Goal: Task Accomplishment & Management: Use online tool/utility

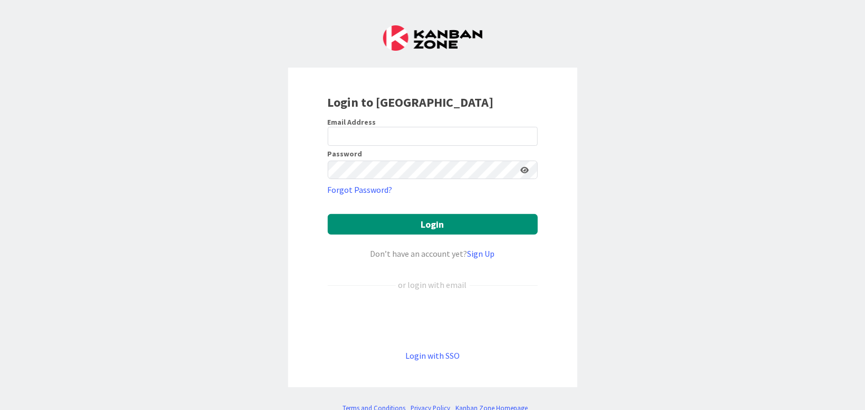
click at [476, 324] on div "Sign in with Google. Opens in new tab" at bounding box center [433, 319] width 210 height 23
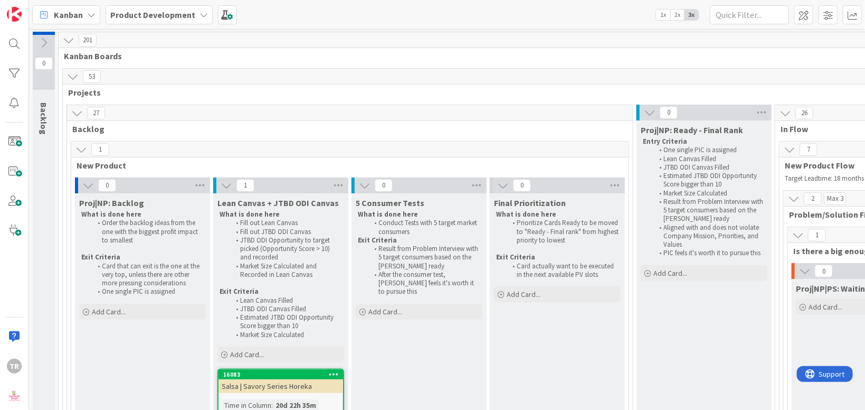
click at [652, 111] on icon at bounding box center [650, 113] width 12 height 12
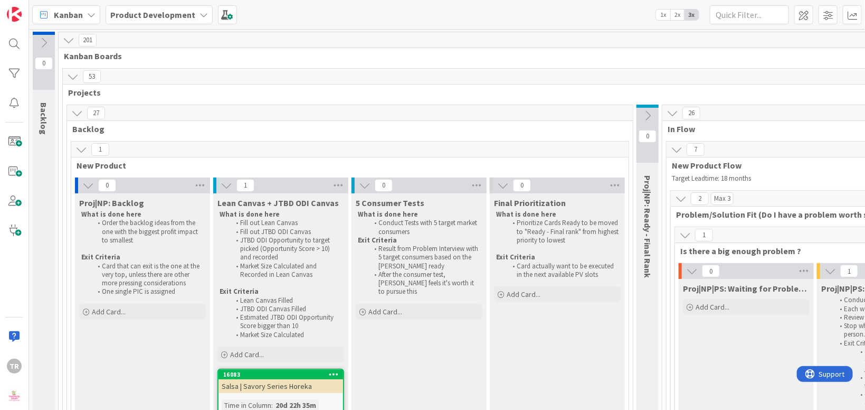
click at [675, 114] on icon at bounding box center [673, 113] width 12 height 12
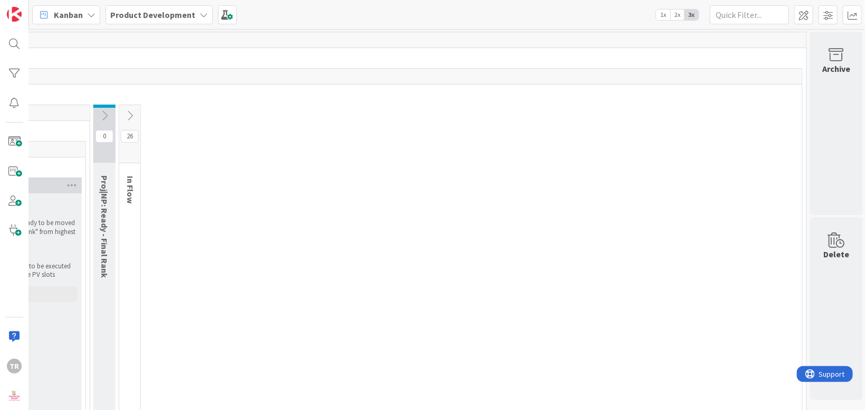
scroll to position [0, 443]
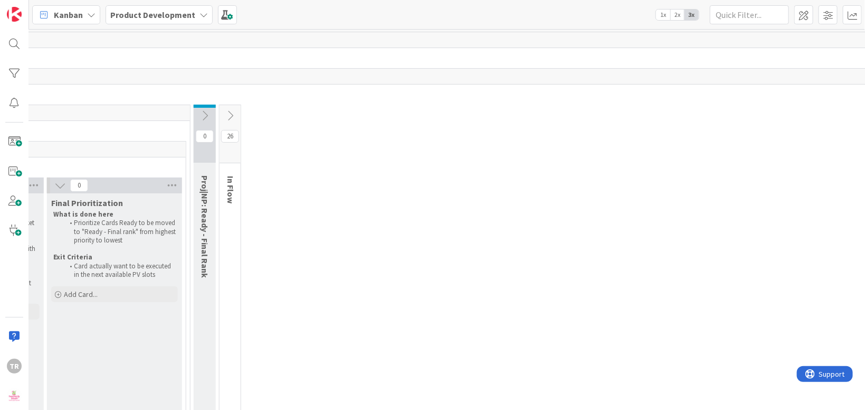
click at [234, 120] on icon at bounding box center [230, 116] width 12 height 12
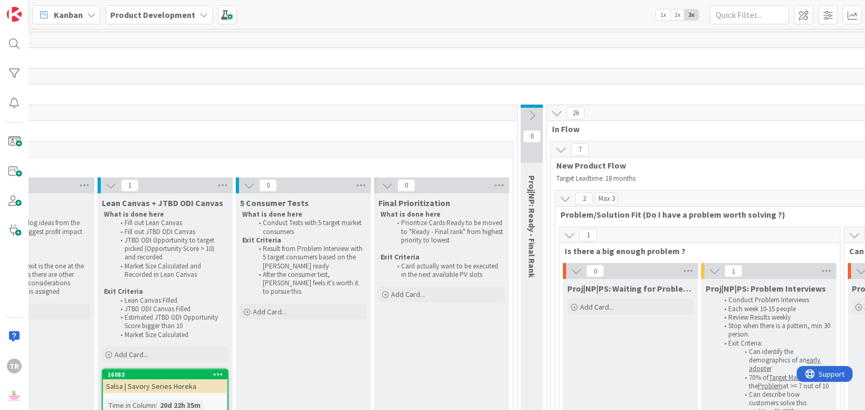
scroll to position [0, 0]
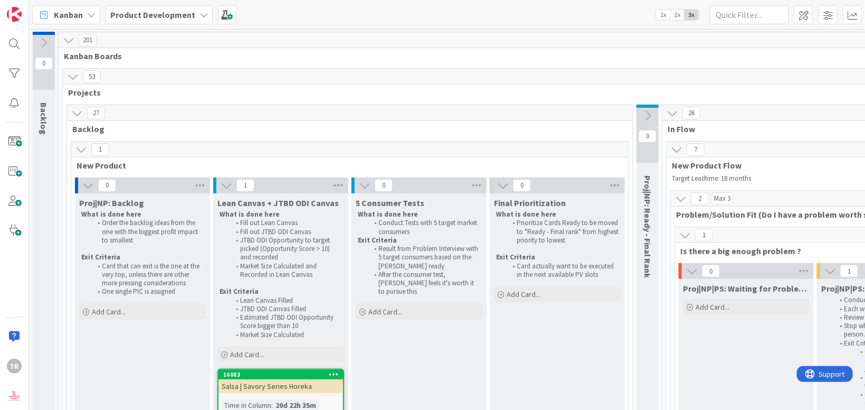
click at [82, 151] on icon at bounding box center [82, 150] width 12 height 12
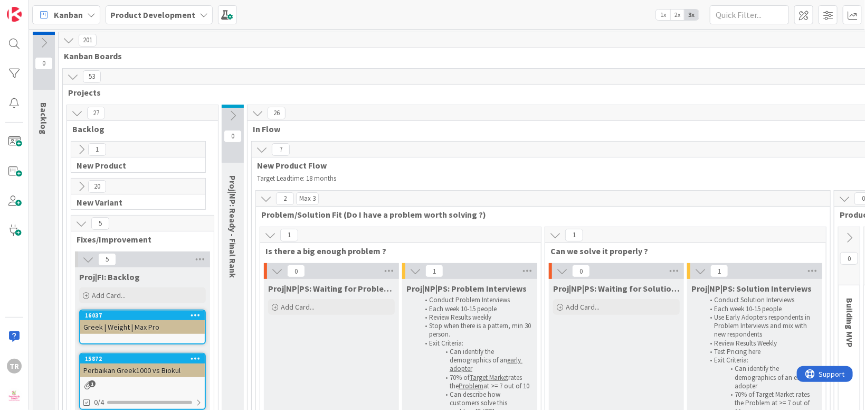
click at [82, 149] on icon at bounding box center [82, 150] width 12 height 12
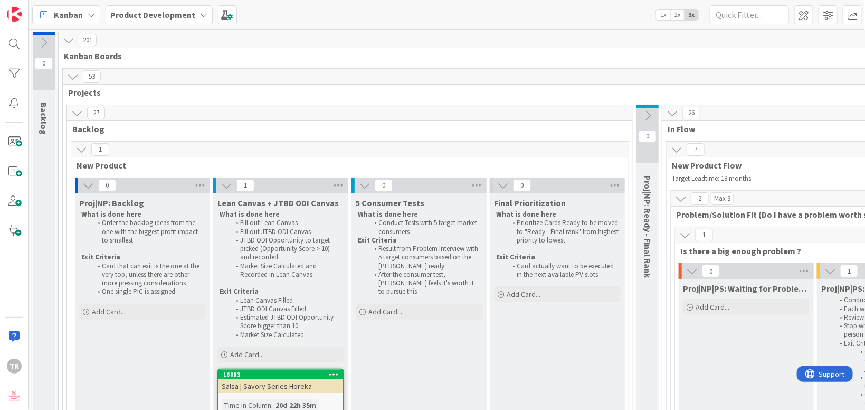
click at [499, 185] on icon at bounding box center [503, 186] width 12 height 12
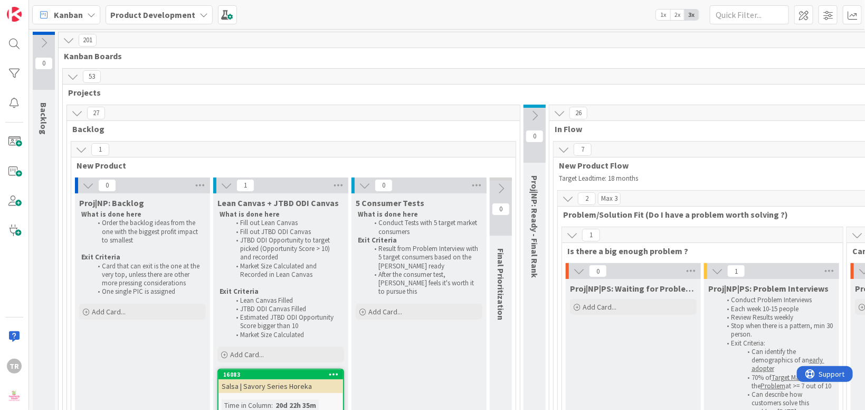
drag, startPoint x: 365, startPoint y: 186, endPoint x: 291, endPoint y: 186, distance: 73.9
click at [364, 186] on icon at bounding box center [365, 186] width 12 height 12
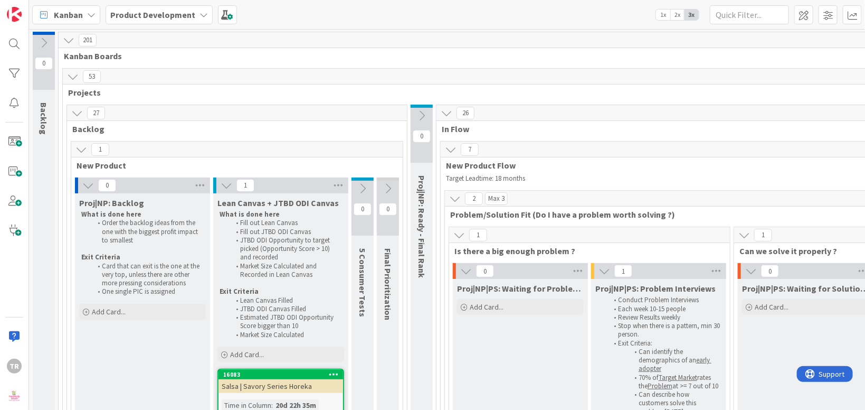
click at [92, 188] on icon at bounding box center [88, 186] width 12 height 12
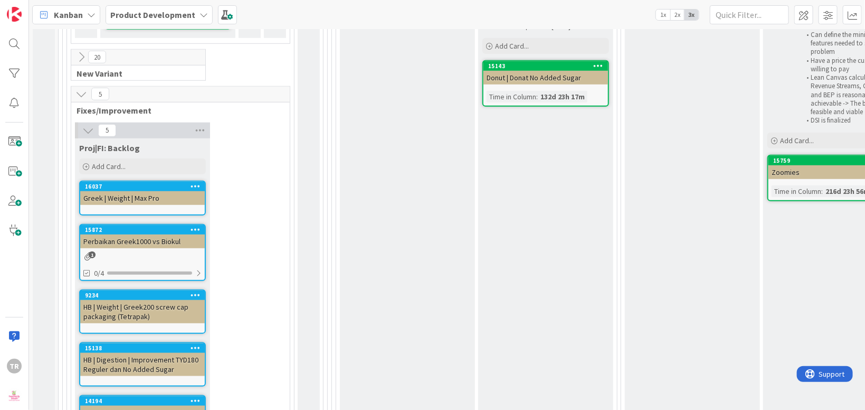
scroll to position [193, 0]
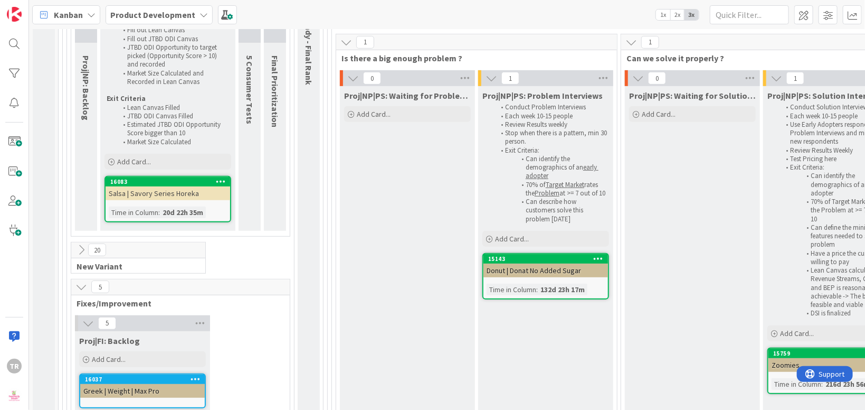
click at [87, 250] on button at bounding box center [81, 250] width 14 height 14
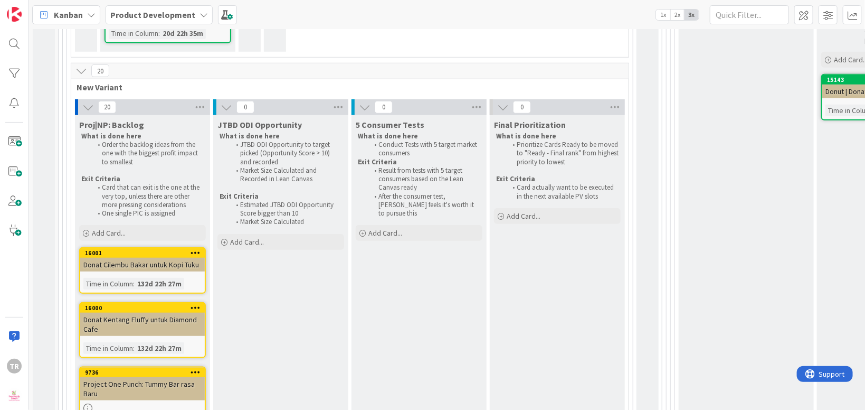
scroll to position [322, 0]
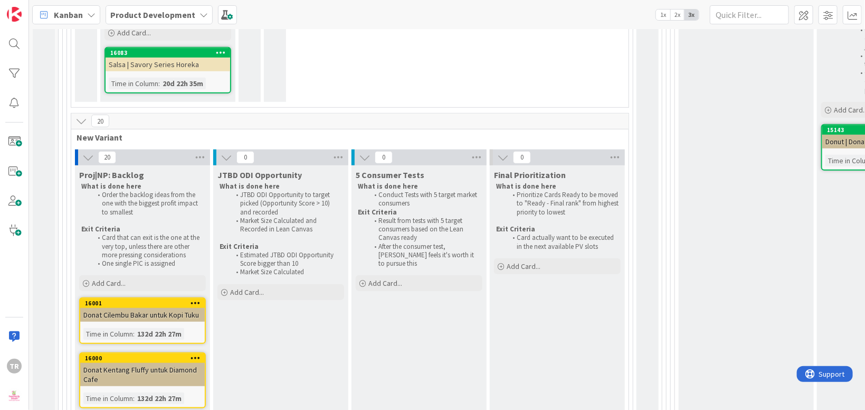
click at [224, 155] on icon at bounding box center [227, 158] width 12 height 12
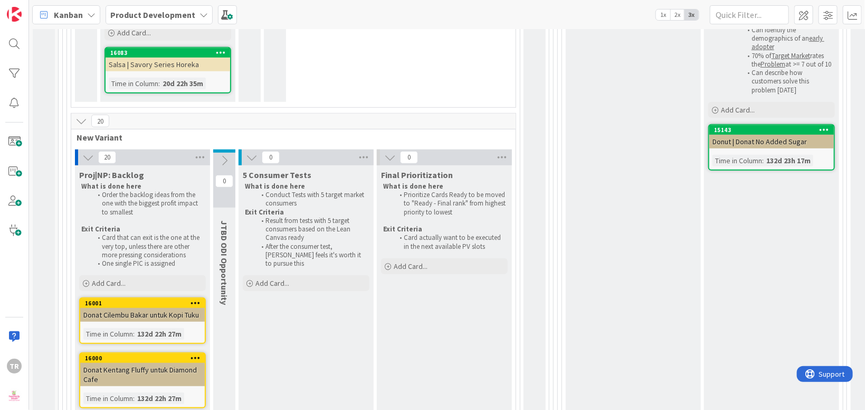
click at [258, 158] on button at bounding box center [252, 157] width 14 height 14
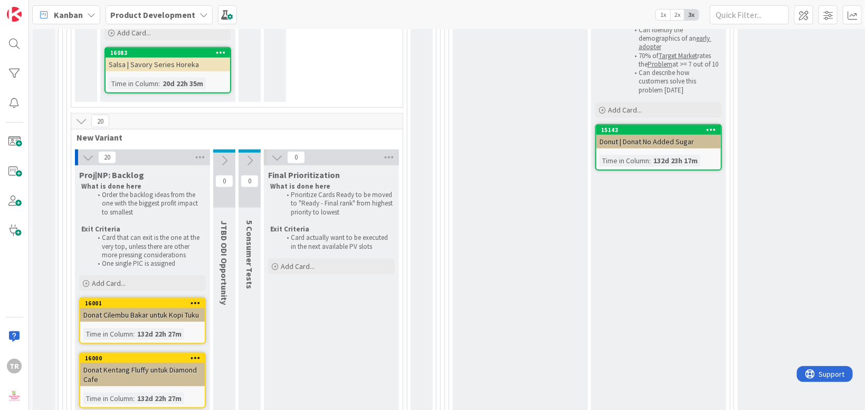
click at [274, 155] on icon at bounding box center [277, 158] width 12 height 12
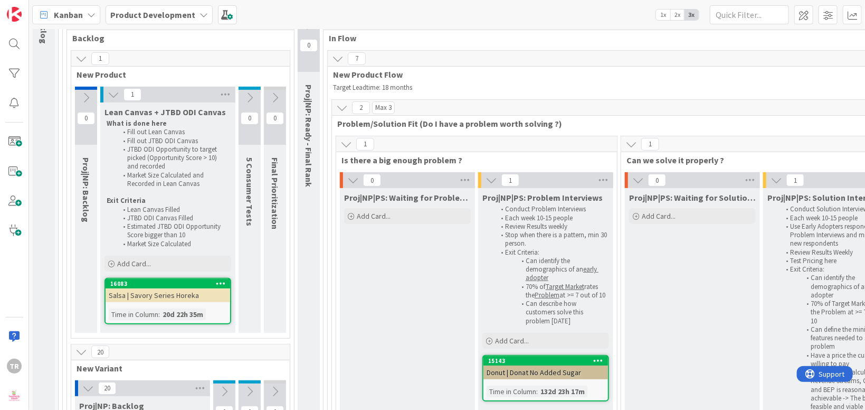
scroll to position [0, 0]
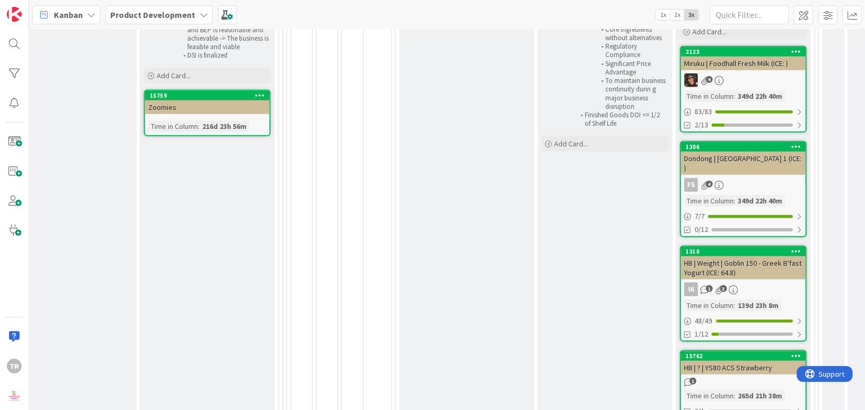
scroll to position [450, 549]
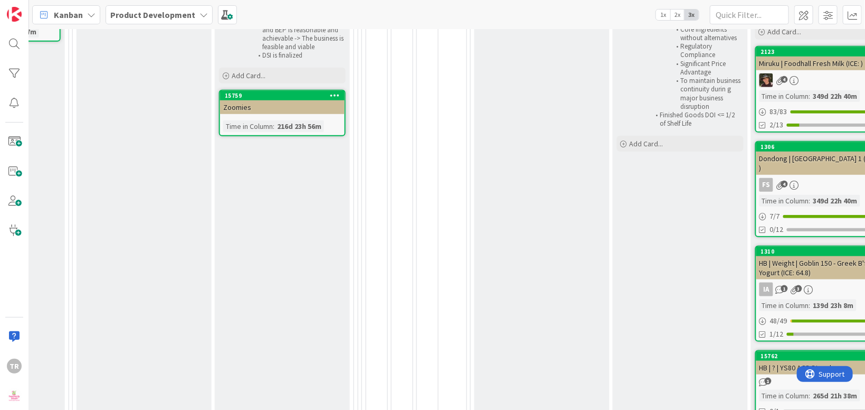
click at [387, 207] on div "0 Building MVP" at bounding box center [377, 133] width 22 height 715
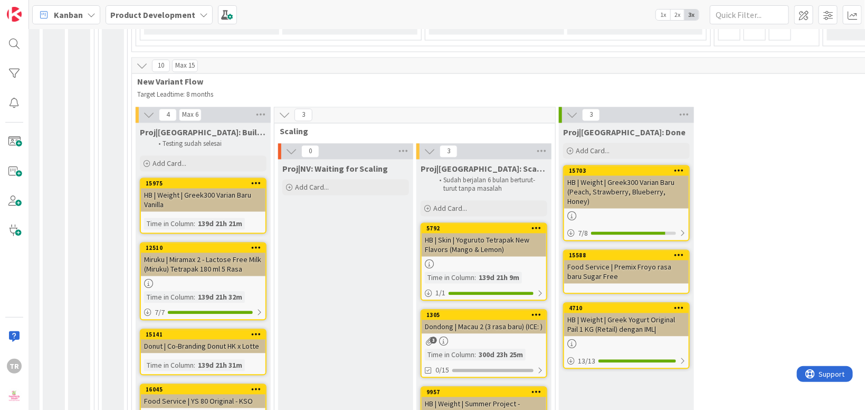
scroll to position [901, 96]
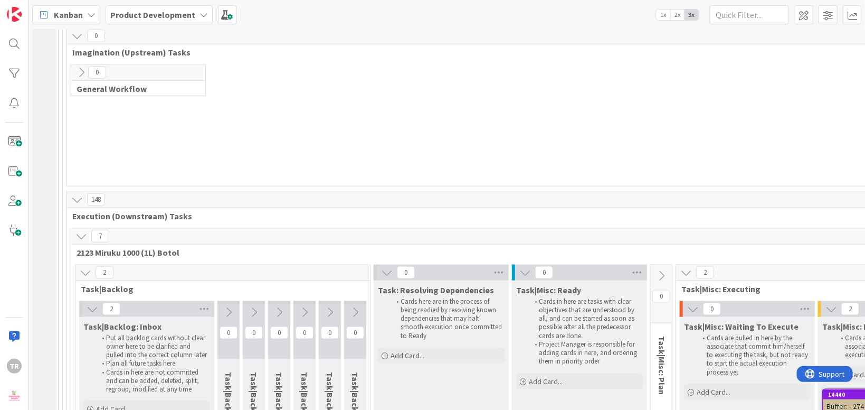
click at [279, 229] on div "7" at bounding box center [843, 237] width 1544 height 16
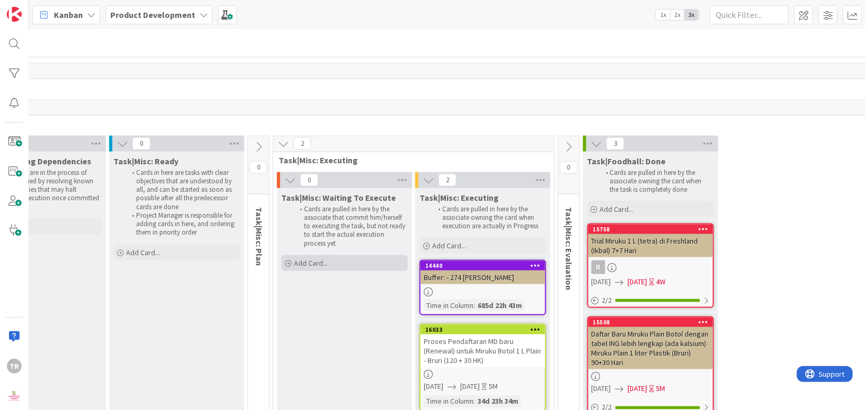
scroll to position [2575, 403]
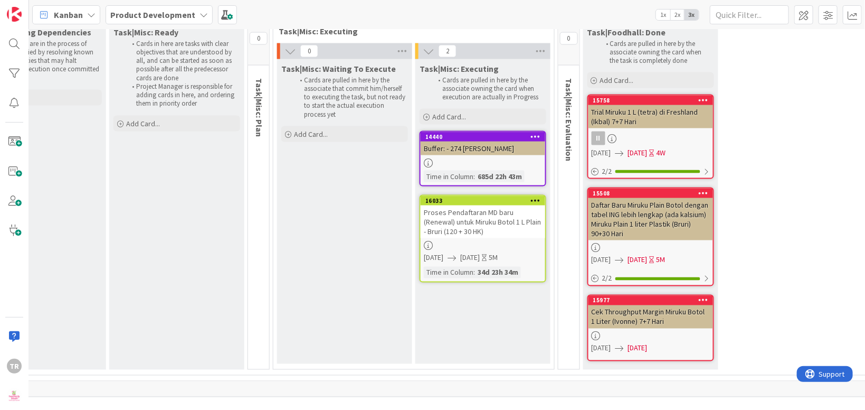
click at [364, 267] on div "Task|Misc: Waiting To Execute Cards are pulled in here by the associate that co…" at bounding box center [344, 211] width 135 height 305
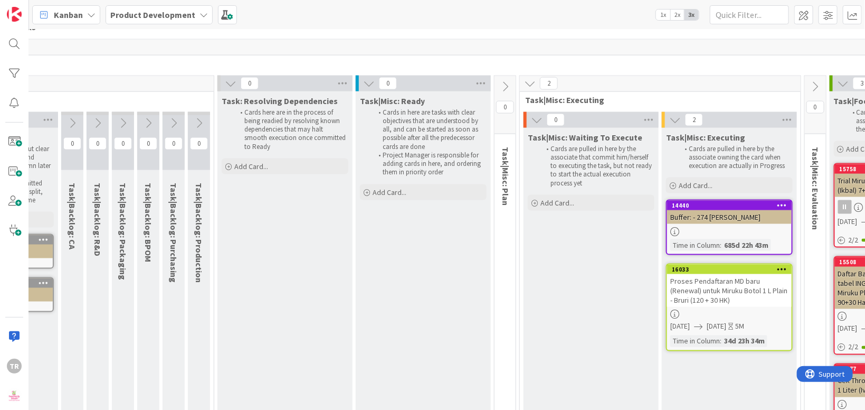
scroll to position [2506, 0]
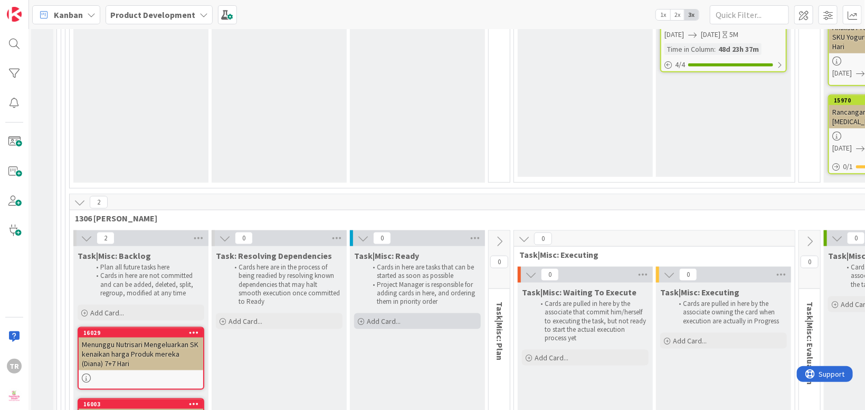
scroll to position [11652, 0]
click at [390, 246] on div "Task|Misc: Ready Cards in here are tasks that can be started as soon as possibl…" at bounding box center [419, 358] width 135 height 224
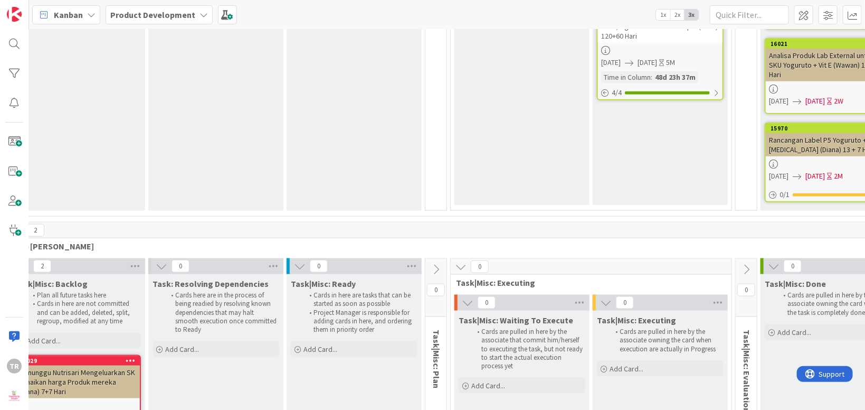
scroll to position [11624, 0]
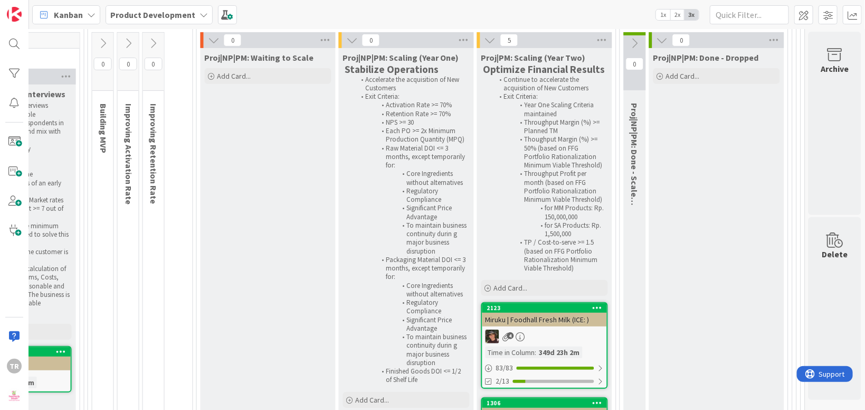
scroll to position [193, 826]
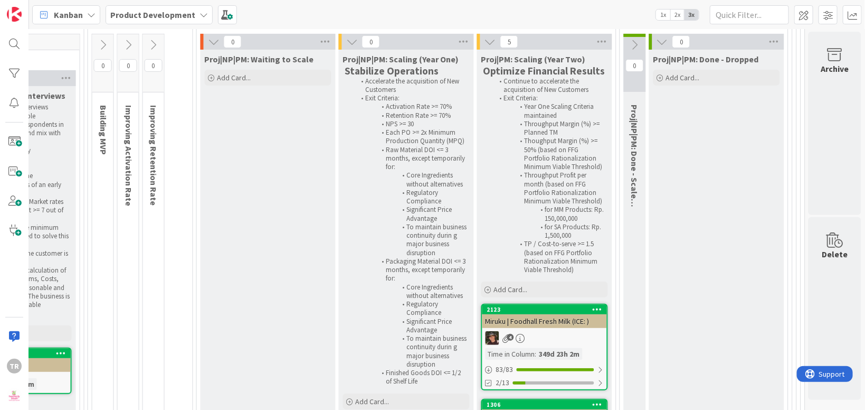
drag, startPoint x: 522, startPoint y: 108, endPoint x: 533, endPoint y: 176, distance: 69.1
click at [536, 186] on ol "Continue to accelerate the acquisition of New Customers Exit Criteria: Year One…" at bounding box center [545, 175] width 122 height 197
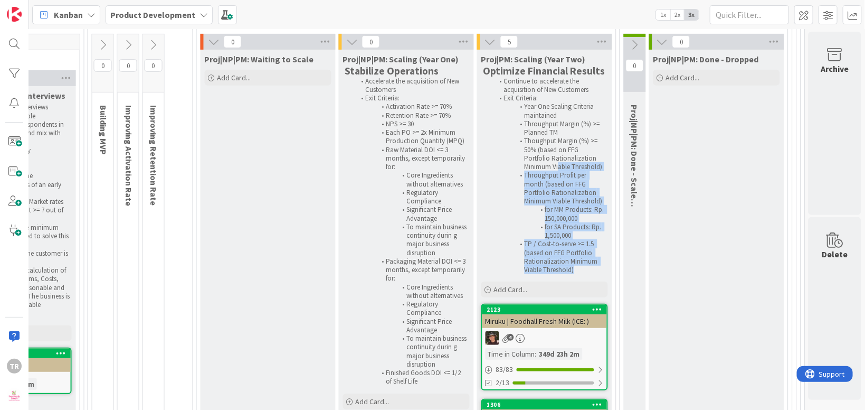
drag, startPoint x: 531, startPoint y: 166, endPoint x: 580, endPoint y: 267, distance: 112.2
click at [580, 266] on ol "Continue to accelerate the acquisition of New Customers Exit Criteria: Year One…" at bounding box center [545, 175] width 122 height 197
click at [580, 270] on li "TP / Cost-to-serve >= 1.5 (based on FFG Portfolio Rationalization Minimum Viabl…" at bounding box center [550, 257] width 112 height 34
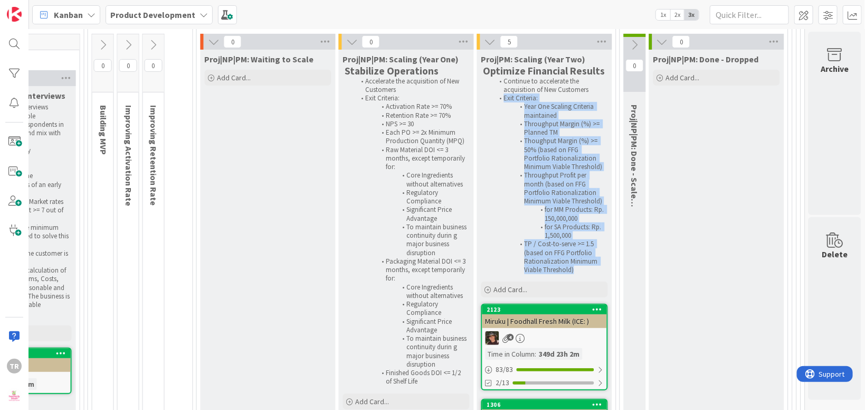
drag, startPoint x: 581, startPoint y: 270, endPoint x: 501, endPoint y: 98, distance: 189.7
click at [501, 98] on ol "Continue to accelerate the acquisition of New Customers Exit Criteria: Year One…" at bounding box center [545, 175] width 122 height 197
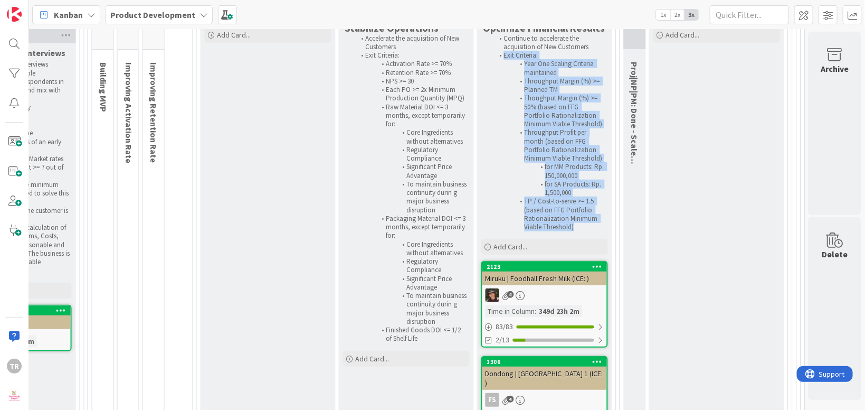
scroll to position [386, 826]
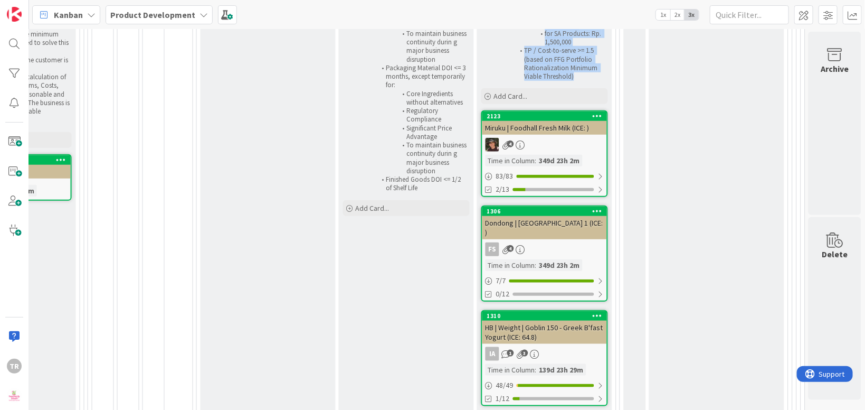
click at [554, 62] on li "TP / Cost-to-serve >= 1.5 (based on FFG Portfolio Rationalization Minimum Viabl…" at bounding box center [550, 63] width 112 height 34
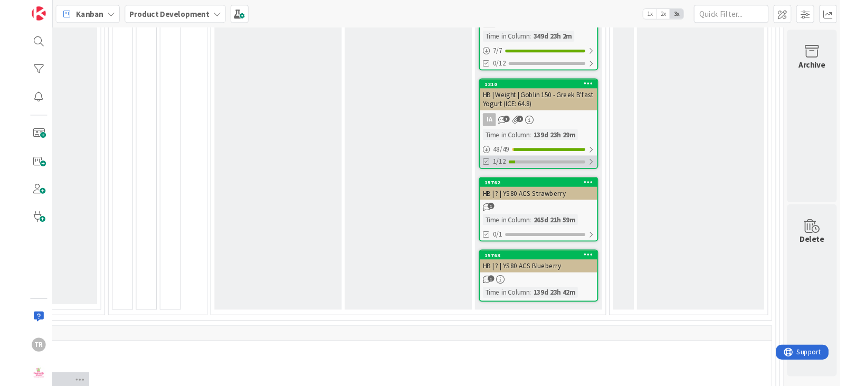
scroll to position [644, 826]
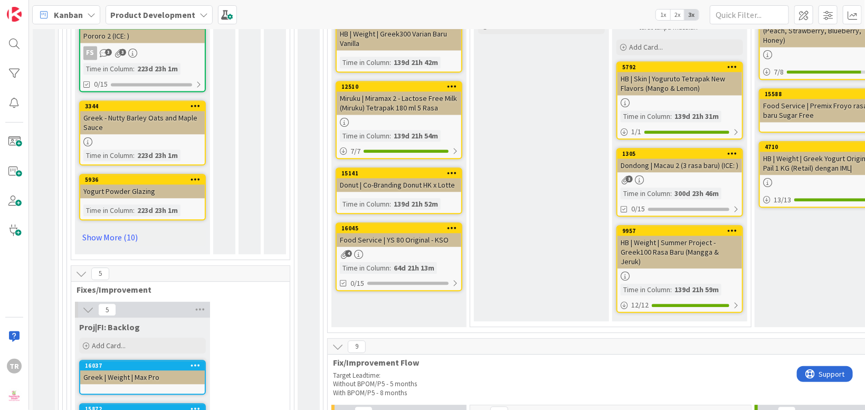
scroll to position [853, 0]
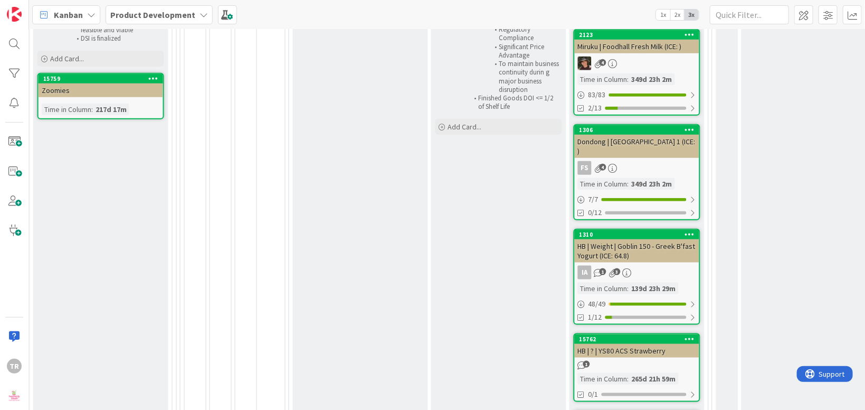
click at [533, 237] on div "Proj|NP|PM: Scaling (Year One) Stabilize Operations Accelerate the acquisition …" at bounding box center [498, 124] width 135 height 699
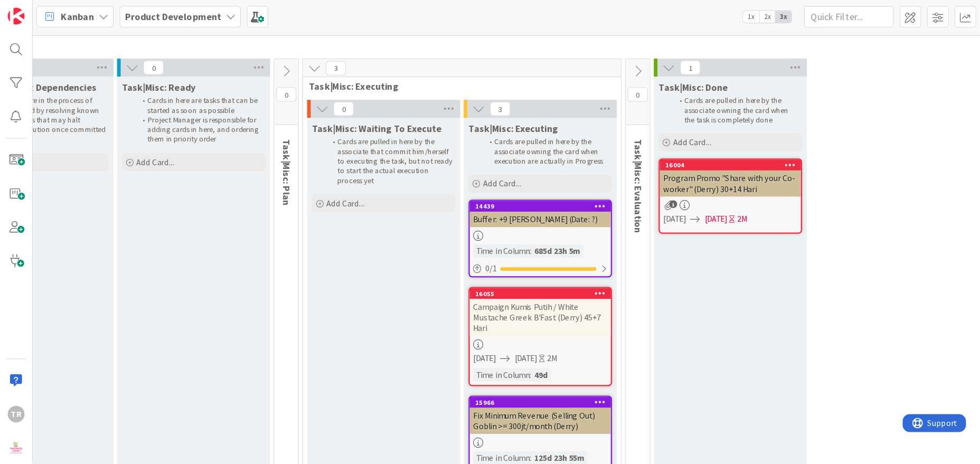
scroll to position [3004, 248]
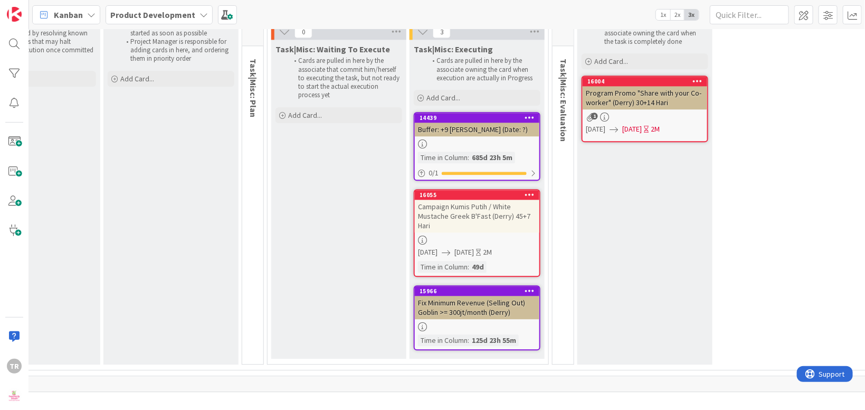
click at [499, 200] on div "Campaign Kumis Putih / White Mustache Greek B'Fast (Derry) 45+7 Hari" at bounding box center [477, 216] width 125 height 33
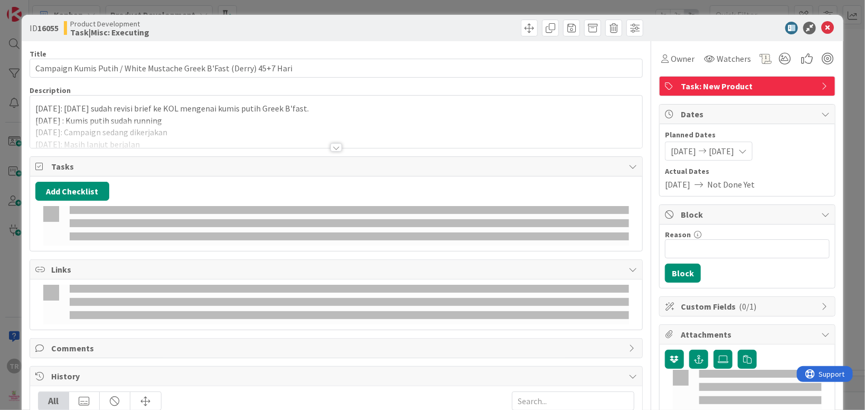
click at [286, 114] on p "[DATE]: [DATE] sudah revisi brief ke KOL mengenai kumis putih Greek B'fast." at bounding box center [336, 108] width 602 height 12
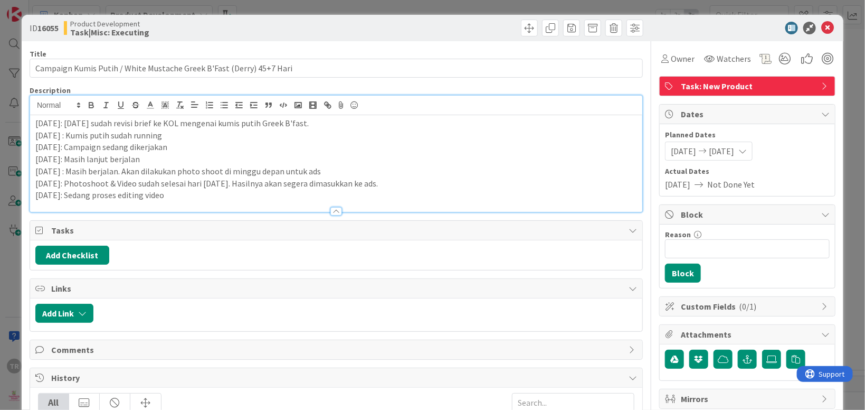
click at [174, 194] on p "[DATE]: Sedang proses editing video" at bounding box center [336, 195] width 602 height 12
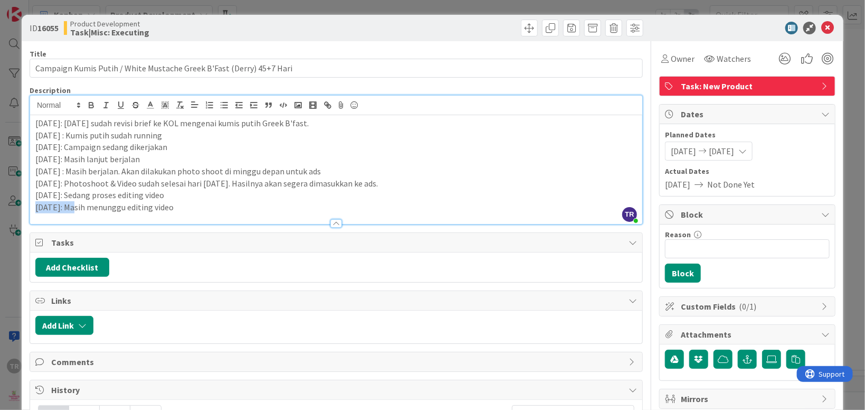
copy p "[DATE]:"
click at [15, 222] on div "ID 16055 Product Development Task|Misc: Executing Title 68 / 128 Campaign Kumis…" at bounding box center [432, 205] width 865 height 410
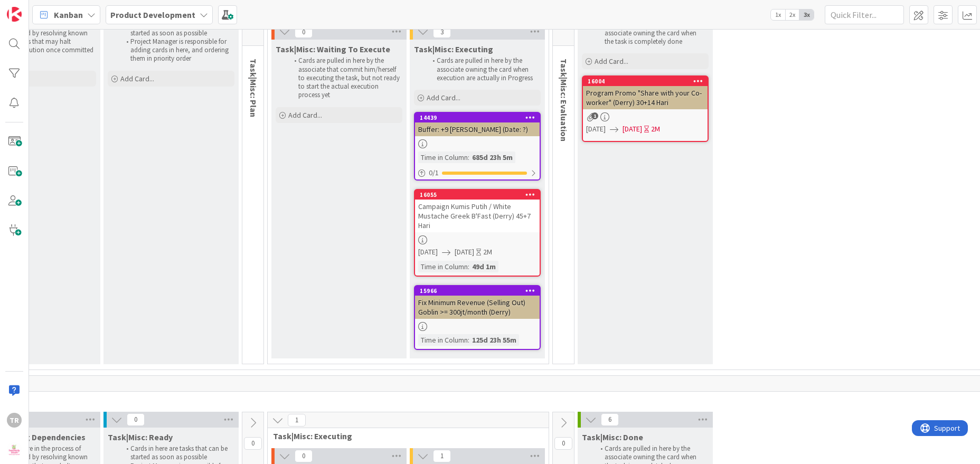
scroll to position [3010, 248]
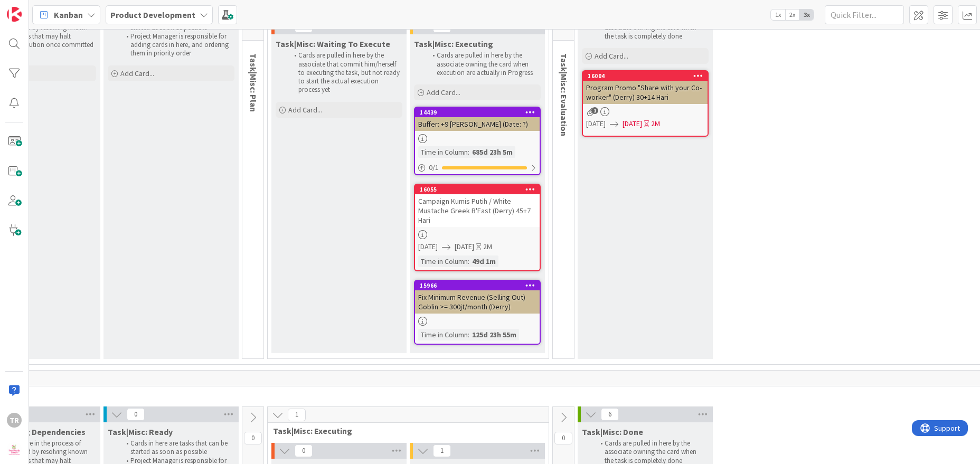
click at [287, 208] on div "Task|Misc: Waiting To Execute Cards are pulled in here by the associate that co…" at bounding box center [338, 193] width 135 height 319
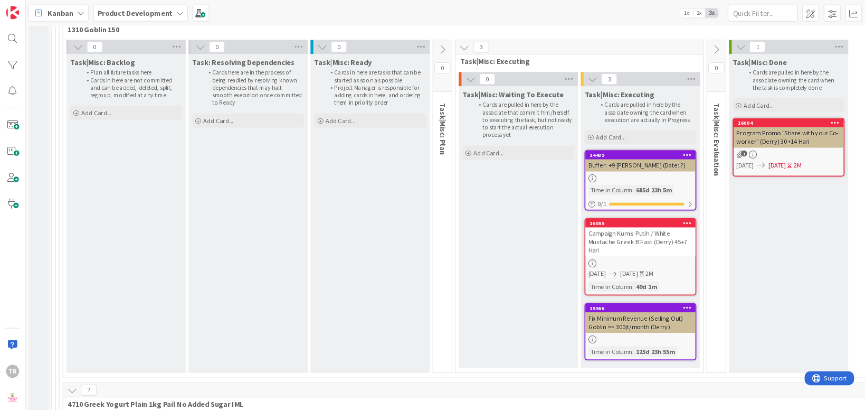
scroll to position [2946, 0]
click at [524, 241] on div "Task|Misc: Waiting To Execute Cards are pulled in here by the associate that co…" at bounding box center [587, 257] width 135 height 319
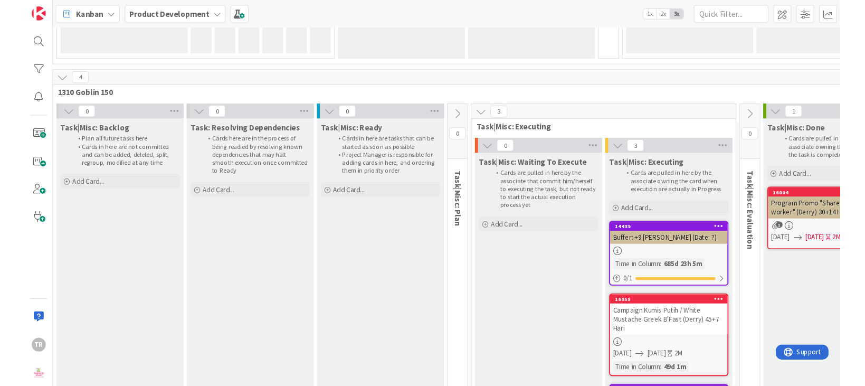
scroll to position [2882, 0]
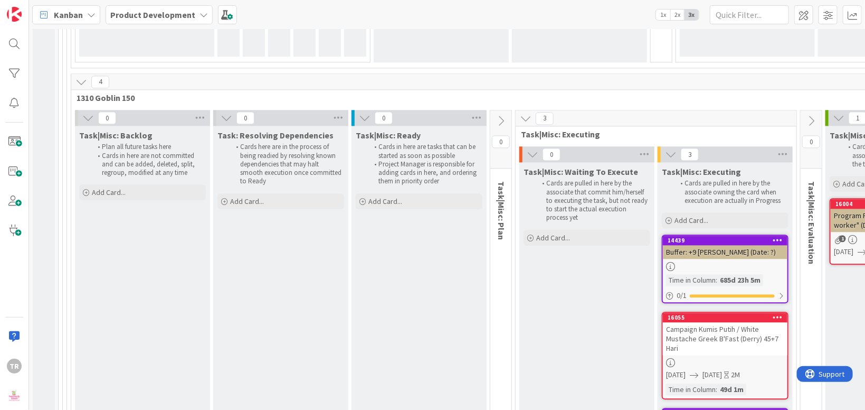
click at [540, 226] on div "Task|Misc: Waiting To Execute Cards are pulled in here by the associate that co…" at bounding box center [587, 321] width 135 height 319
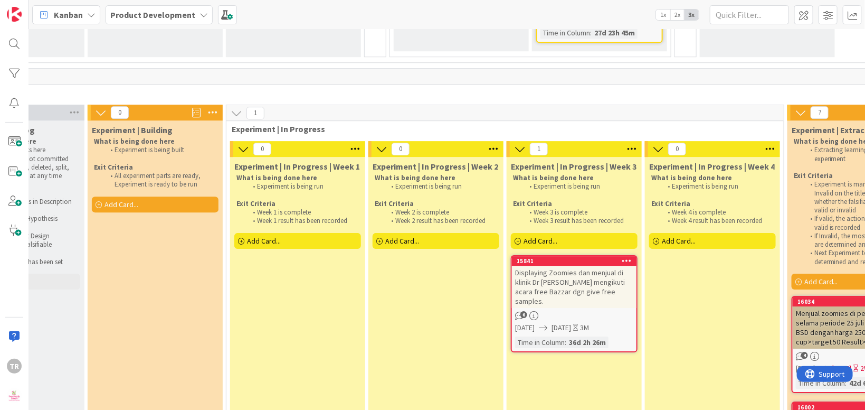
scroll to position [5140, 252]
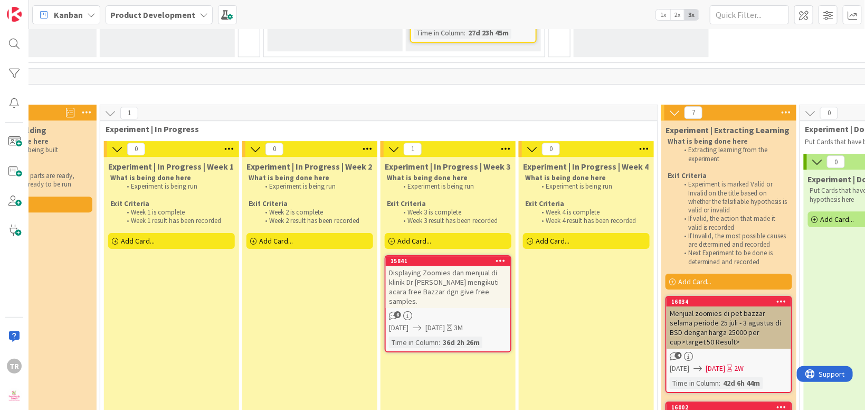
click at [438, 266] on div "Displaying Zoomies dan menjual di klinik Dr [PERSON_NAME] mengikuti acara free …" at bounding box center [448, 287] width 125 height 42
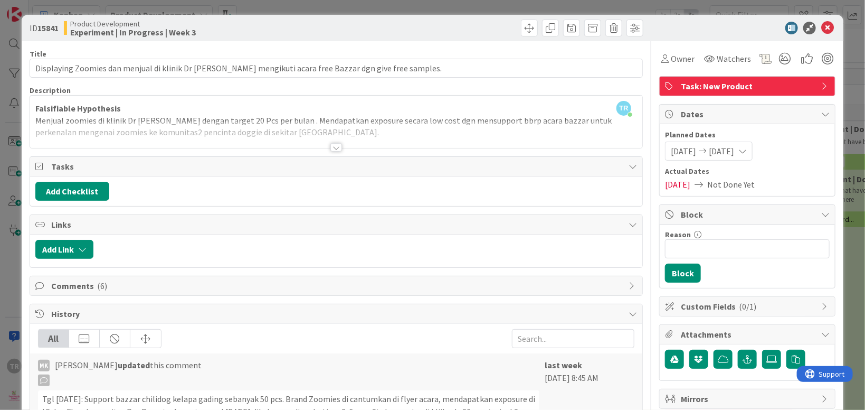
click at [191, 130] on div at bounding box center [336, 134] width 612 height 27
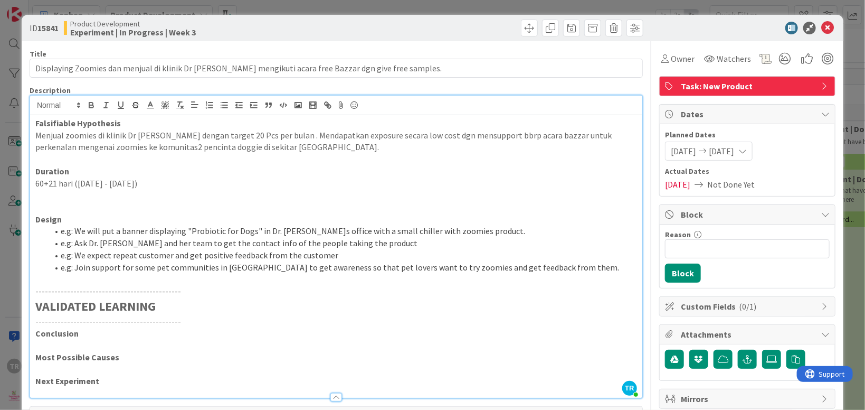
click at [172, 241] on li "e.g: Ask Dr. [PERSON_NAME] and her team to get the contact info of the people t…" at bounding box center [342, 243] width 589 height 12
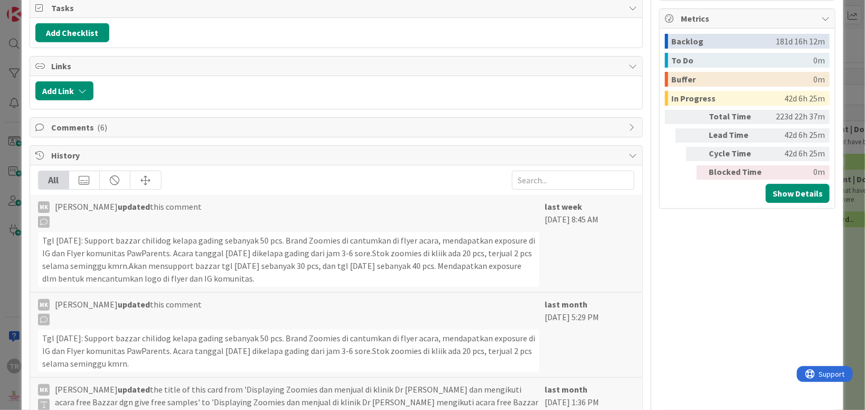
scroll to position [215, 0]
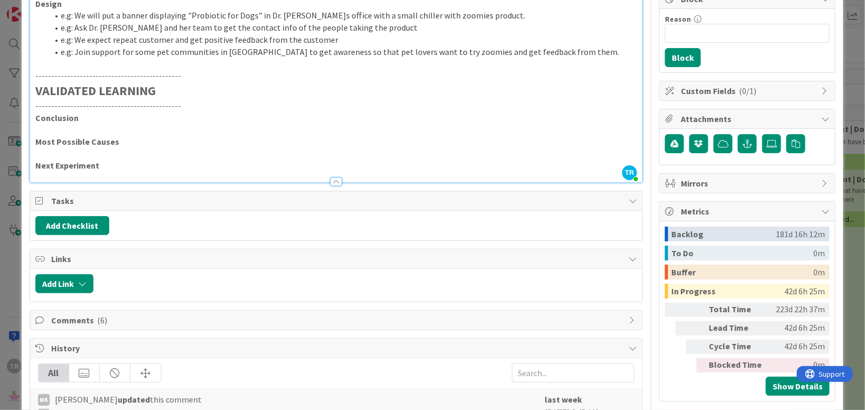
click at [14, 204] on div "ID 15841 Product Development Experiment | In Progress | Week 3 Title 104 / 128 …" at bounding box center [432, 205] width 865 height 410
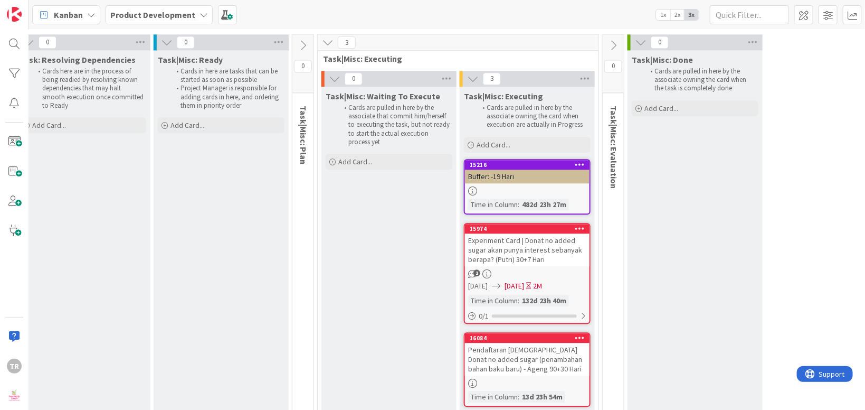
scroll to position [10413, 198]
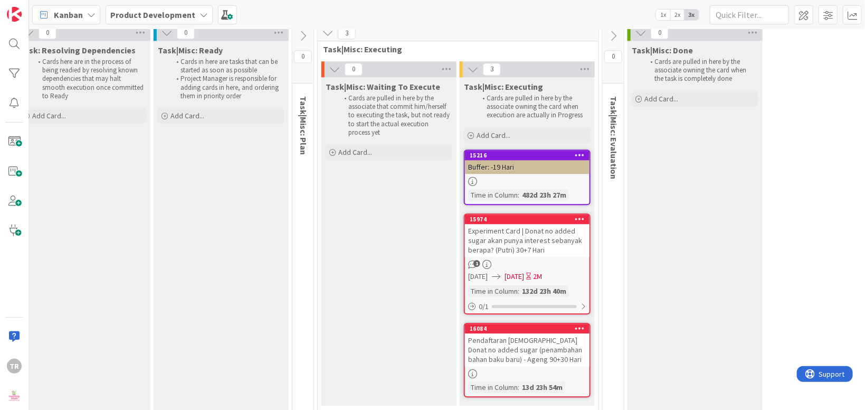
click at [539, 224] on div "Experiment Card | Donat no added sugar akan punya interest sebanyak berapa? (Pu…" at bounding box center [527, 240] width 125 height 33
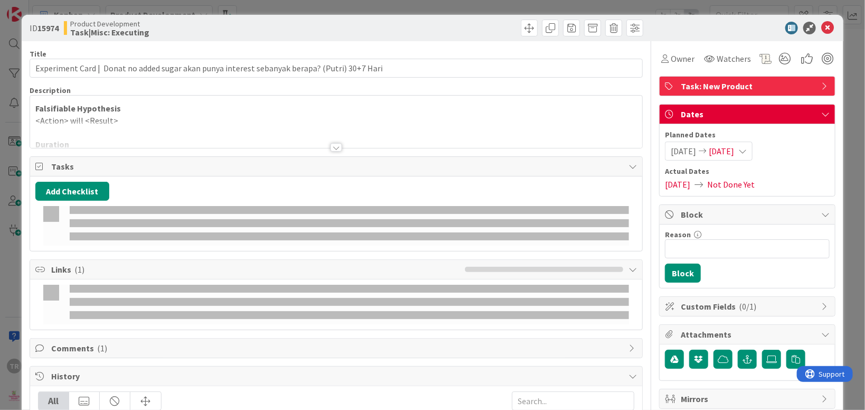
click at [312, 125] on div at bounding box center [336, 134] width 612 height 27
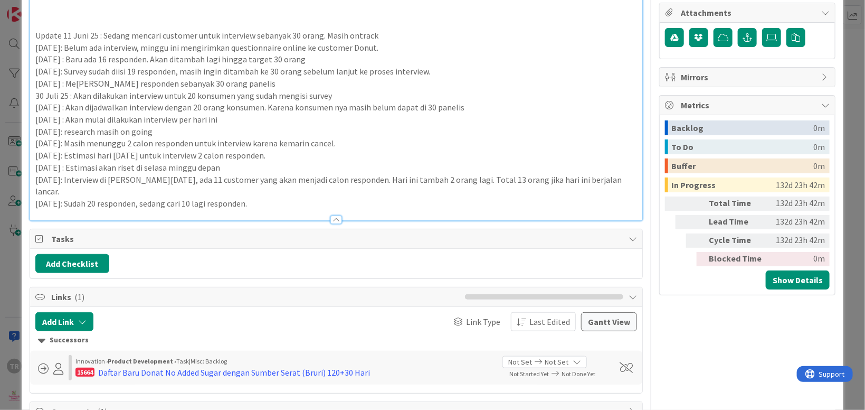
click at [252, 193] on div "Falsifiable Hypothesis <Action> will <Result> Duration <#> Weeks e.g: 2 Weeks D…" at bounding box center [336, 7] width 612 height 427
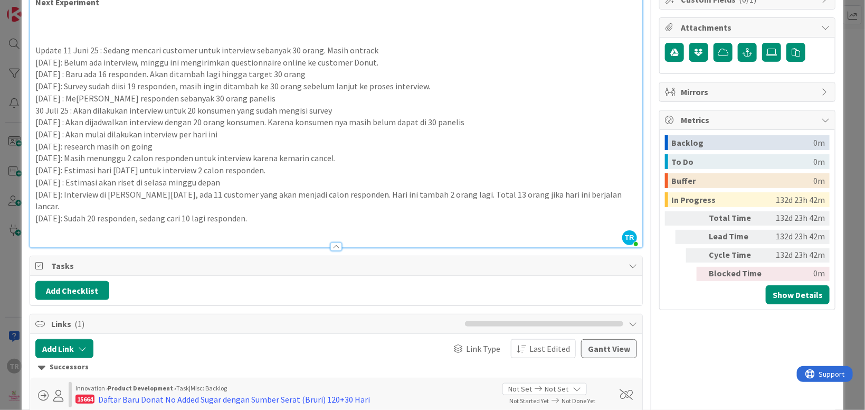
scroll to position [319, 0]
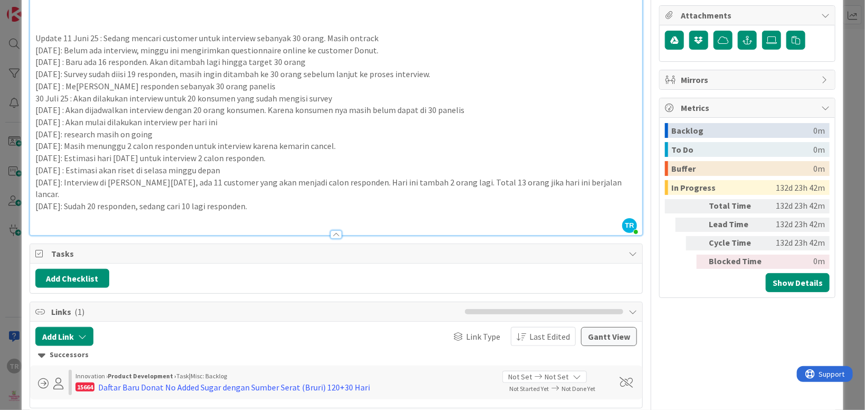
paste div
click at [5, 119] on div "ID 15974 Product Development Task|Misc: Executing Title 94 / 128 Experiment Car…" at bounding box center [432, 205] width 865 height 410
click at [10, 122] on div "TR" at bounding box center [14, 205] width 29 height 410
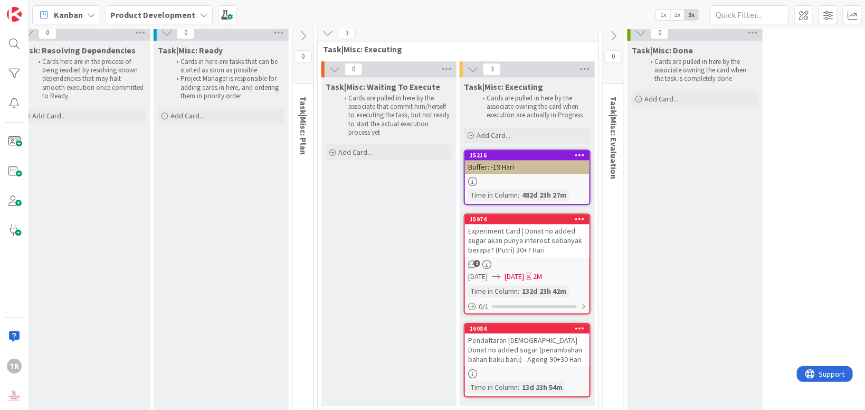
scroll to position [10349, 198]
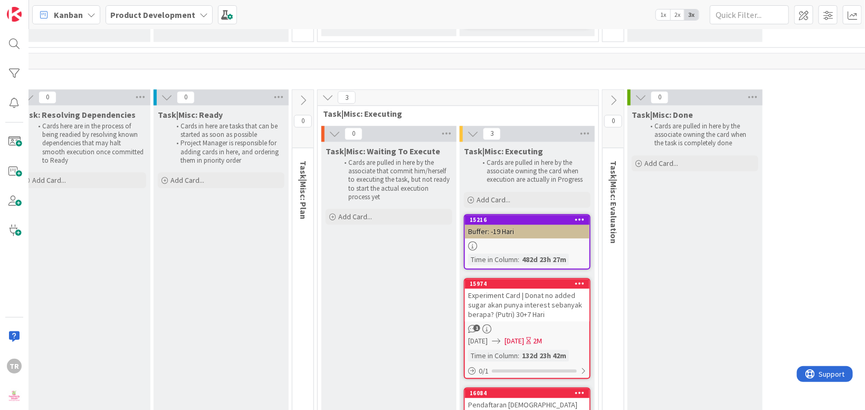
click at [515, 398] on div "Pendaftaran [DEMOGRAPHIC_DATA] Donat no added sugar (penambahan bahan baku baru…" at bounding box center [527, 414] width 125 height 33
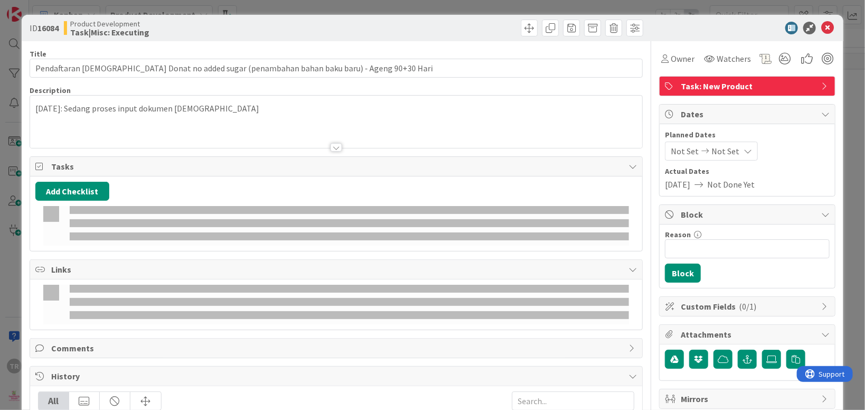
click at [168, 105] on p "[DATE]: Sedang proses input dokumen [DEMOGRAPHIC_DATA]" at bounding box center [336, 108] width 602 height 12
click at [216, 100] on div at bounding box center [336, 98] width 612 height 5
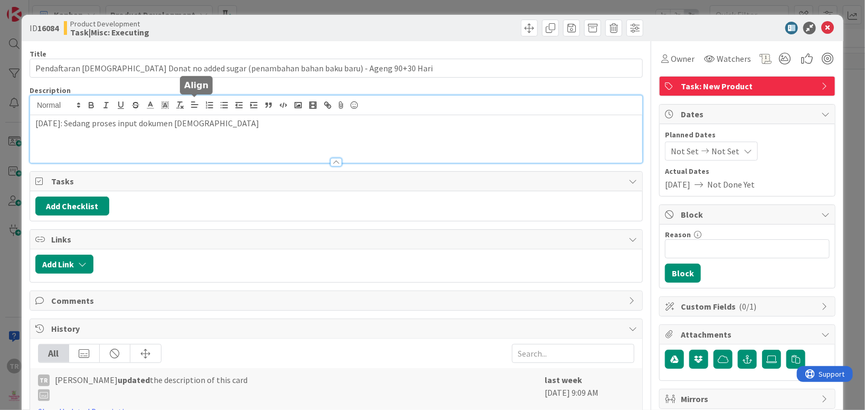
click at [221, 123] on p "[DATE]: Sedang proses input dokumen [DEMOGRAPHIC_DATA]" at bounding box center [336, 123] width 602 height 12
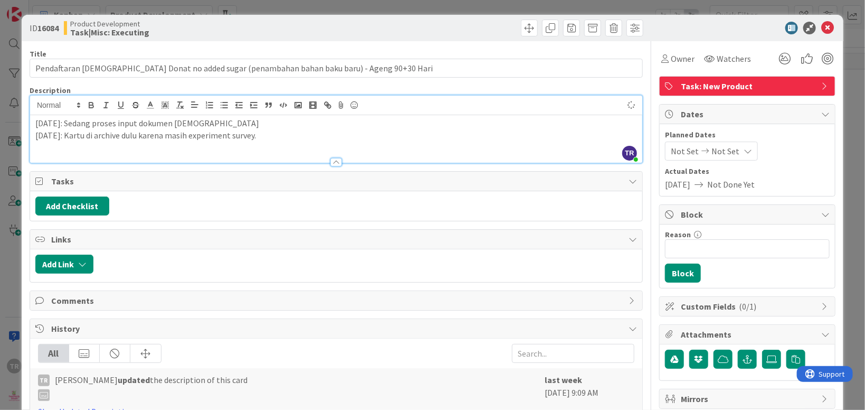
click at [2, 161] on div "ID 16084 Product Development Task|Misc: Executing Title 86 / 128 Pendaftaran ha…" at bounding box center [432, 205] width 865 height 410
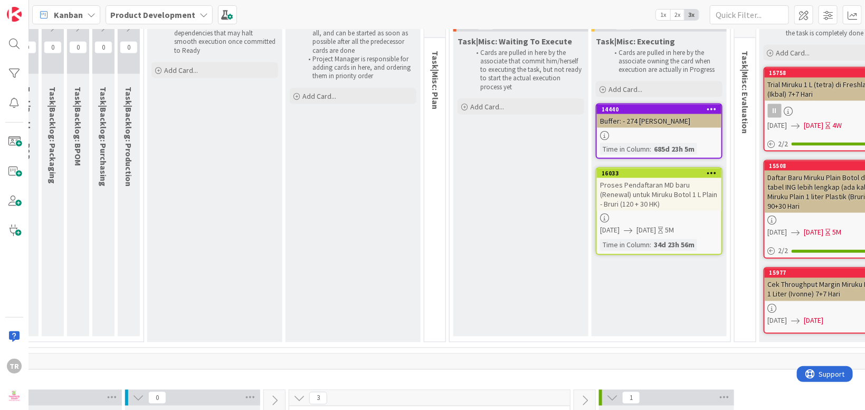
scroll to position [2602, 352]
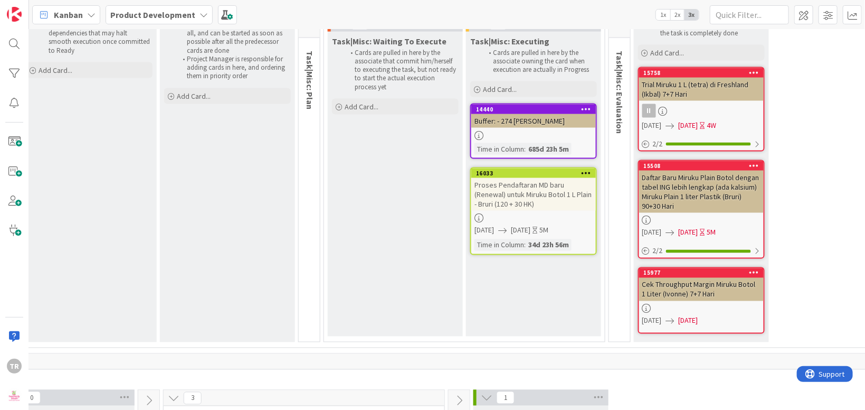
click at [543, 183] on div "Proses Pendaftaran MD baru (Renewal) untuk Miruku Botol 1 L Plain - Bruri (120 …" at bounding box center [534, 194] width 125 height 33
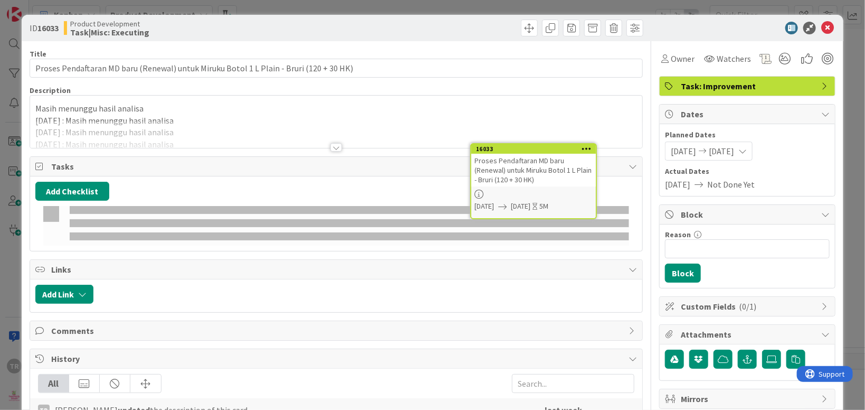
click at [136, 125] on div at bounding box center [336, 134] width 612 height 27
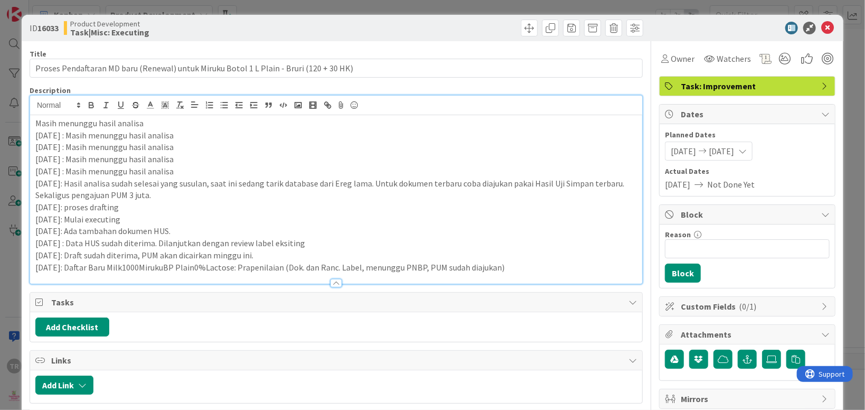
click at [525, 271] on p "[DATE]: Daftar Baru Milk1000MirukuBP Plain0%Lactose: Prapenilaian (Dok. dan Ran…" at bounding box center [336, 267] width 602 height 12
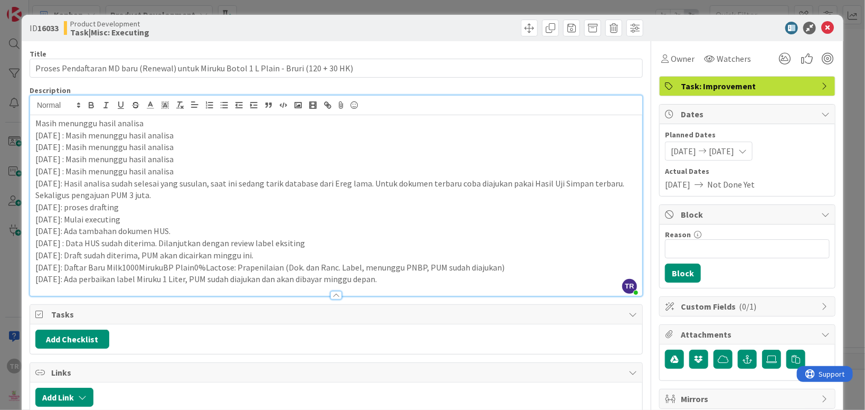
click at [8, 254] on div "ID 16033 Product Development Task|Misc: Executing Title 87 / 128 Proses Pendaft…" at bounding box center [432, 205] width 865 height 410
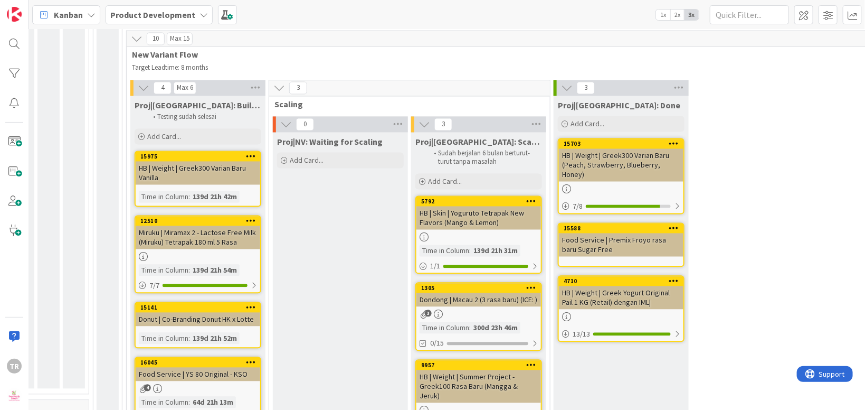
scroll to position [928, 201]
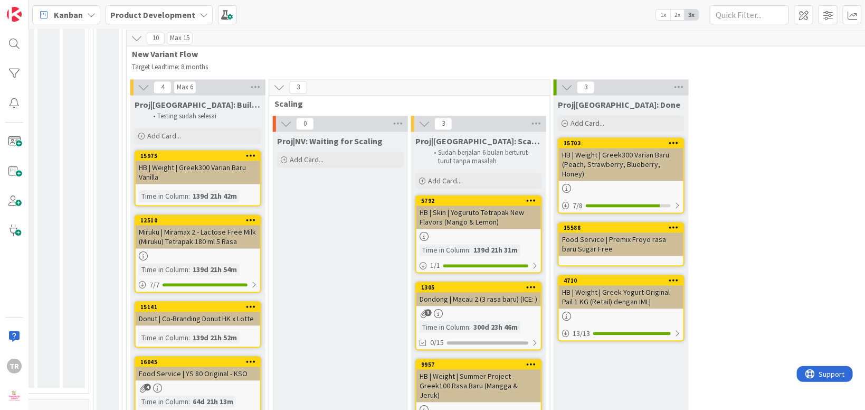
click at [333, 258] on div "Proj|NV: Waiting for Scaling Add Card..." at bounding box center [340, 294] width 135 height 324
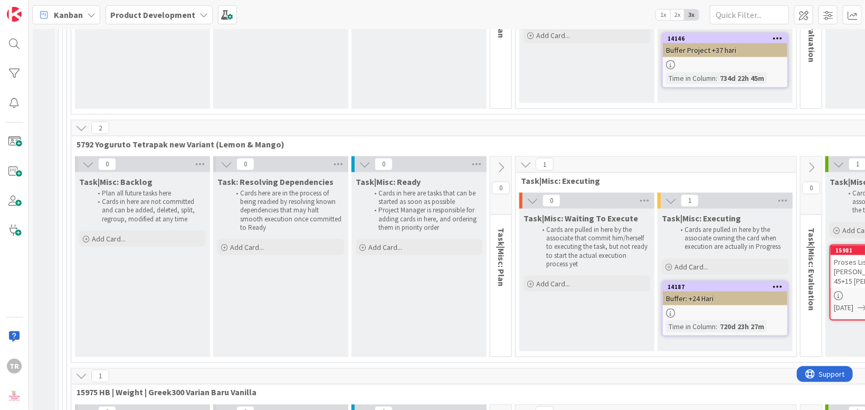
scroll to position [7994, 0]
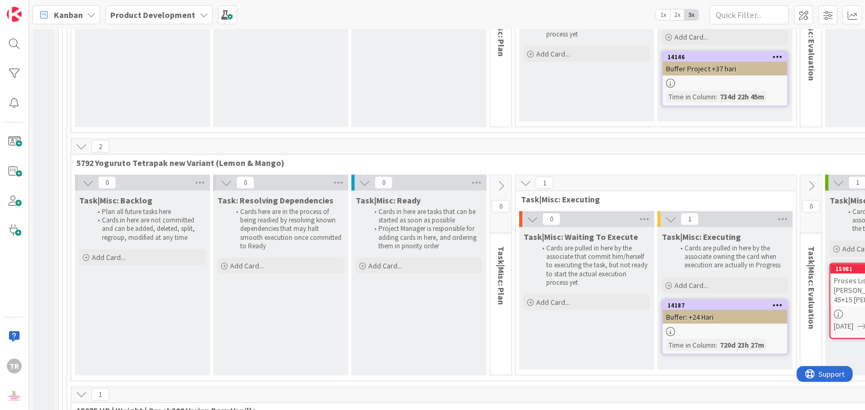
click at [479, 254] on div "Task|Misc: Ready Cards in here are tasks that can be started as soon as possibl…" at bounding box center [419, 283] width 135 height 185
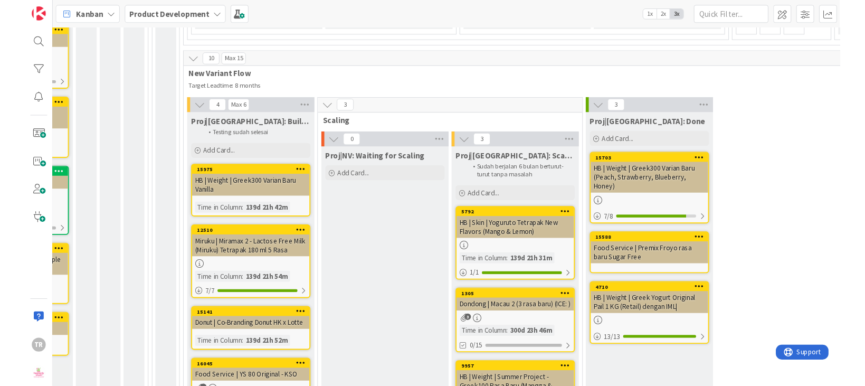
scroll to position [974, 159]
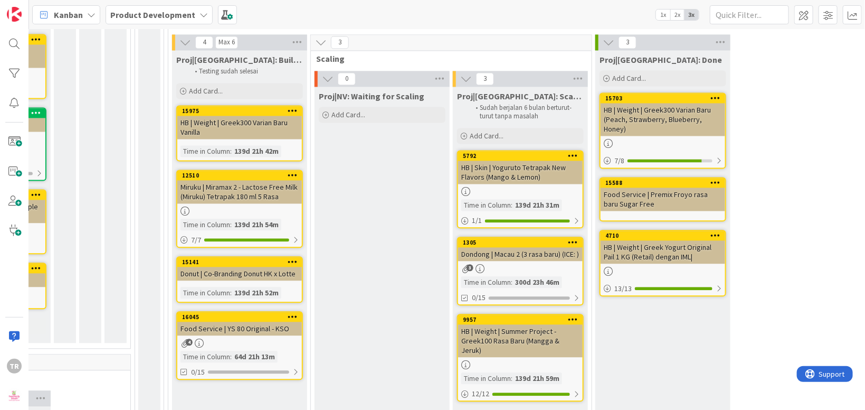
click at [383, 193] on div "Proj|NV: Waiting for Scaling Add Card..." at bounding box center [382, 249] width 135 height 324
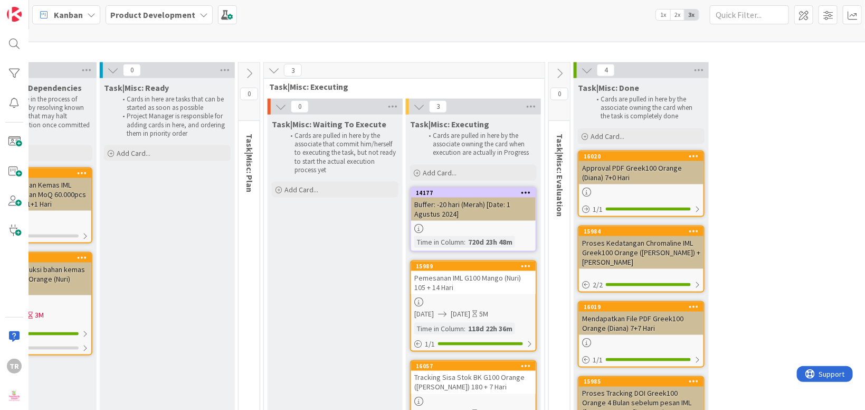
scroll to position [6170, 252]
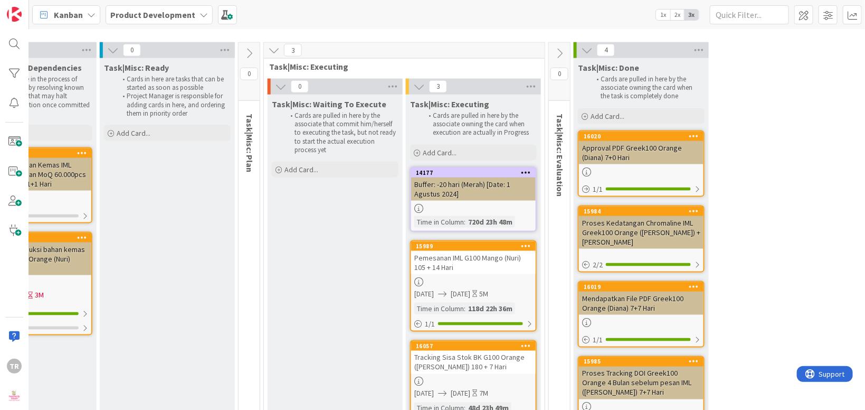
click at [459, 251] on div "Pemesanan IML G100 Mango (Nuri) 105 + 14 Hari" at bounding box center [473, 262] width 125 height 23
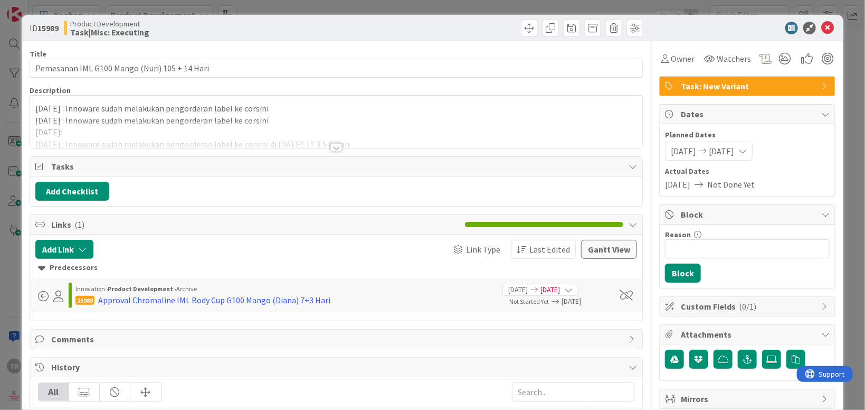
click at [436, 133] on div at bounding box center [336, 134] width 612 height 27
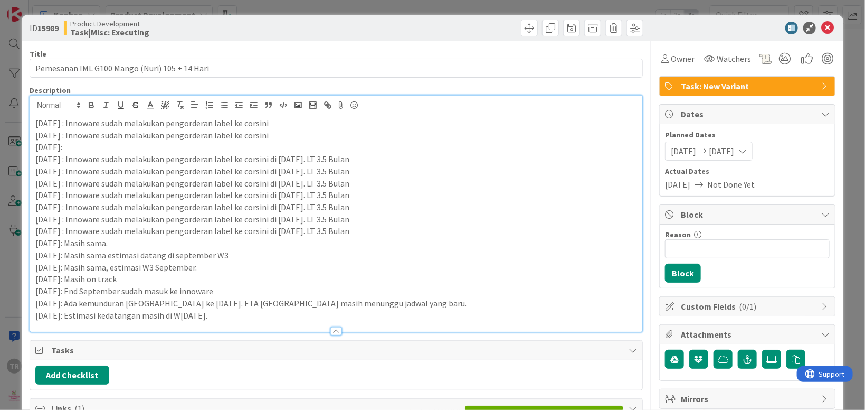
click at [298, 316] on p "[DATE]: Estimasi kedatangan masih di W[DATE]." at bounding box center [336, 315] width 602 height 12
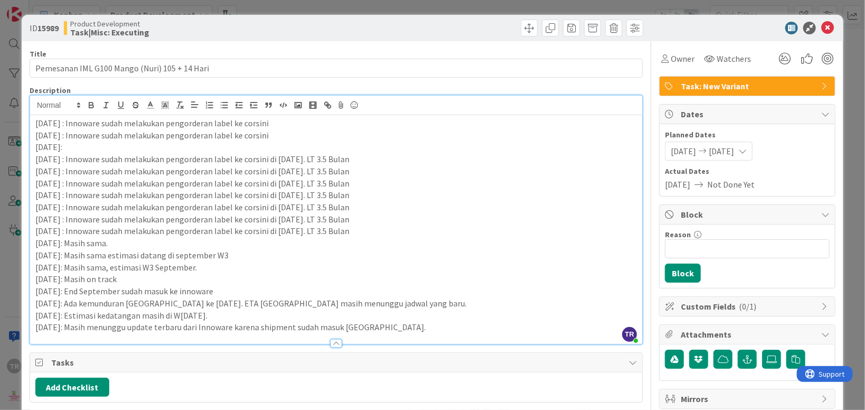
drag, startPoint x: 3, startPoint y: 152, endPoint x: 496, endPoint y: 217, distance: 497.4
click at [3, 153] on div "ID 15989 Product Development Task|Misc: Executing Title 45 / 128 Pemesanan IML …" at bounding box center [432, 205] width 865 height 410
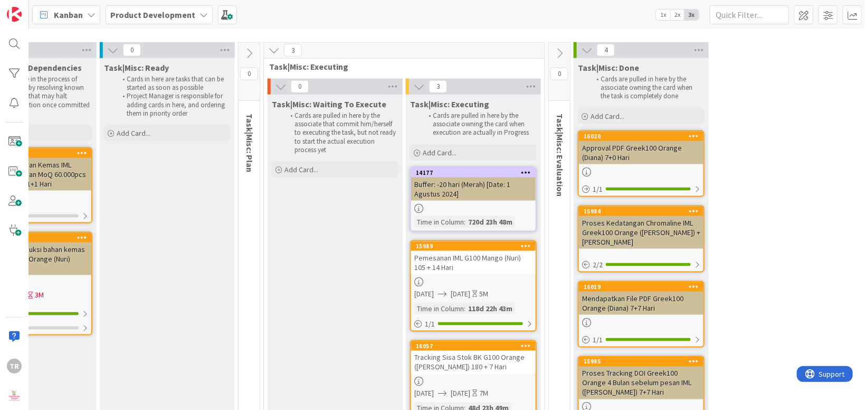
click at [465, 377] on div at bounding box center [473, 381] width 125 height 9
drag, startPoint x: 282, startPoint y: 274, endPoint x: 284, endPoint y: 268, distance: 6.0
click at [283, 271] on div "Task|Misc: Waiting To Execute Cards are pulled in here by the associate that co…" at bounding box center [335, 311] width 135 height 432
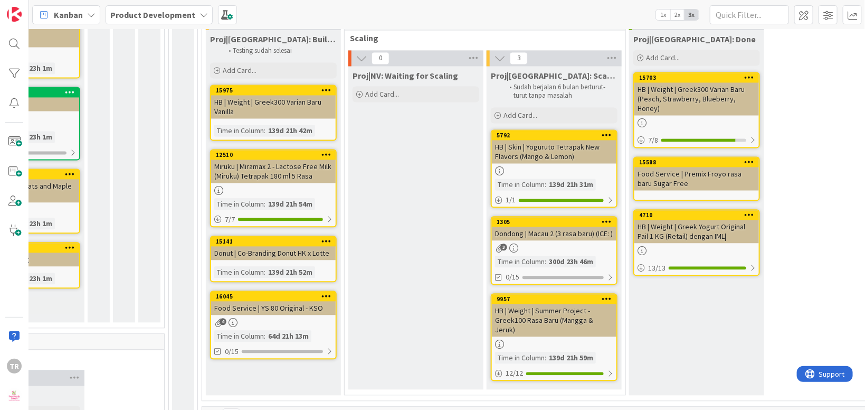
scroll to position [1017, 126]
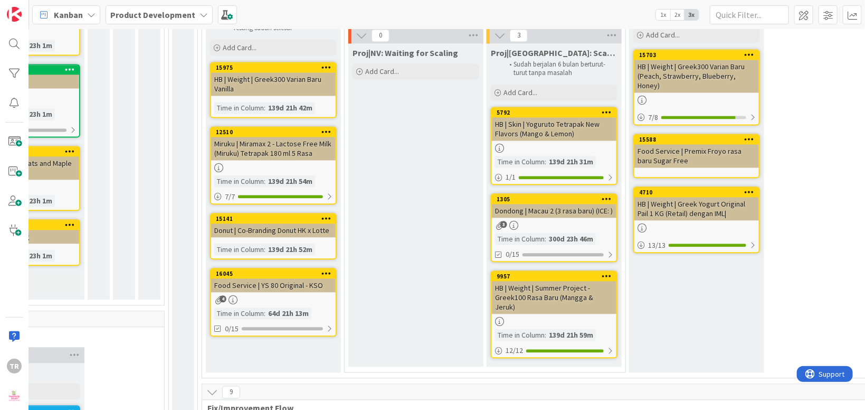
click at [455, 212] on div "Proj|NV: Waiting for Scaling Add Card..." at bounding box center [415, 205] width 135 height 324
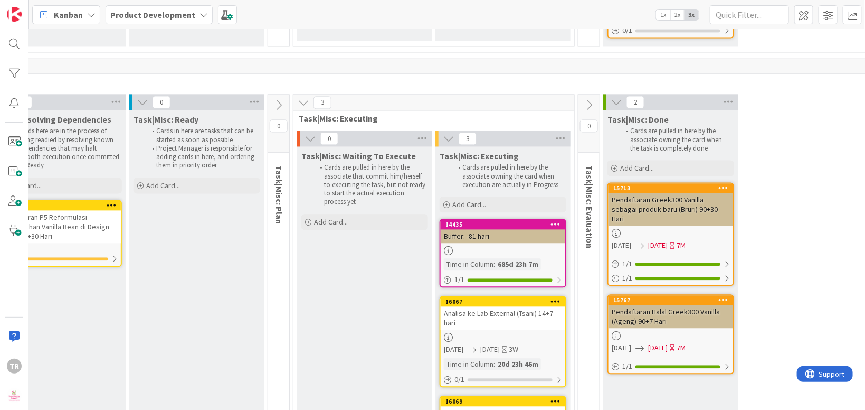
scroll to position [4700, 223]
click at [491, 306] on div "Analisa ke Lab External (Tsani) 14+7 hari" at bounding box center [502, 317] width 125 height 23
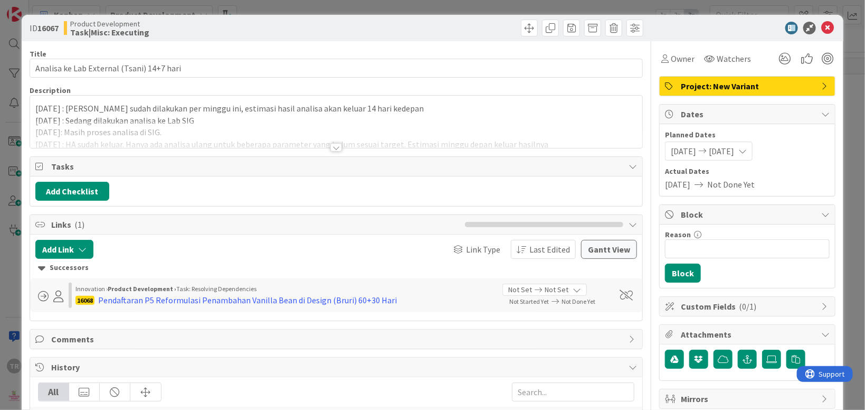
click at [298, 135] on div at bounding box center [336, 134] width 612 height 27
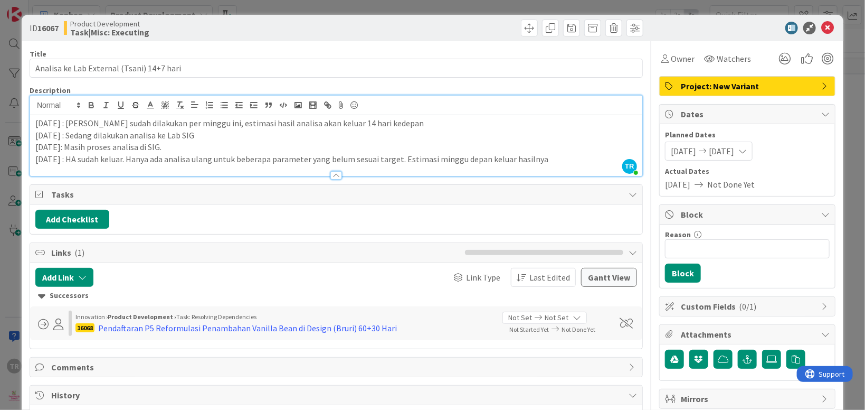
click at [555, 154] on p "[DATE] : HA sudah keluar. Hanya ada analisa ulang untuk beberapa parameter yang…" at bounding box center [336, 159] width 602 height 12
click at [5, 166] on div "ID 16067 Product Development Task|Misc: Executing Title 41 / 128 Analisa ke Lab…" at bounding box center [432, 205] width 865 height 410
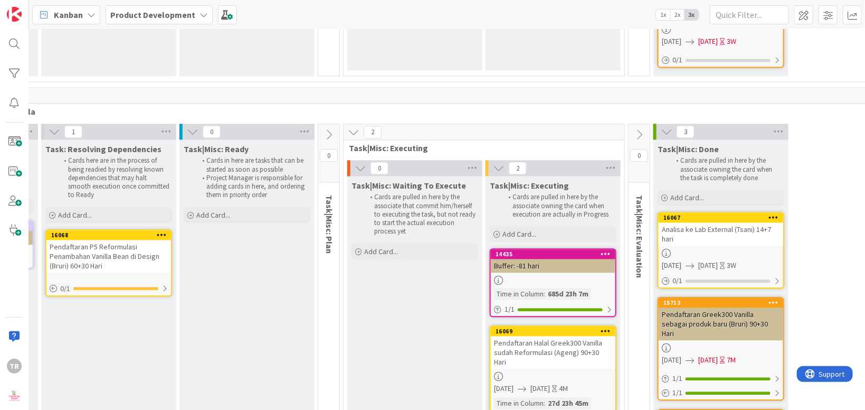
scroll to position [4670, 47]
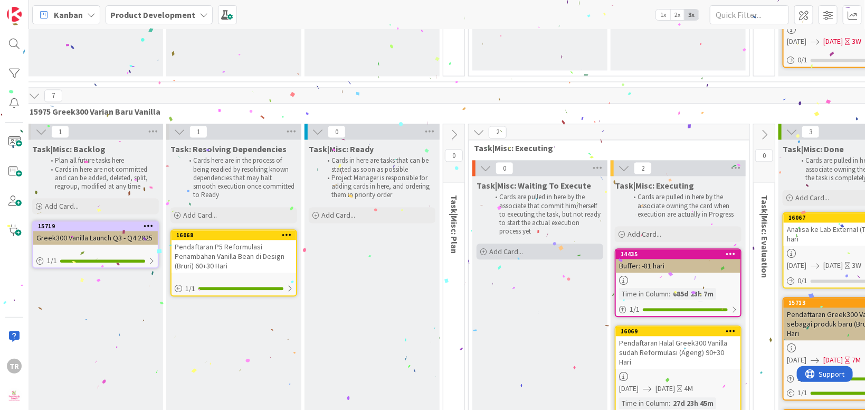
click at [504, 247] on span "Add Card..." at bounding box center [506, 252] width 34 height 10
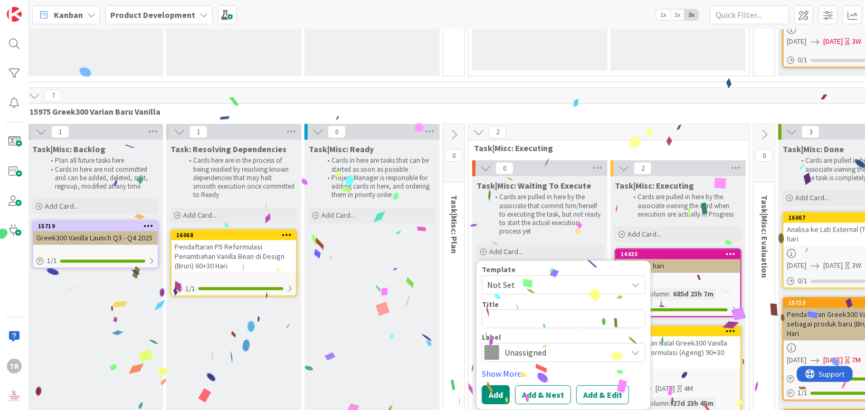
click at [540, 342] on div "Unassigned" at bounding box center [564, 351] width 164 height 19
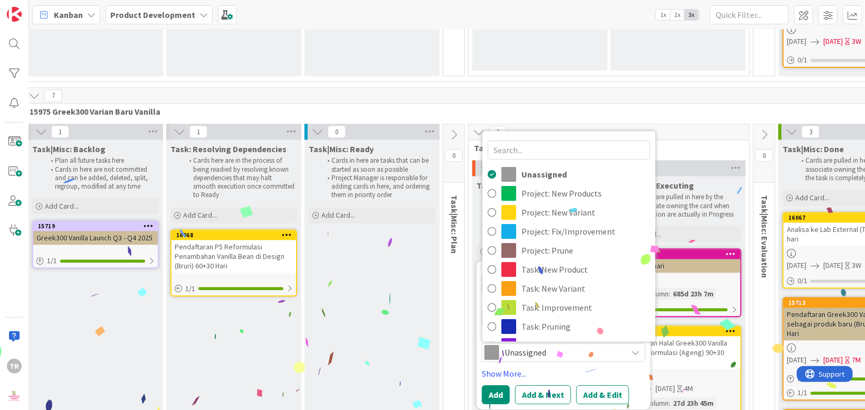
click at [541, 344] on span "Unassigned" at bounding box center [563, 351] width 117 height 15
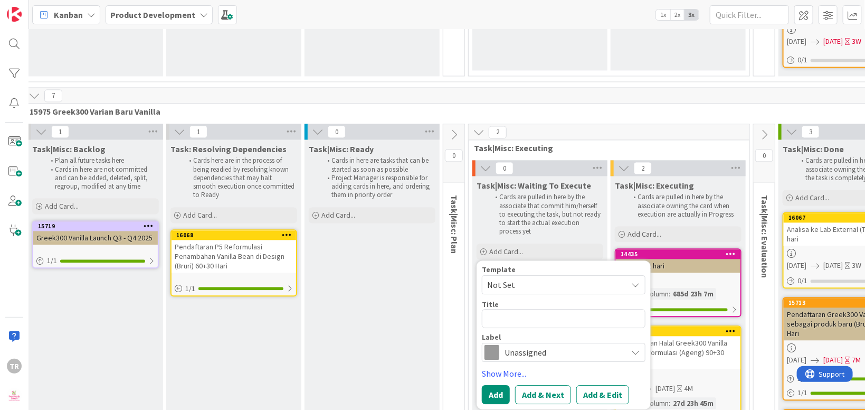
click at [541, 344] on span "Unassigned" at bounding box center [563, 351] width 117 height 15
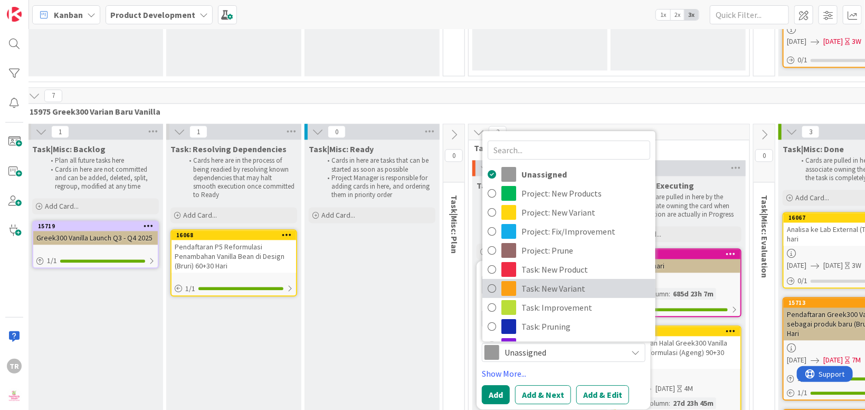
click at [553, 280] on span "Task: New Variant" at bounding box center [586, 288] width 129 height 16
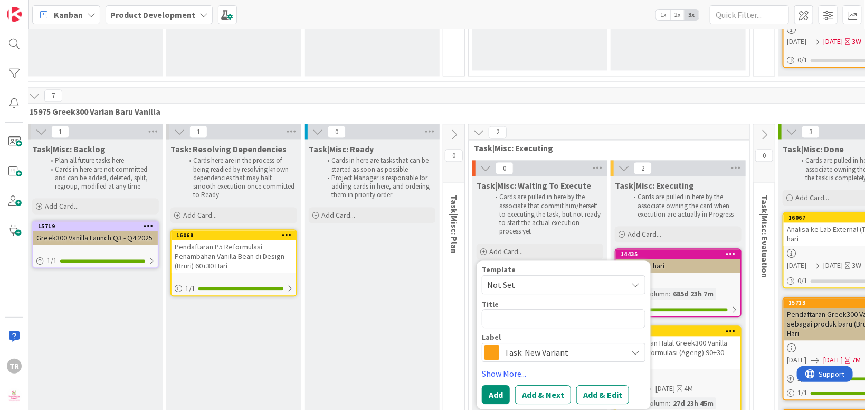
click at [546, 265] on div "Template Not Set Title 0 / 128 Label Task: New Variant Unassigned Project: New …" at bounding box center [564, 313] width 164 height 96
click at [551, 265] on div "Template Not Set Title 0 / 128 Label Task: New Variant Unassigned Project: New …" at bounding box center [564, 313] width 164 height 96
click at [557, 308] on textarea at bounding box center [564, 317] width 164 height 19
type textarea "A"
type textarea "x"
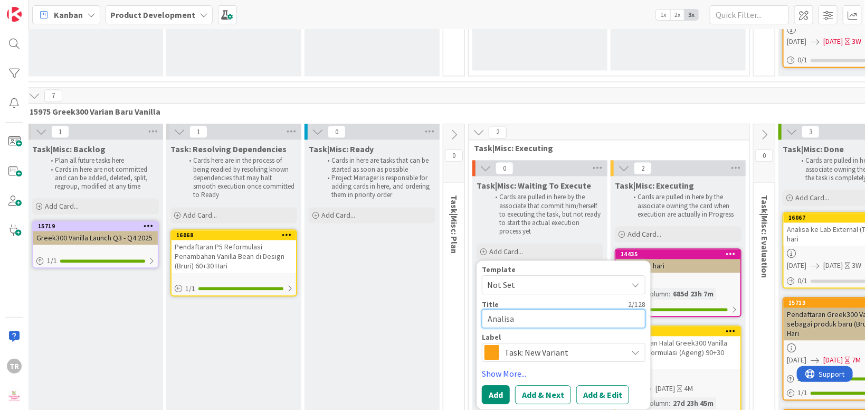
type textarea "Analisa"
type textarea "x"
type textarea "[PERSON_NAME]"
type textarea "x"
type textarea "Analisa ke Lab"
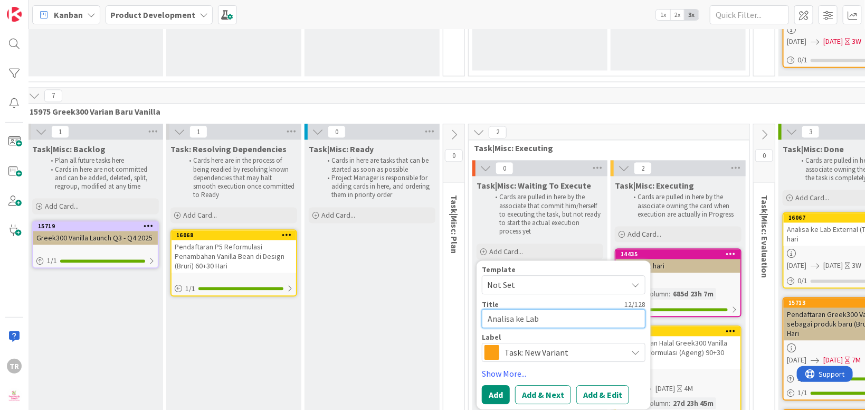
type textarea "x"
type textarea "Analisa ke Lab"
type textarea "x"
type textarea "Analisa ke Lab E"
type textarea "x"
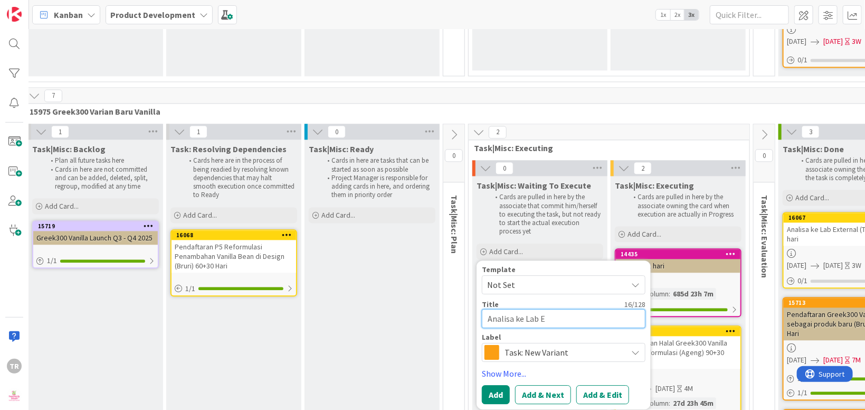
type textarea "Analisa ke Lab Ex"
type textarea "x"
type textarea "Analisa ke Lab Ext"
type textarea "x"
type textarea "Analisa ke Lab Exter"
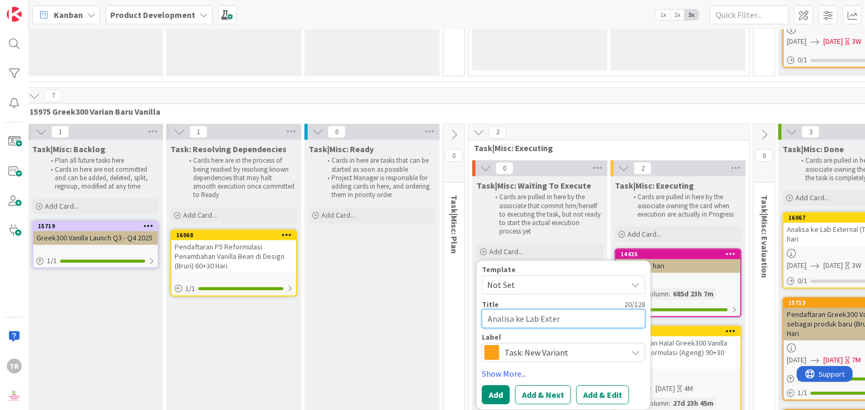
type textarea "x"
type textarea "Analisa ke Lab Extern"
type textarea "x"
type textarea "Analisa ke Lab External"
type textarea "x"
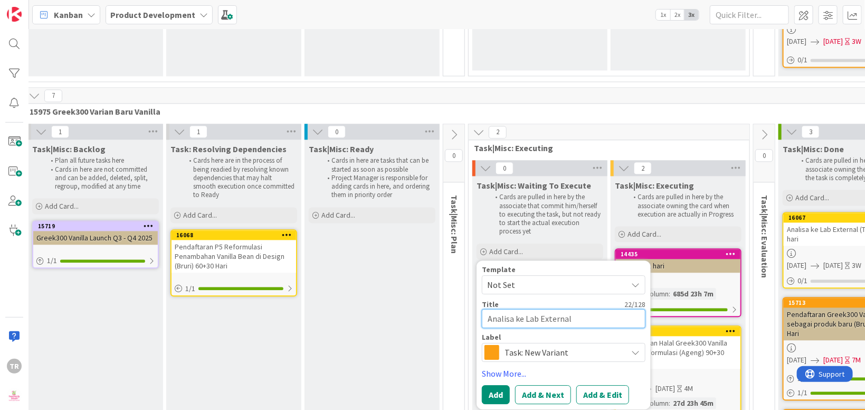
type textarea "Analisa ke Lab External"
type textarea "x"
type textarea "Analisa ke Lab External K"
type textarea "x"
type textarea "Analisa ke Lab External"
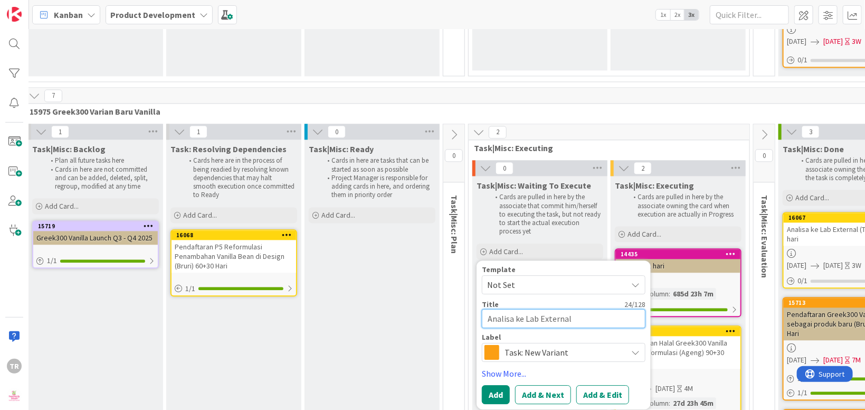
type textarea "x"
type textarea "Analisa ke Lab External Ke"
type textarea "x"
type textarea "Analisa ke Lab External Kedua ("
type textarea "x"
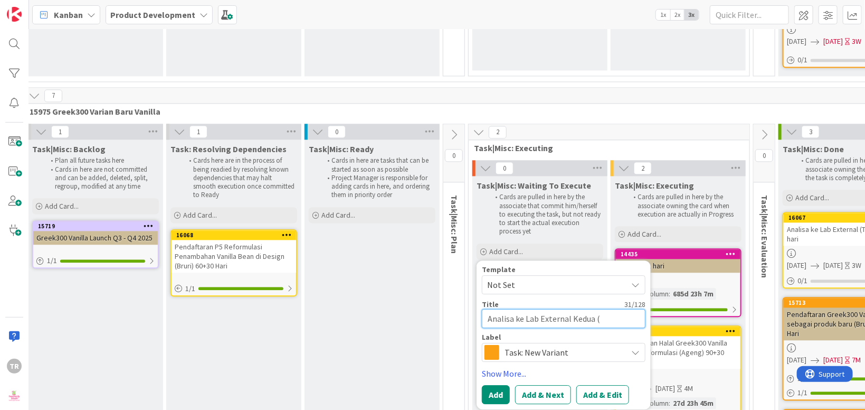
type textarea "Analisa ke Lab External Kedua ()"
type textarea "x"
type textarea "Analisa ke Lab External Kedua )"
type textarea "x"
type textarea "Analisa ke Lab External Kedua"
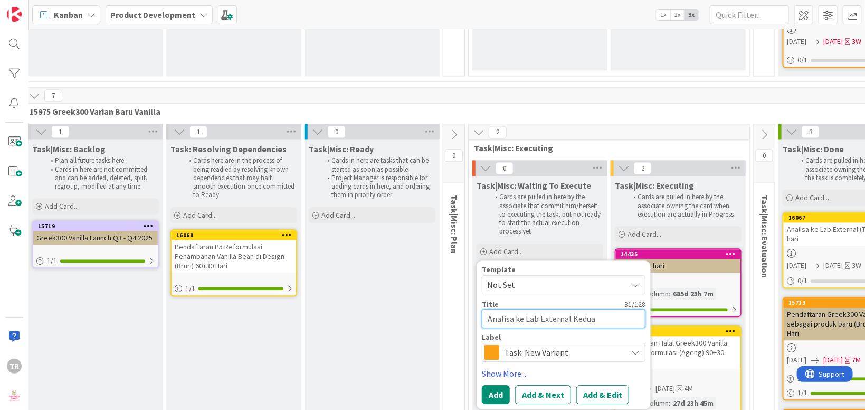
type textarea "x"
type textarea "Analisa ke Lab External Kedua ("
type textarea "x"
type textarea "Analisa ke Lab External Kedua (T"
type textarea "x"
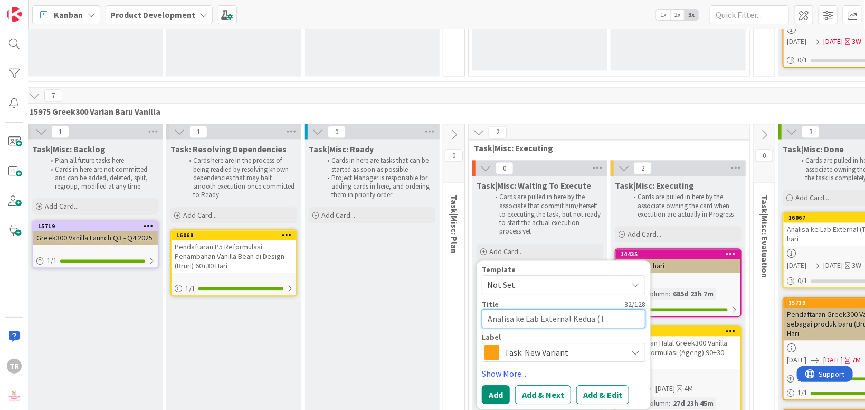
type textarea "Analisa ke Lab External Kedua (Ts"
type textarea "x"
type textarea "Analisa ke Lab External Kedua (Tsan"
type textarea "x"
type textarea "Analisa ke Lab External Kedua (Tsani"
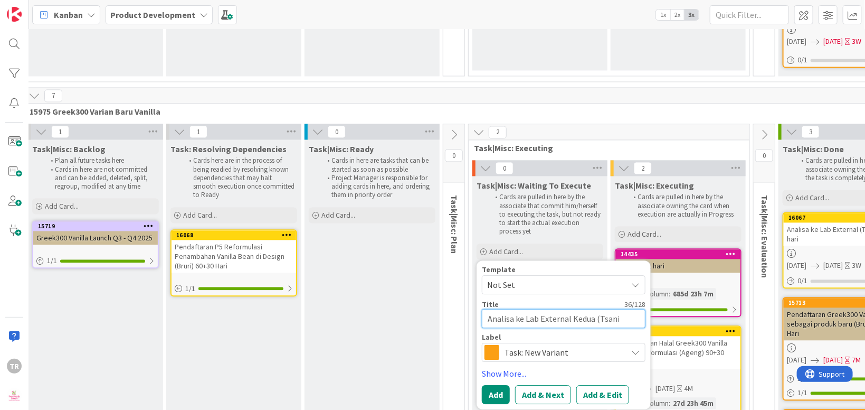
type textarea "x"
type textarea "Analisa ke Lab External Kedua (Tsani)"
type textarea "x"
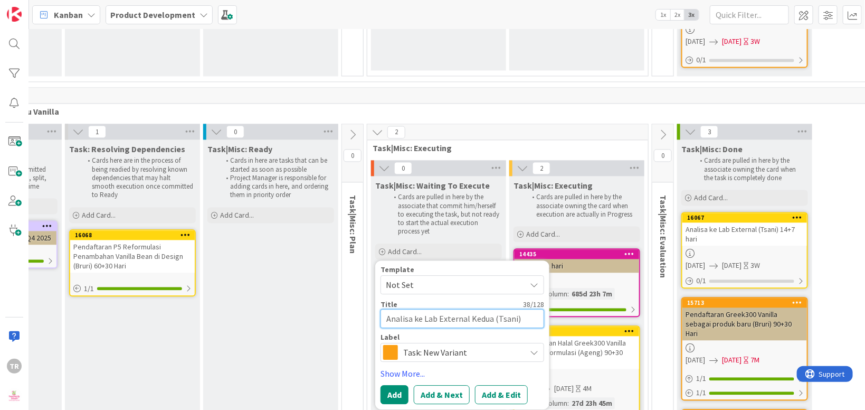
scroll to position [4670, 173]
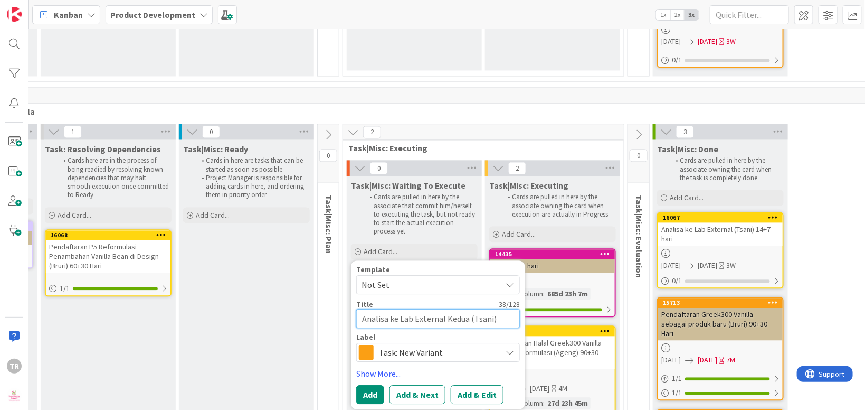
type textarea "Analisa ke Lab External Kedua (Tsani)"
type textarea "x"
type textarea "Analisa ke Lab External Kedua (Tsani) 14"
type textarea "x"
type textarea "Analisa ke Lab External Kedua (Tsani) 14+"
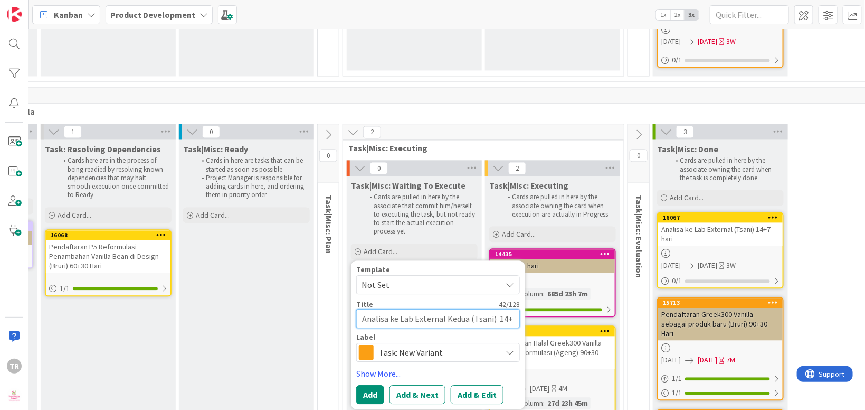
type textarea "x"
type textarea "Analisa ke Lab External Kedua (Tsani) 14+7"
type textarea "x"
type textarea "Analisa ke Lab External Kedua (Tsani) 14+7"
type textarea "x"
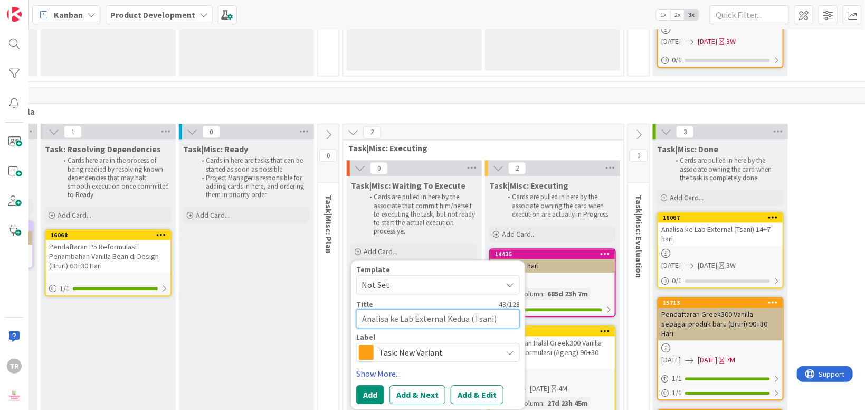
type textarea "Analisa ke Lab External Kedua (Tsani) 14+7 H"
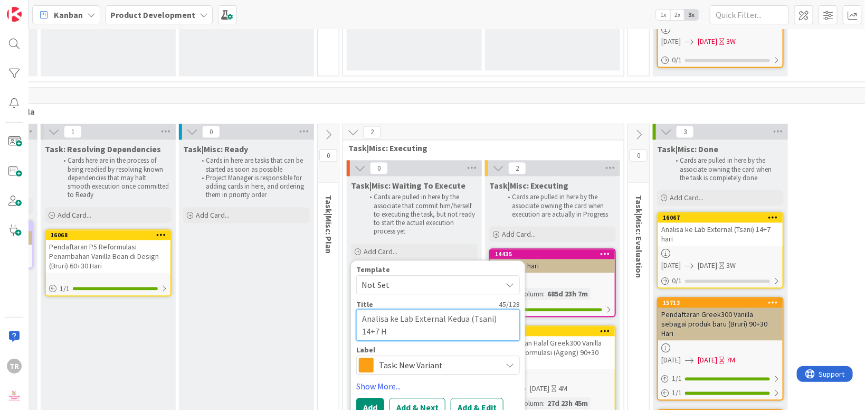
type textarea "x"
type textarea "Analisa ke Lab External Kedua (Tsani) 14+7 Har"
type textarea "x"
type textarea "Analisa ke Lab External Kedua (Tsani) 14+7 Hari"
type textarea "x"
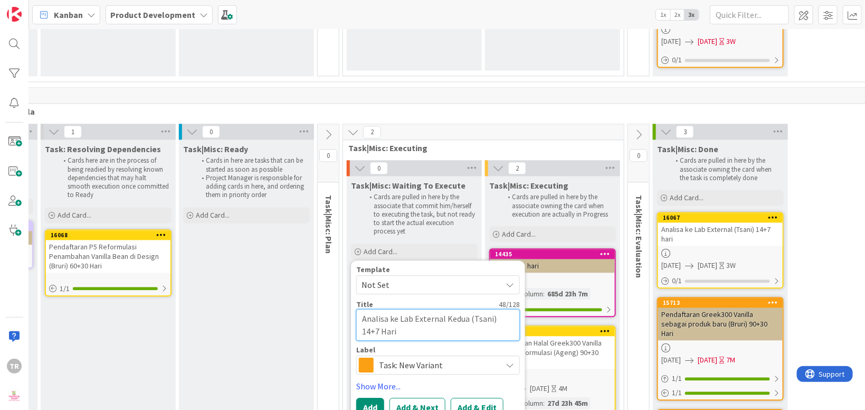
type textarea "Analisa ke Lab External Kedua (Tsani) P 14+7 Hari"
type textarea "x"
type textarea "Analisa ke Lab External Kedua (Tsani) Par 14+7 Hari"
type textarea "x"
type textarea "Analisa ke Lab External Kedua (Tsani) Param 14+7 Hari"
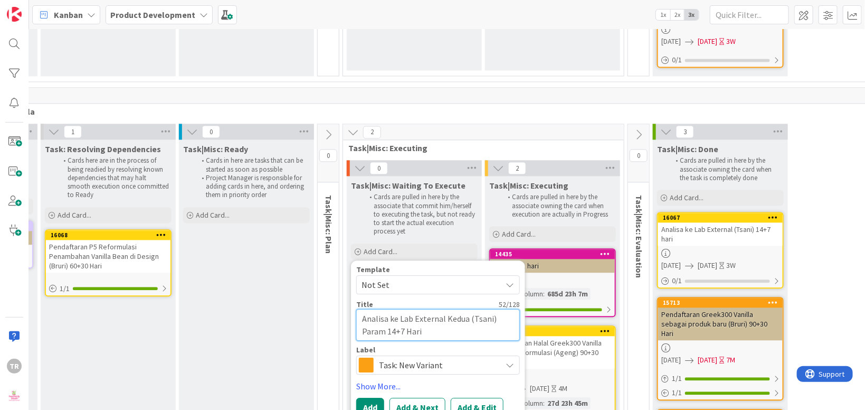
type textarea "x"
type textarea "Analisa ke Lab External Kedua (Tsani) Parame 14+7 Hari"
type textarea "x"
type textarea "Analisa ke Lab External Kedua (Tsani) Paramet 14+7 Hari"
type textarea "x"
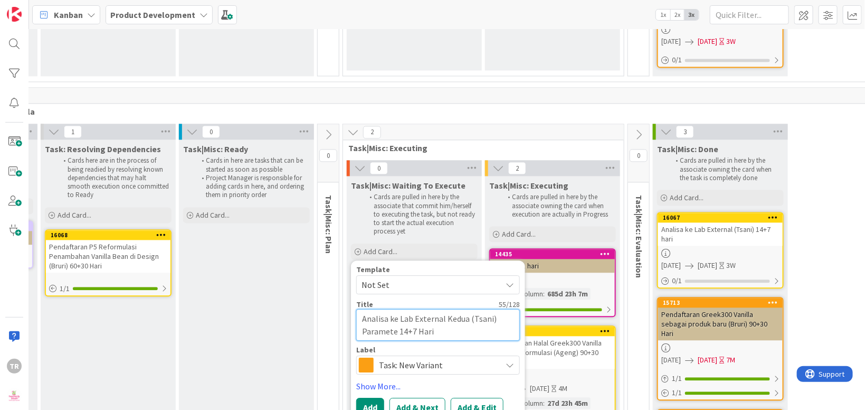
type textarea "Analisa ke Lab External Kedua (Tsani) Parameter 14+7 Hari"
type textarea "x"
type textarea "Analisa ke Lab External Kedua (Tsani) Parameter 17+7 Hari"
type textarea "x"
type textarea "Analisa ke Lab External Kedua (Tsani) Parameter 1+7 Hari"
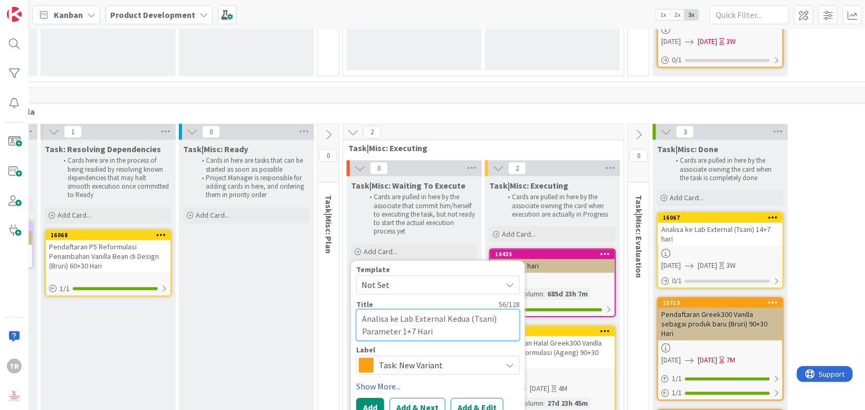
type textarea "x"
type textarea "Analisa ke Lab External Kedua (Tsani) Parameter +7 Hari"
type textarea "x"
type textarea "Analisa ke Lab External Kedua (Tsani) Parameter 7+7 Hari"
type textarea "x"
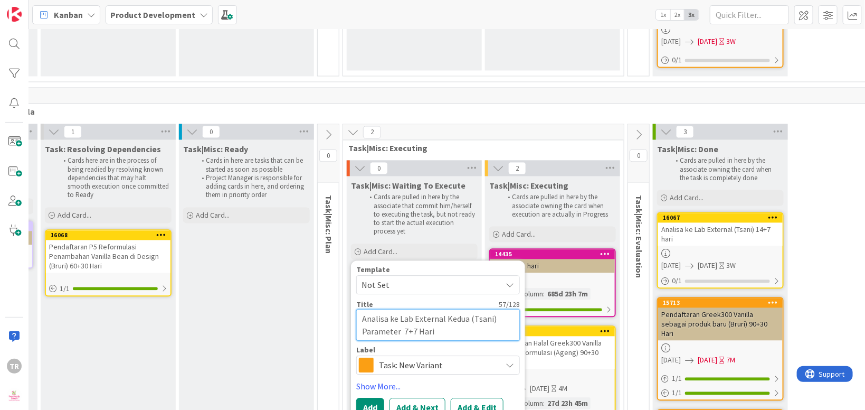
type textarea "Analisa ke Lab External Kedua (Tsani) Parameter 7+7 Hari"
type textarea "x"
type textarea "Analisa ke Lab External Kedua (Tsani) Parameter 7+7 Hari"
click at [364, 398] on button "Add" at bounding box center [370, 407] width 28 height 19
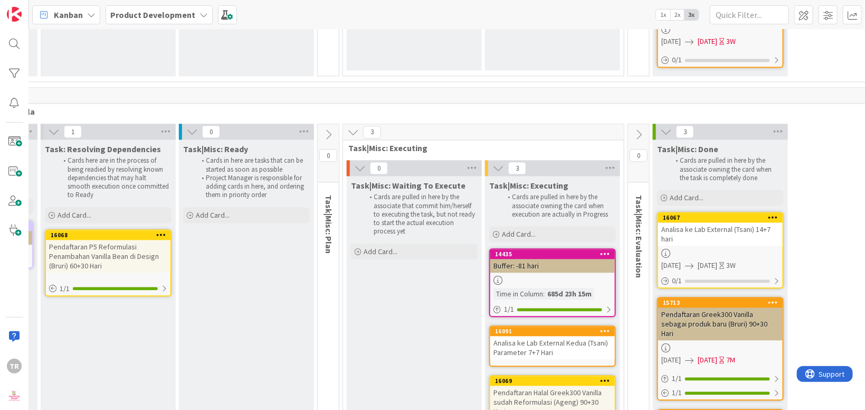
click at [560, 336] on div "Analisa ke Lab External Kedua (Tsani) Parameter 7+7 Hari" at bounding box center [553, 347] width 125 height 23
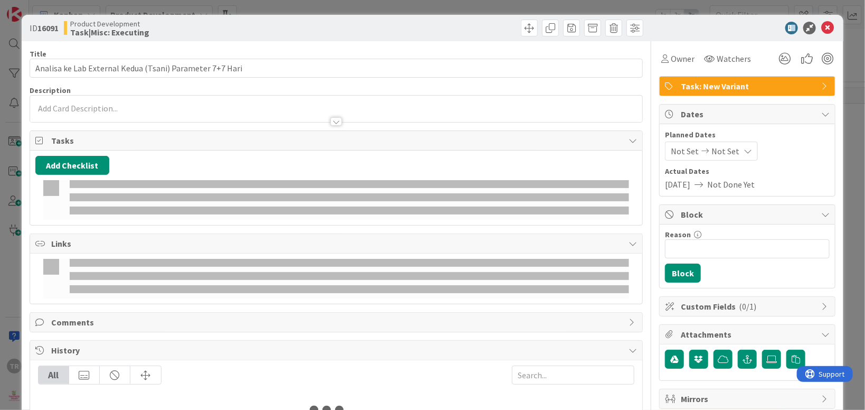
click at [694, 150] on span "Not Set" at bounding box center [685, 151] width 28 height 13
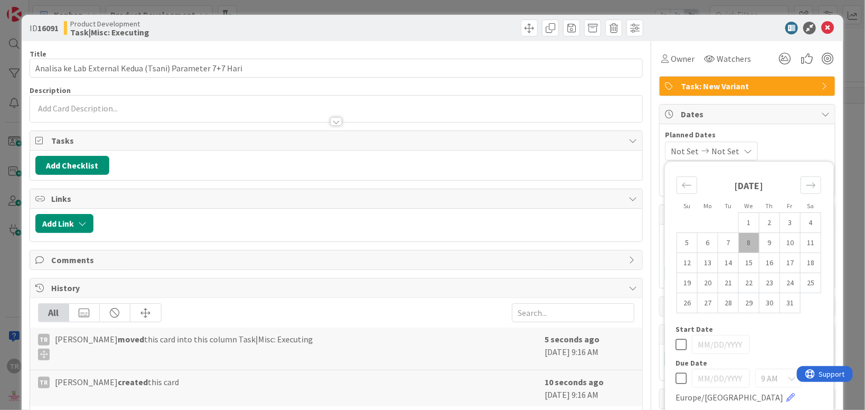
click at [742, 238] on td "8" at bounding box center [749, 242] width 21 height 20
type input "[DATE]"
click at [749, 258] on td "15" at bounding box center [749, 262] width 21 height 20
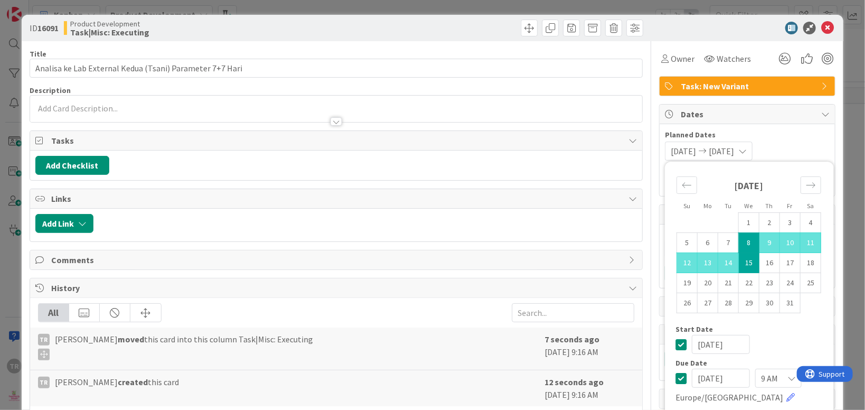
type input "[DATE]"
click at [169, 108] on div at bounding box center [336, 111] width 612 height 22
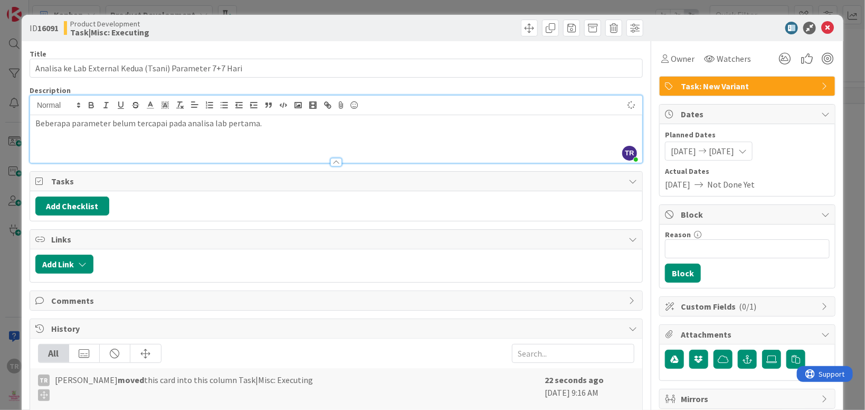
click at [15, 228] on div "ID 16091 Product Development Task|Misc: Executing Title 56 / 128 Analisa ke Lab…" at bounding box center [432, 205] width 865 height 410
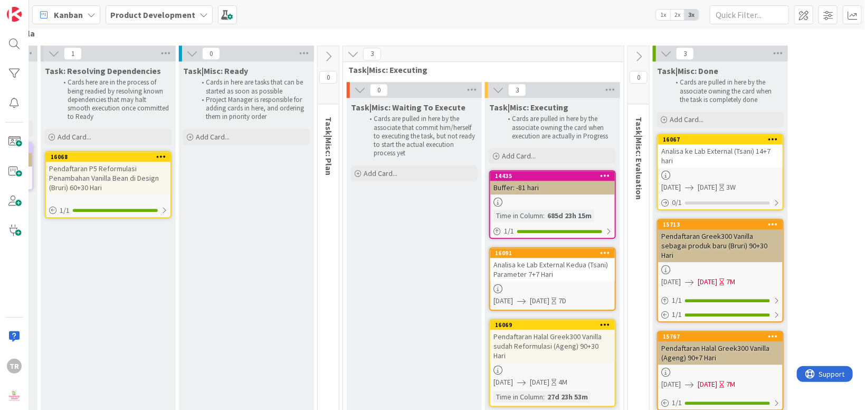
scroll to position [4734, 173]
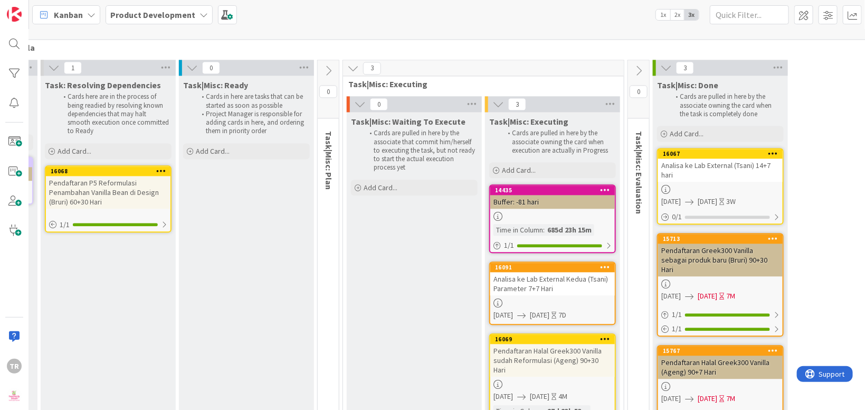
click at [563, 344] on div "Pendaftaran Halal Greek300 Vanilla sudah Reformulasi (Ageng) 90+30 Hari" at bounding box center [553, 360] width 125 height 33
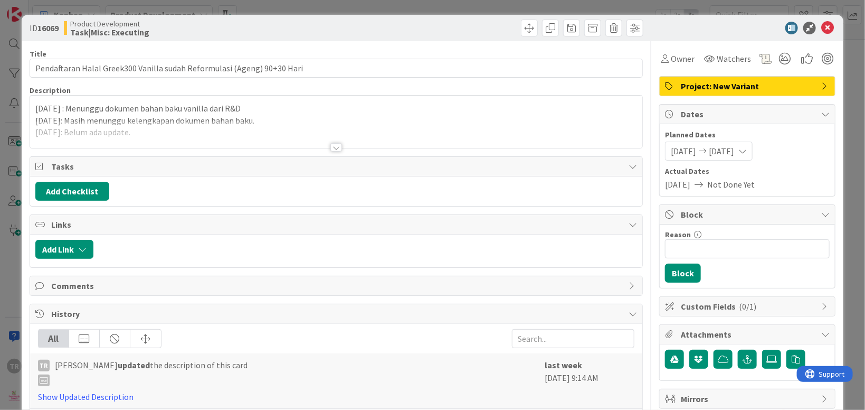
click at [720, 86] on span "Project: New Variant" at bounding box center [748, 86] width 135 height 13
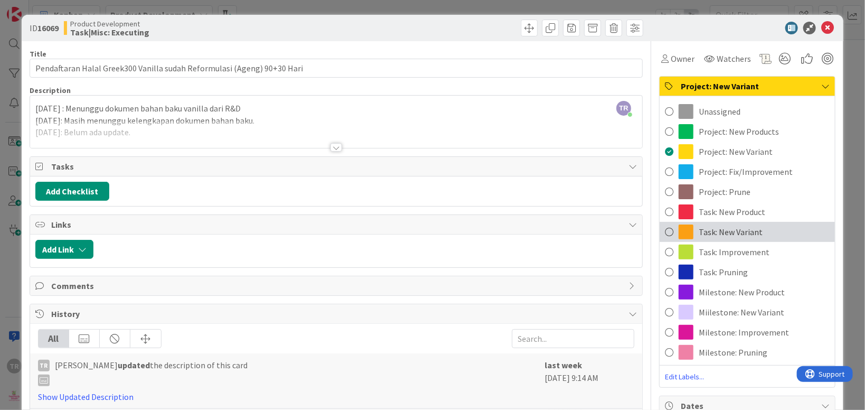
click at [742, 232] on span "Task: New Variant" at bounding box center [731, 231] width 64 height 13
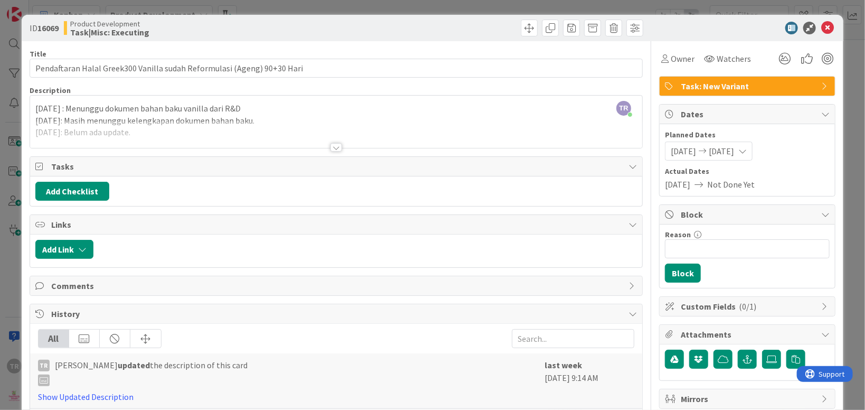
click at [236, 118] on div "[DATE] : Menunggu dokumen bahan baku vanilla dari R&D [DATE]: Masih menunggu ke…" at bounding box center [336, 124] width 612 height 48
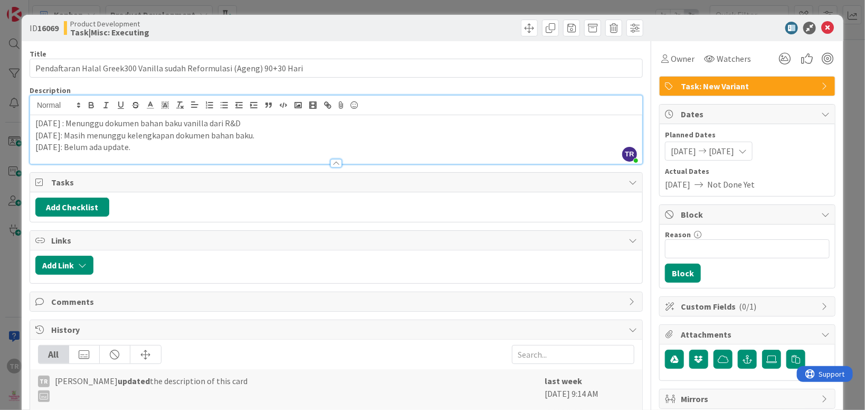
click at [184, 149] on p "[DATE]: Belum ada update." at bounding box center [336, 147] width 602 height 12
paste div
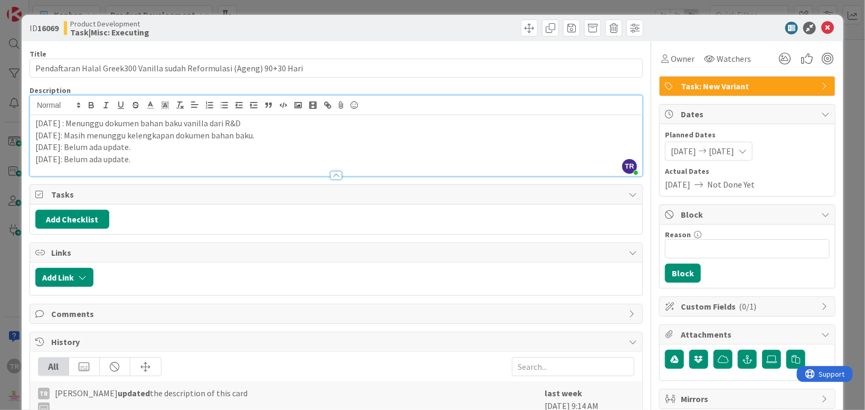
click at [4, 183] on div "ID 16069 Product Development Task|Misc: Executing Title 71 / 128 Pendaftaran Ha…" at bounding box center [432, 205] width 865 height 410
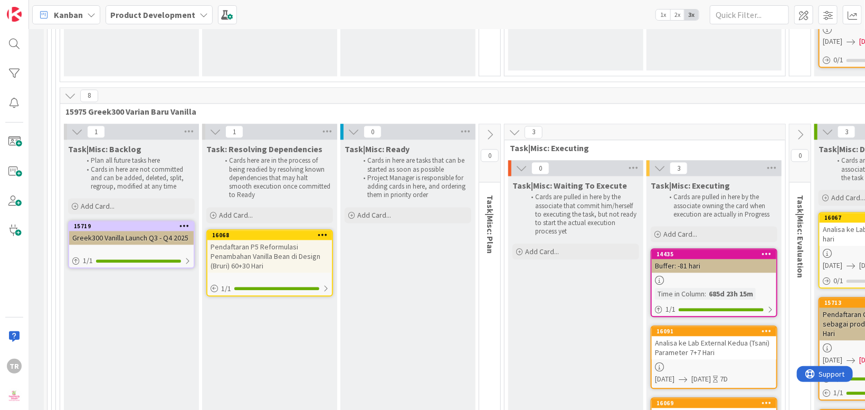
scroll to position [4670, 0]
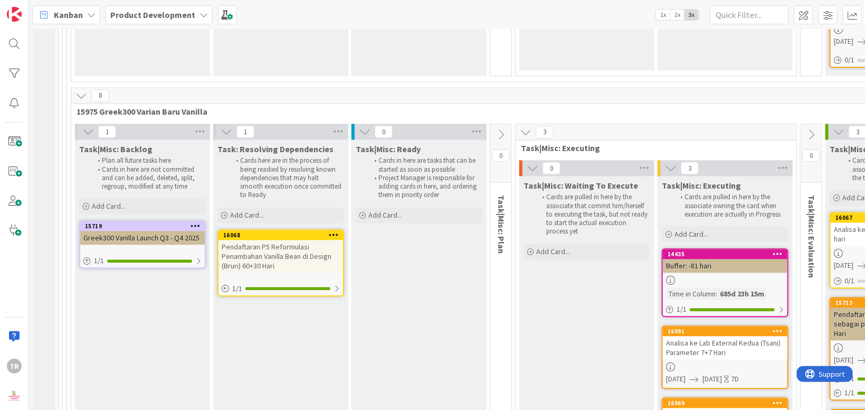
click at [275, 240] on div "Pendaftaran P5 Reformulasi Penambahan Vanilla Bean di Design (Bruri) 60+30 Hari" at bounding box center [281, 256] width 125 height 33
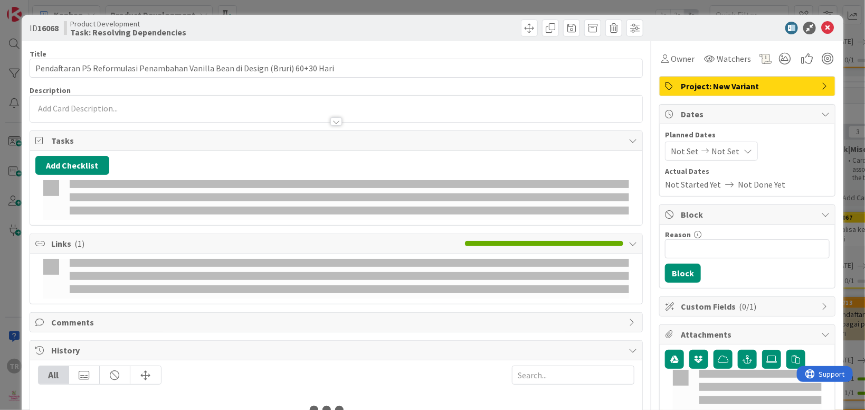
click at [710, 88] on span "Project: New Variant" at bounding box center [748, 86] width 135 height 13
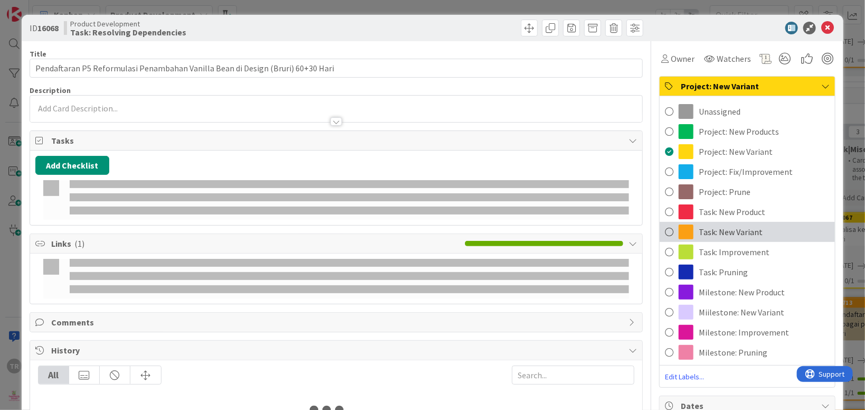
click at [728, 225] on div "Task: New Variant" at bounding box center [747, 232] width 175 height 20
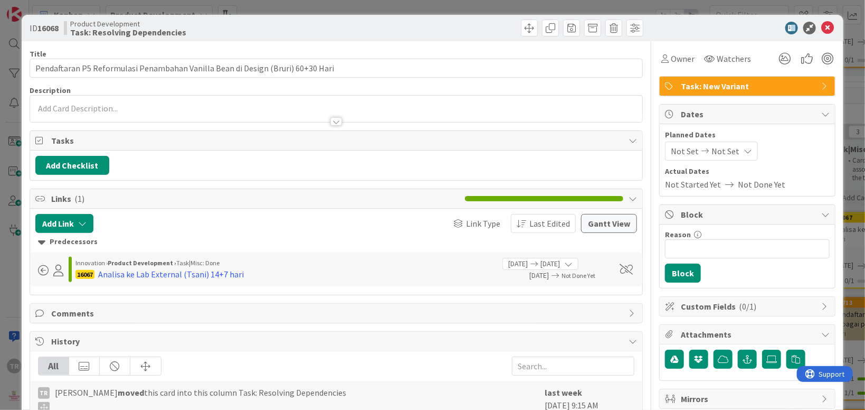
click at [114, 224] on div at bounding box center [185, 223] width 172 height 19
click at [86, 225] on icon "button" at bounding box center [82, 223] width 8 height 8
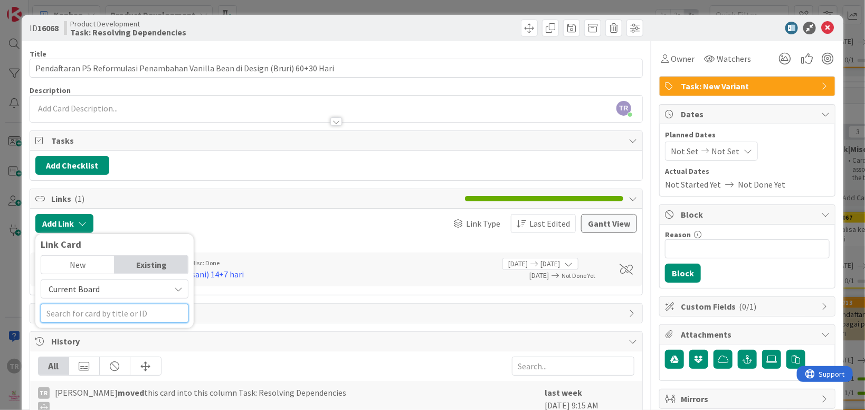
click at [95, 308] on input "text" at bounding box center [115, 313] width 148 height 19
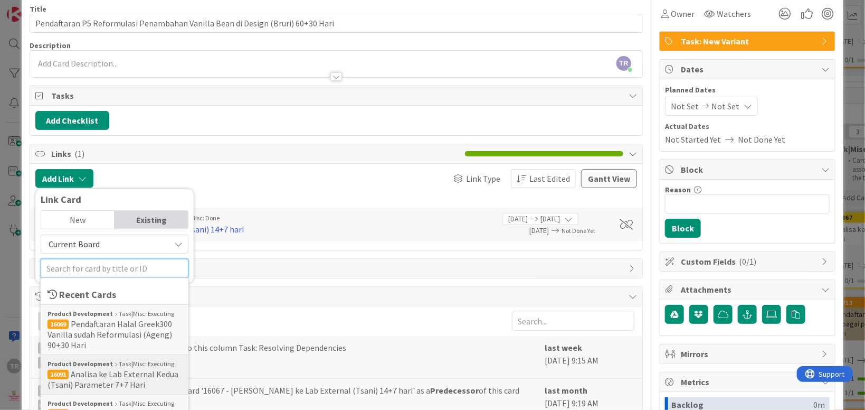
scroll to position [64, 0]
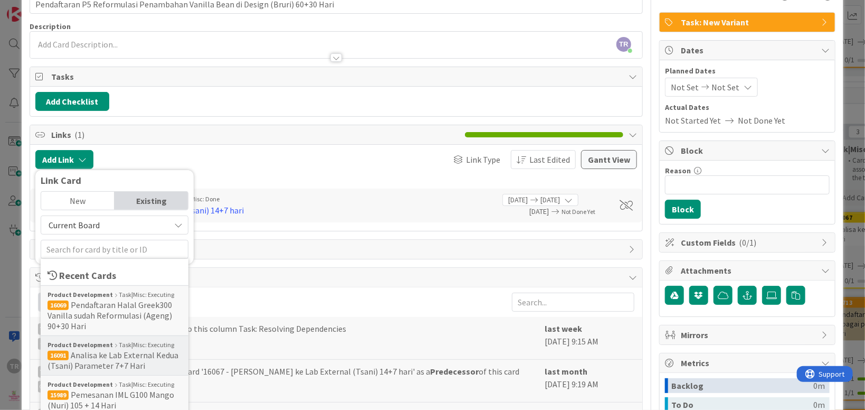
click at [85, 370] on div "Product Development Task|Misc: Executing 16091 Analisa ke Lab External Kedua (T…" at bounding box center [115, 355] width 148 height 40
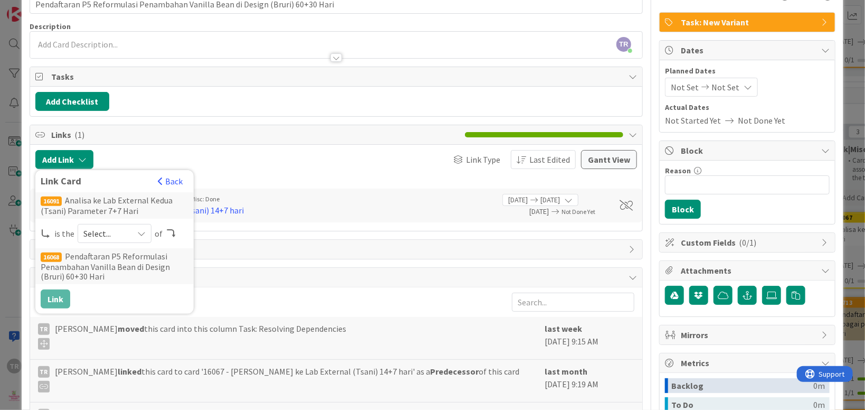
click at [127, 236] on div "Select..." at bounding box center [115, 233] width 74 height 19
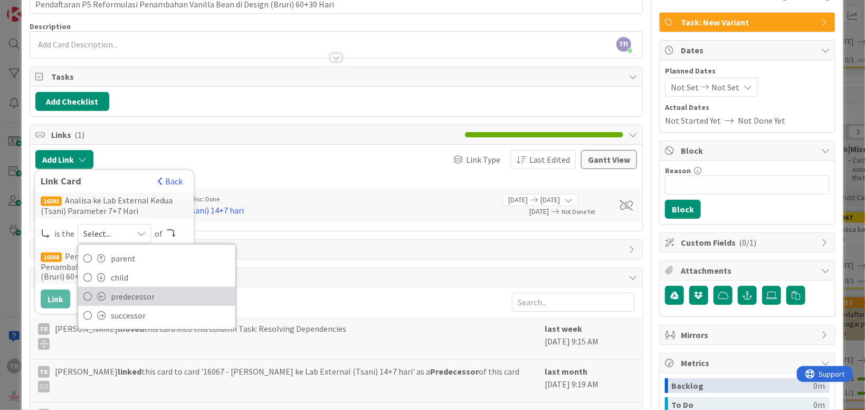
click at [118, 290] on span "predecessor" at bounding box center [170, 296] width 119 height 16
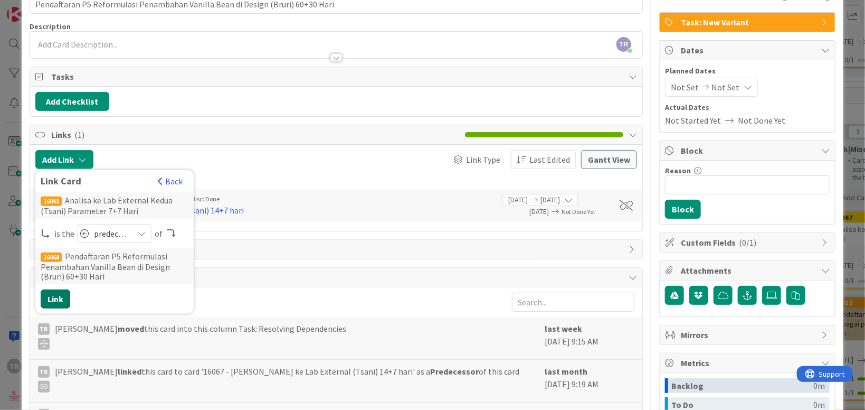
click at [54, 298] on button "Link" at bounding box center [56, 298] width 30 height 19
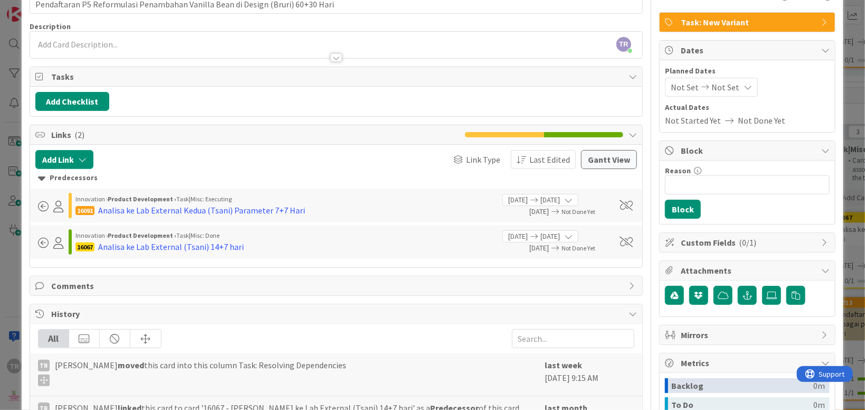
click at [11, 265] on div "ID 16068 Product Development Task: Resolving Dependencies Title 80 / 128 Pendaf…" at bounding box center [432, 205] width 865 height 410
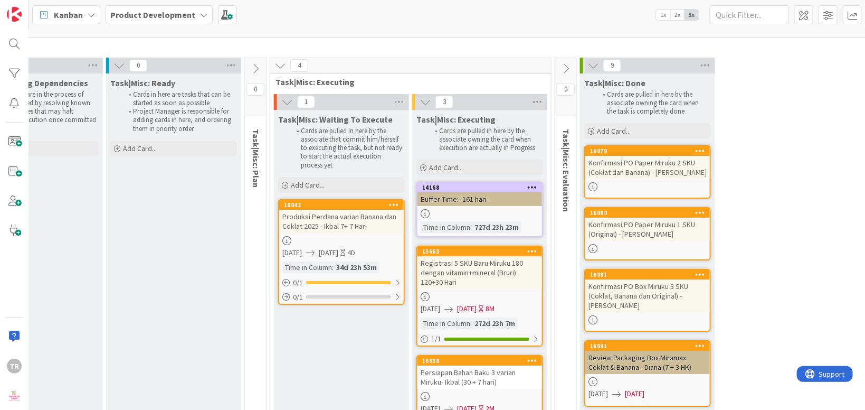
scroll to position [8980, 248]
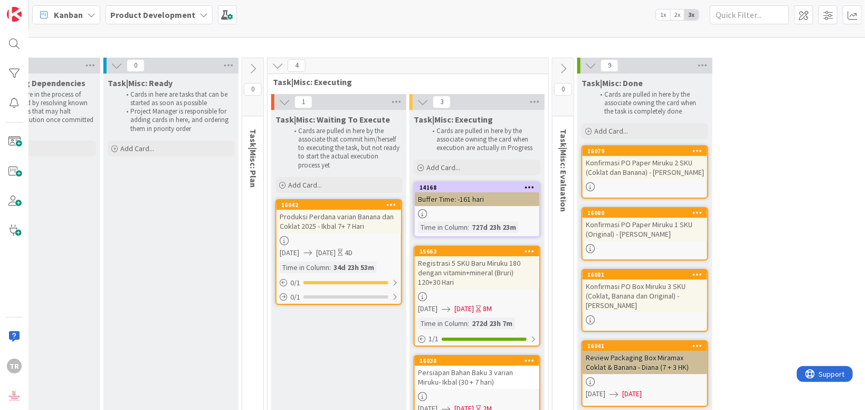
click at [464, 256] on div "Registrasi 5 SKU Baru Miruku 180 dengan vitamin+mineral (Bruri) 120+30 Hari" at bounding box center [477, 272] width 125 height 33
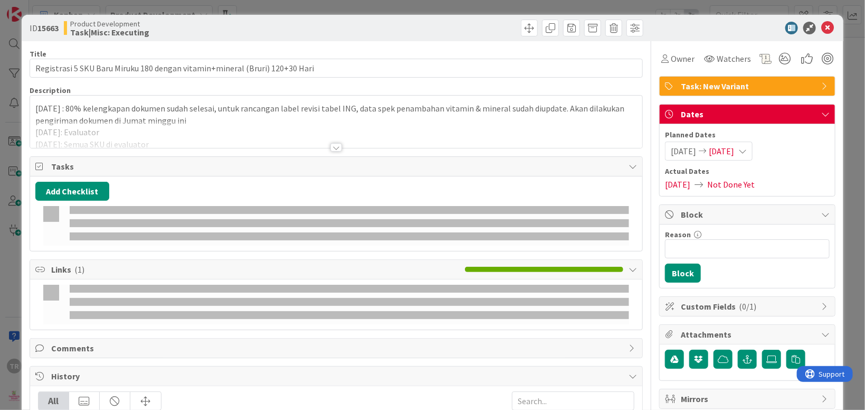
click at [300, 142] on div at bounding box center [336, 134] width 612 height 27
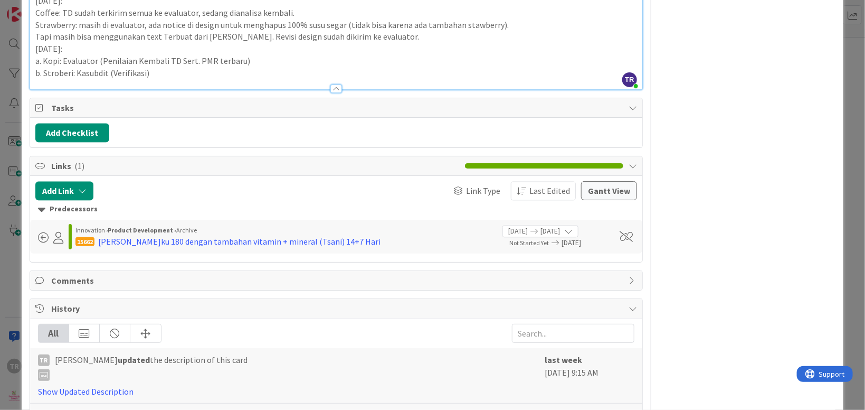
scroll to position [950, 0]
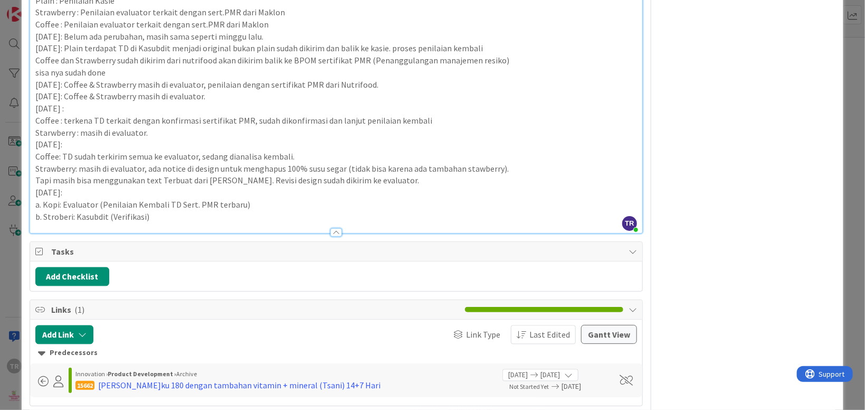
click at [210, 218] on p "b. Stroberi: Kasubdit (Verifikasi)" at bounding box center [336, 217] width 602 height 12
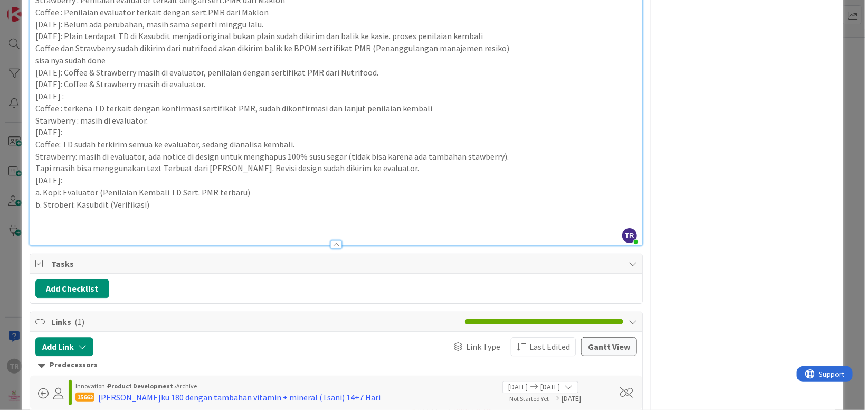
scroll to position [974, 0]
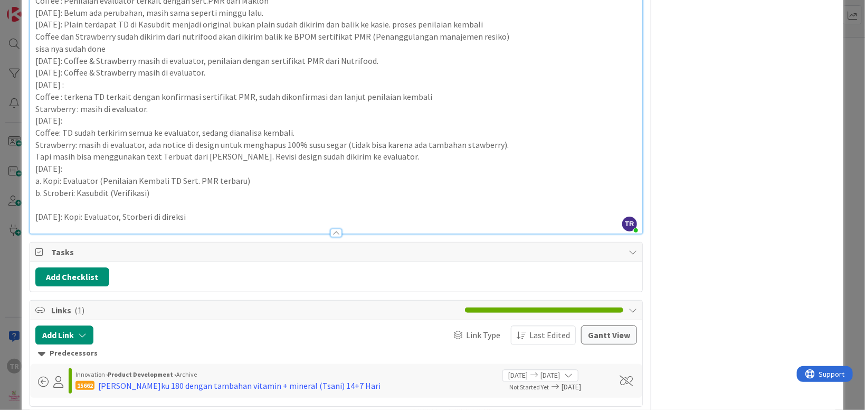
click at [7, 203] on div "ID 15663 Product Development Task|Misc: Executing Title 75 / 128 Registrasi 5 S…" at bounding box center [432, 205] width 865 height 410
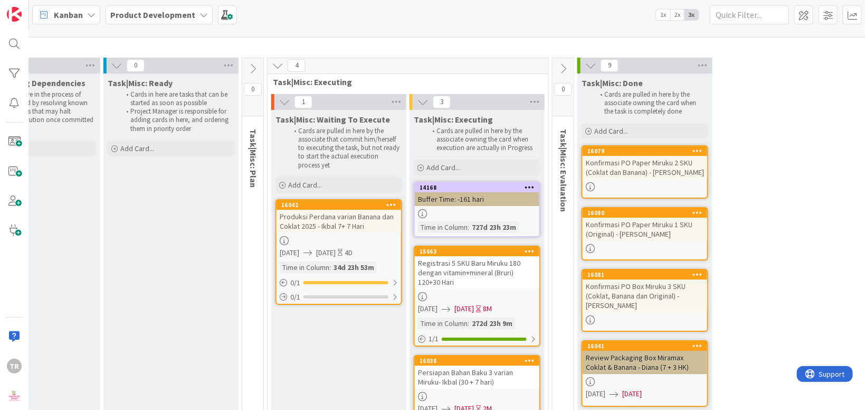
click at [487, 365] on div "Persiapan Bahan Baku 3 varian Miruku- Ikbal (30 + 7 hari)" at bounding box center [477, 376] width 125 height 23
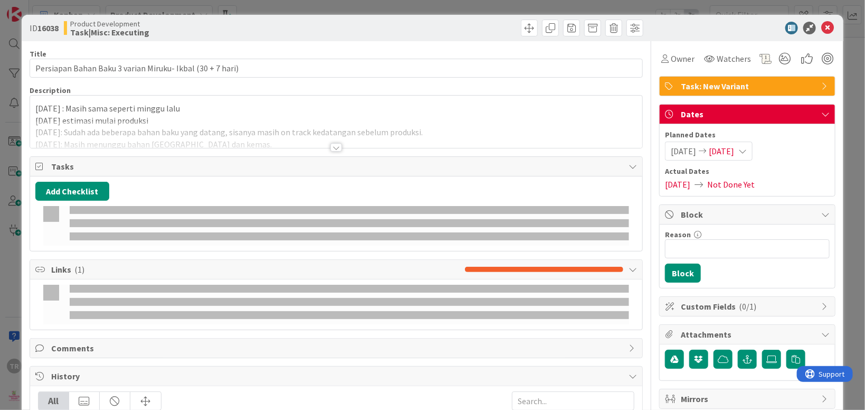
click at [241, 137] on div at bounding box center [336, 134] width 612 height 27
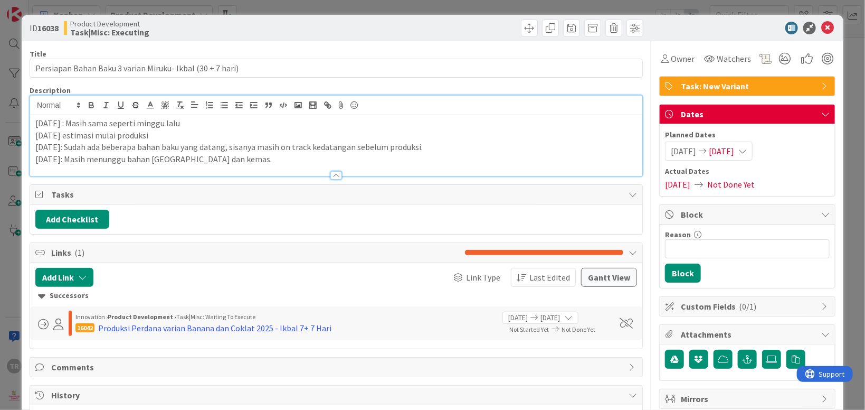
click at [242, 161] on p "[DATE]: Masih menunggu bahan [GEOGRAPHIC_DATA] dan kemas." at bounding box center [336, 159] width 602 height 12
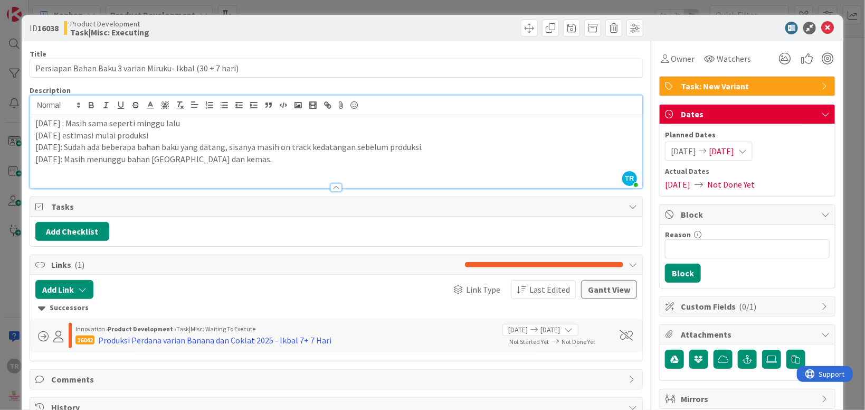
click at [146, 176] on p at bounding box center [336, 171] width 602 height 12
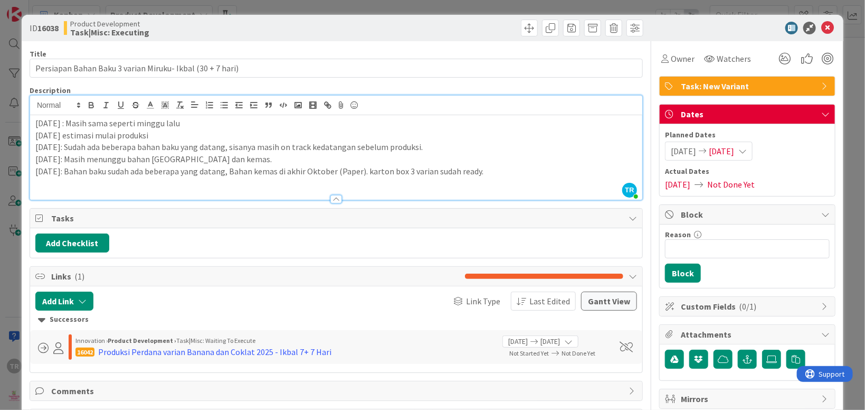
click at [496, 175] on p "[DATE]: Bahan baku sudah ada beberapa yang datang, Bahan kemas di akhir Oktober…" at bounding box center [336, 171] width 602 height 12
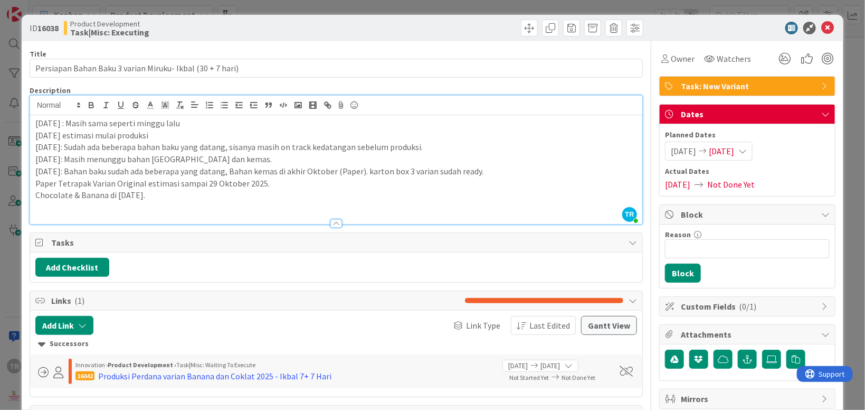
click at [6, 268] on div "ID 16038 Product Development Task|Misc: Executing Title 57 / 128 Persiapan Baha…" at bounding box center [432, 205] width 865 height 410
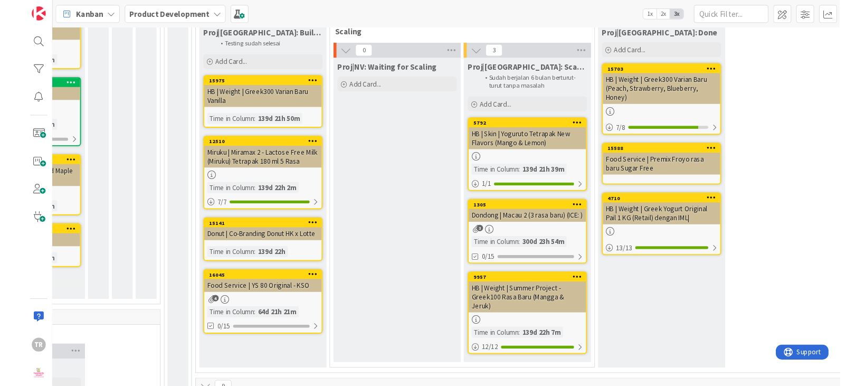
scroll to position [999, 126]
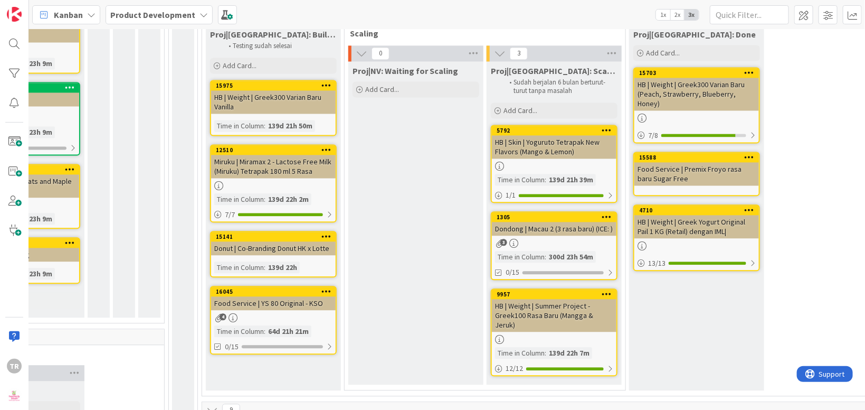
click at [413, 213] on div "Proj|NV: Waiting for Scaling Add Card..." at bounding box center [415, 223] width 135 height 324
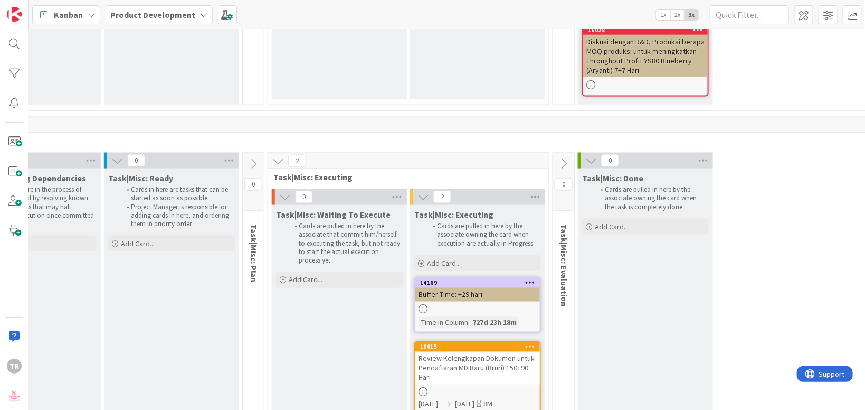
scroll to position [9954, 349]
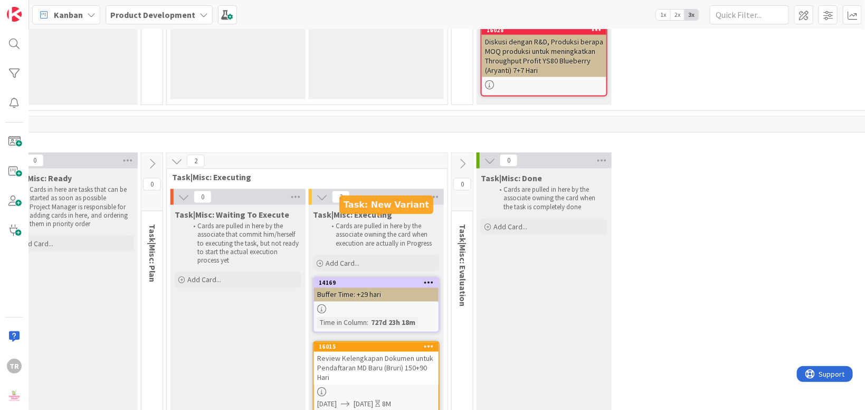
click at [410, 352] on div "Review Kelengkapan Dokumen untuk Pendaftaran MD Baru (Bruri) 150+90 Hari" at bounding box center [376, 368] width 125 height 33
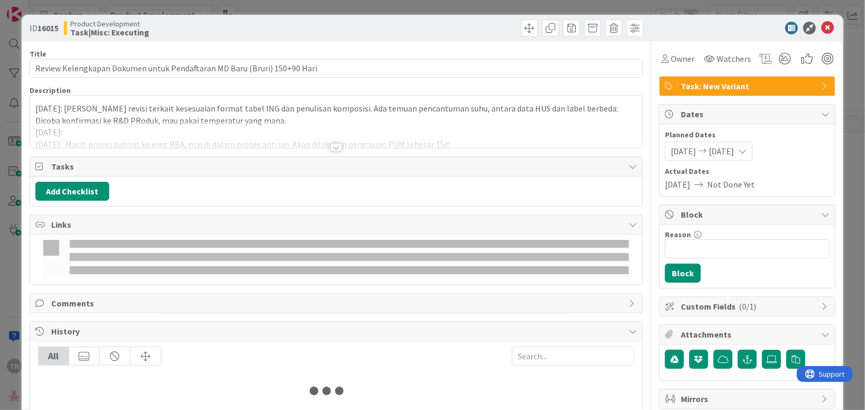
click at [256, 133] on div at bounding box center [336, 134] width 612 height 27
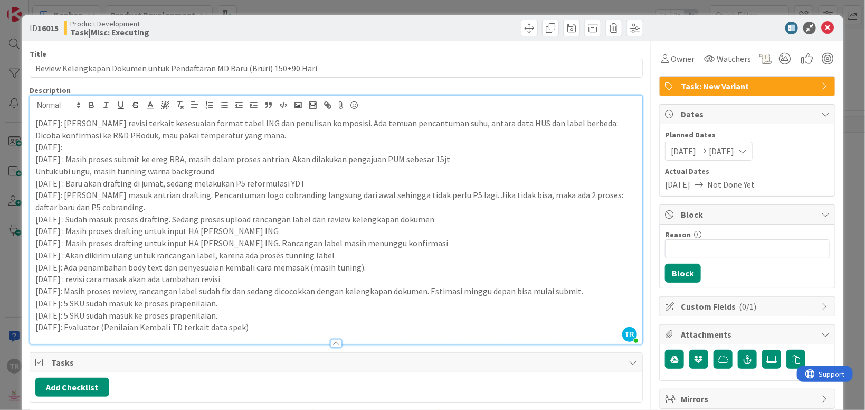
click at [276, 330] on p "[DATE]: Evaluator (Penilaian Kembali TD terkait data spek)" at bounding box center [336, 327] width 602 height 12
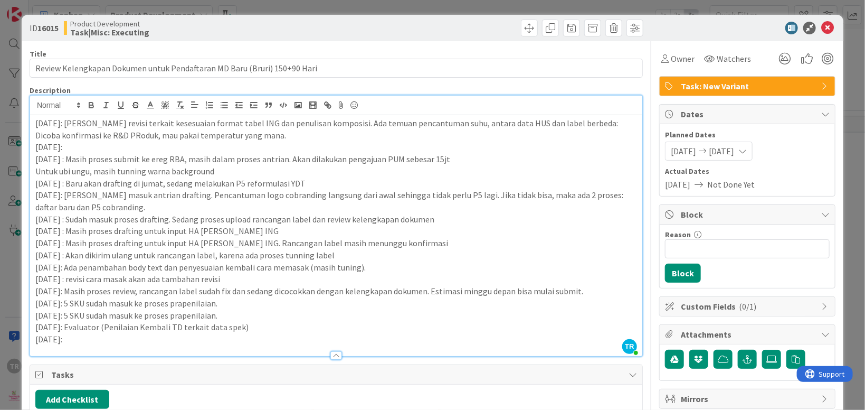
click at [98, 343] on p "[DATE]:" at bounding box center [336, 339] width 602 height 12
click at [7, 279] on div "ID 16015 Product Development Task|Misc: Executing Title 72 / 128 Review Kelengk…" at bounding box center [432, 205] width 865 height 410
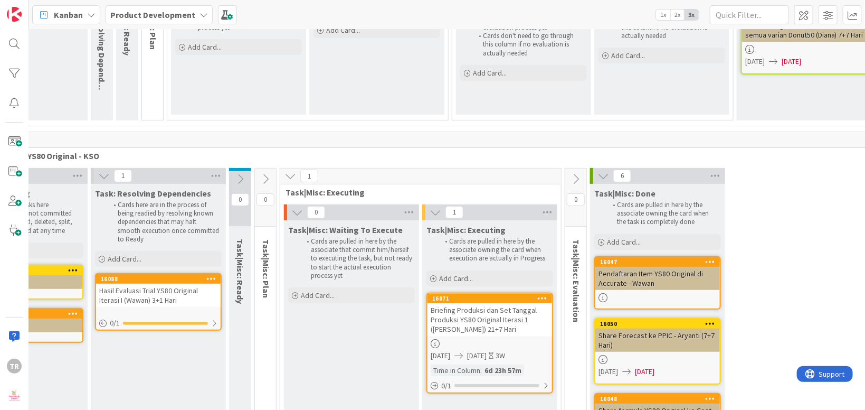
scroll to position [13069, 148]
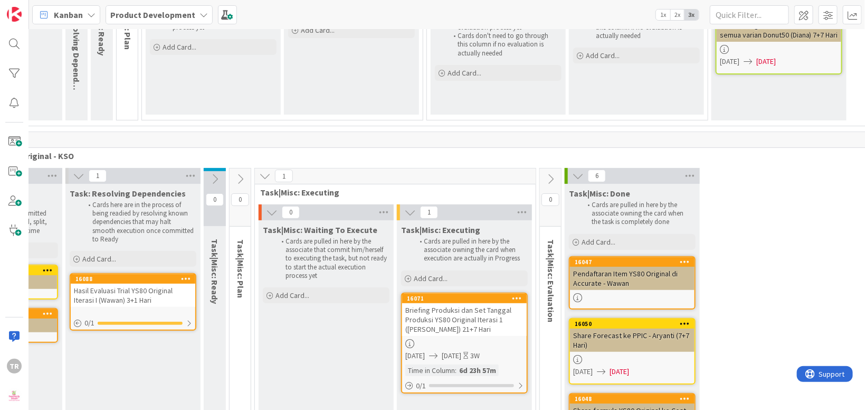
click at [419, 303] on div "Briefing Produksi dan Set Tanggal Produksi YS80 Original Iterasi 1 ([PERSON_NAM…" at bounding box center [464, 319] width 125 height 33
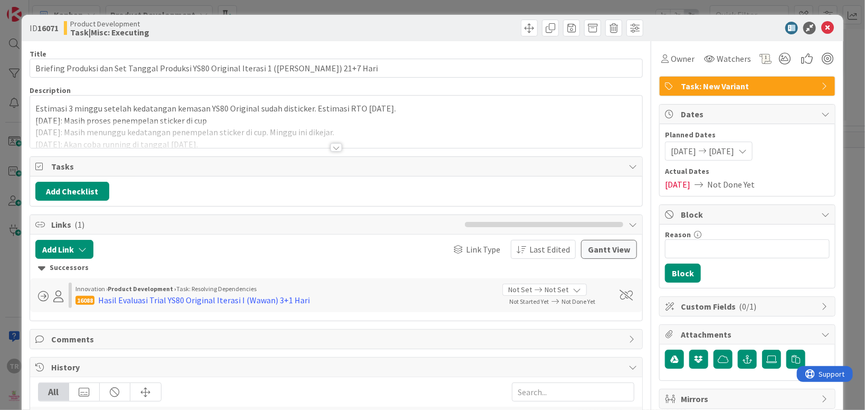
click at [263, 125] on div at bounding box center [336, 134] width 612 height 27
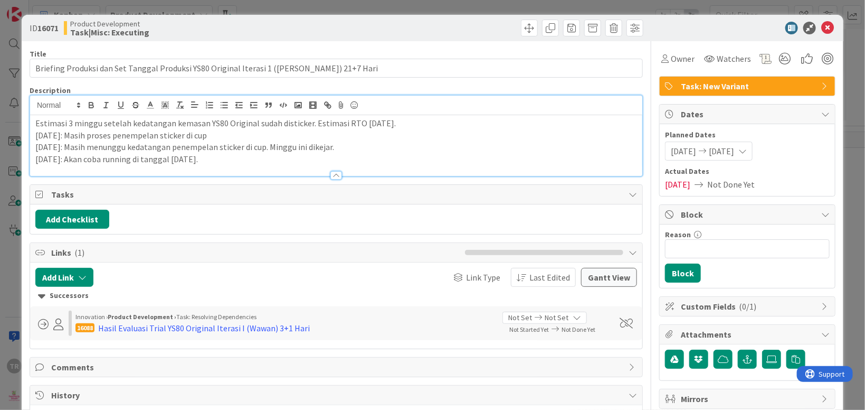
click at [235, 162] on p "[DATE]: Akan coba running di tanggal [DATE]." at bounding box center [336, 159] width 602 height 12
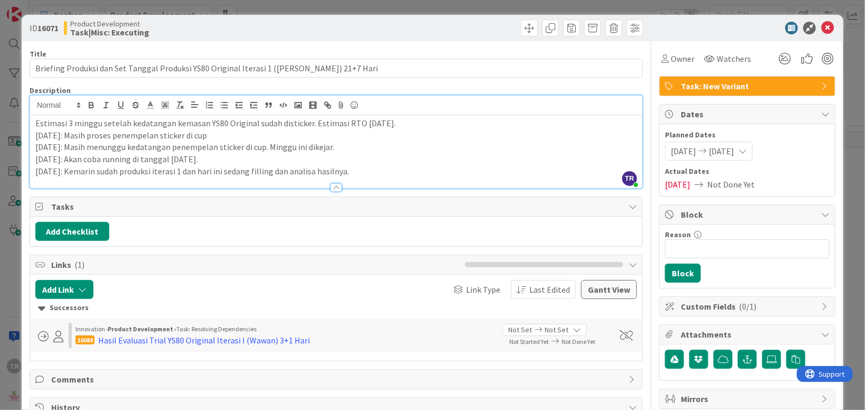
click at [13, 254] on div "ID 16071 Product Development Task|Misc: Executing Title 83 / 128 Briefing Produ…" at bounding box center [432, 205] width 865 height 410
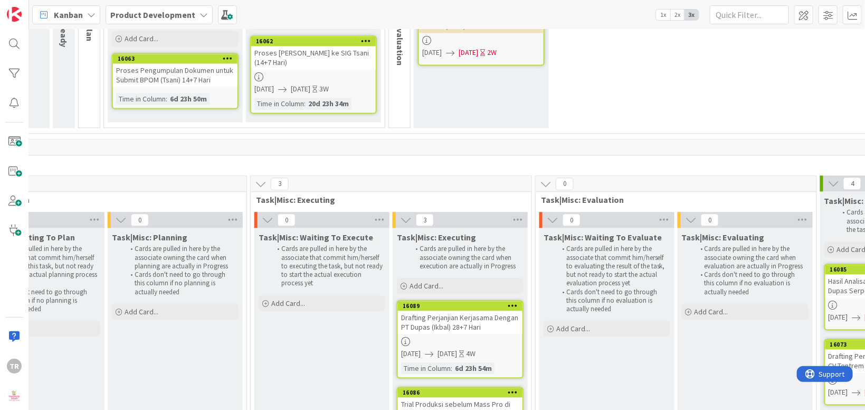
scroll to position [13989, 374]
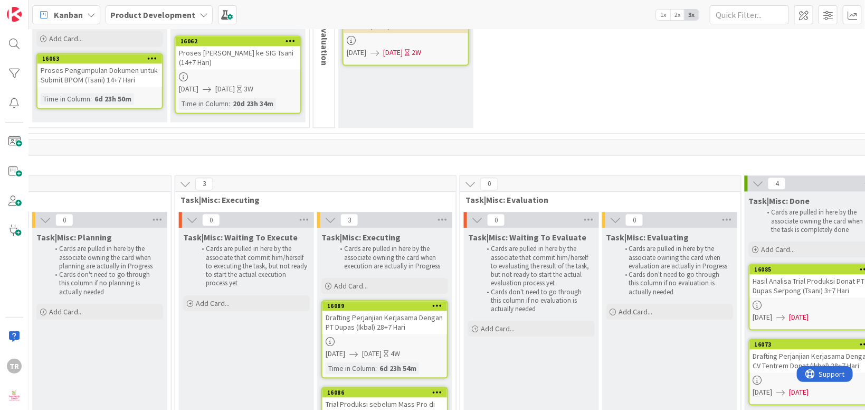
click at [476, 177] on button at bounding box center [471, 184] width 14 height 14
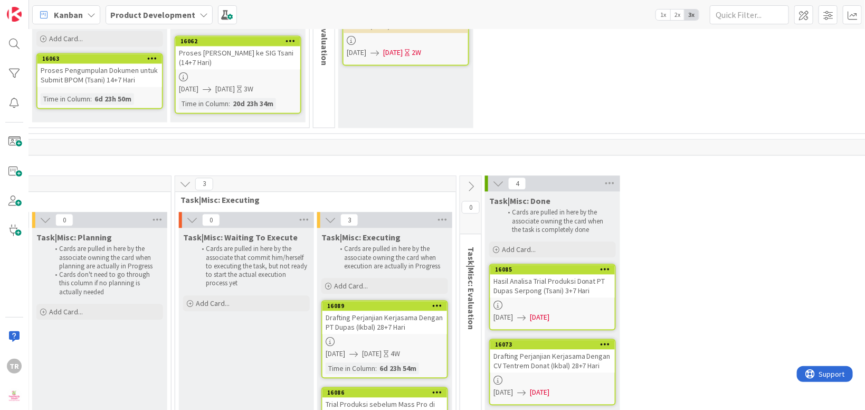
click at [379, 310] on div "Drafting Perjanjian Kerjasama Dengan PT Dupas (Ikbal) 28+7 Hari" at bounding box center [385, 321] width 125 height 23
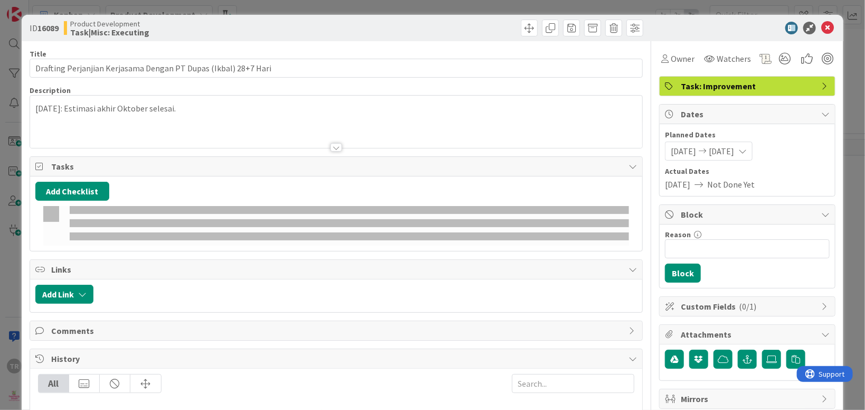
click at [152, 115] on div "[DATE]: Estimasi akhir Oktober selesai." at bounding box center [336, 124] width 612 height 48
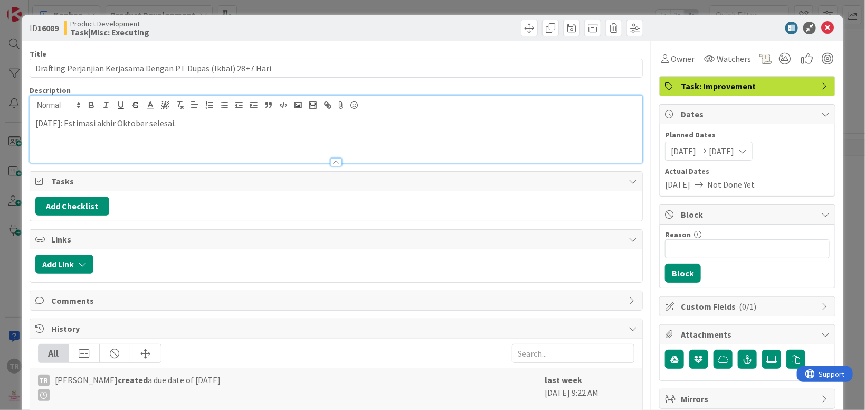
click at [195, 130] on div "[DATE]: Estimasi akhir Oktober selesai." at bounding box center [336, 139] width 612 height 48
click at [12, 187] on div "ID 16089 Product Development Task|Misc: Executing Title 63 / 128 Drafting Perja…" at bounding box center [432, 205] width 865 height 410
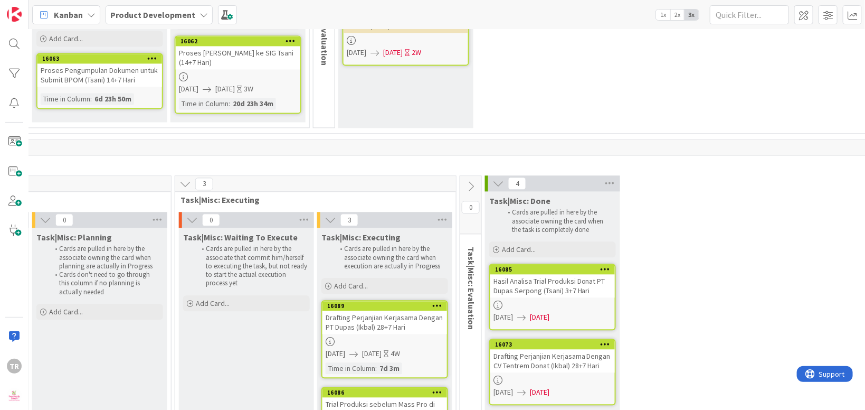
click at [382, 397] on div "Trial Produksi sebelum Mass Pro di CV Tentrem [DATE] sd [DATE] (Ikbal) 10+7 Hari" at bounding box center [385, 413] width 125 height 33
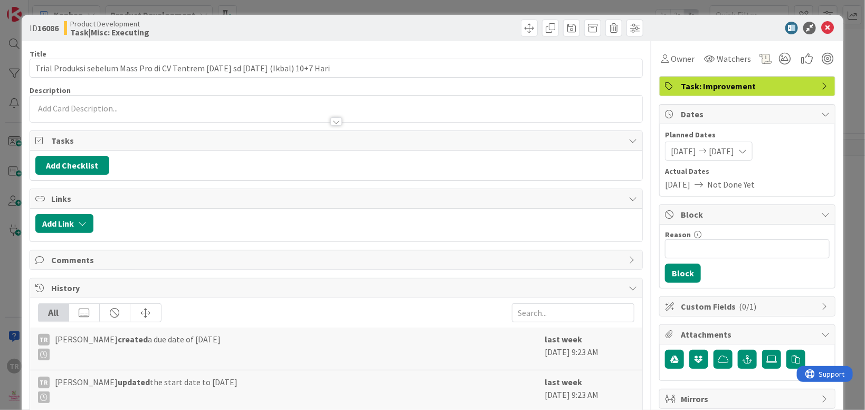
click at [291, 106] on p at bounding box center [336, 108] width 602 height 12
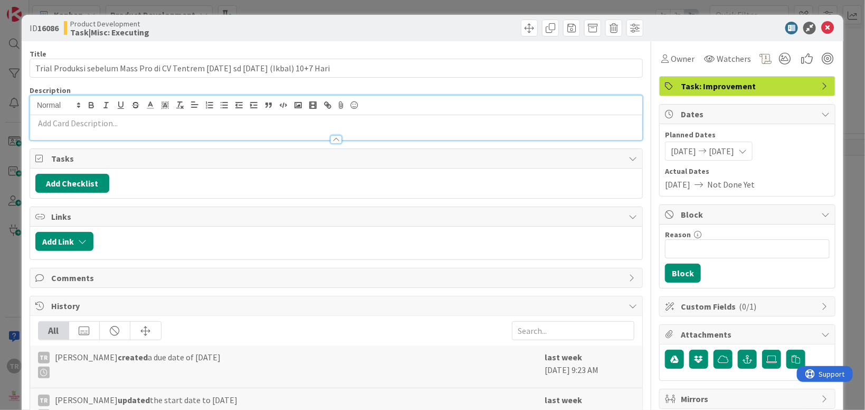
click at [262, 118] on p at bounding box center [336, 123] width 602 height 12
paste div
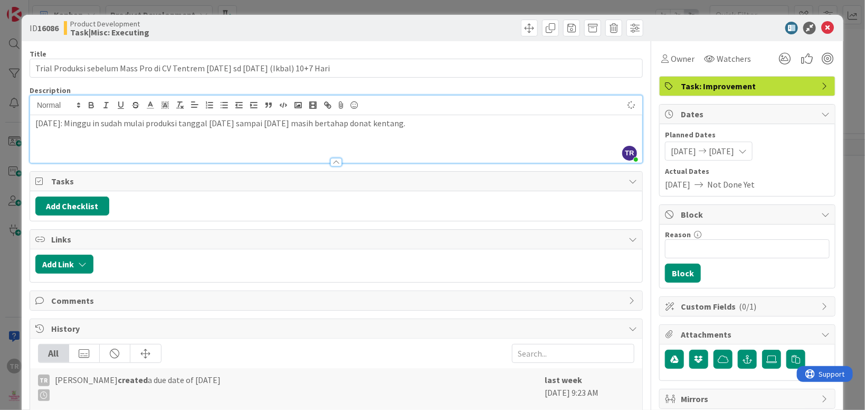
click at [9, 153] on div "ID 16086 Product Development Task|Misc: Executing Title 89 / 128 Trial Produksi…" at bounding box center [432, 205] width 865 height 410
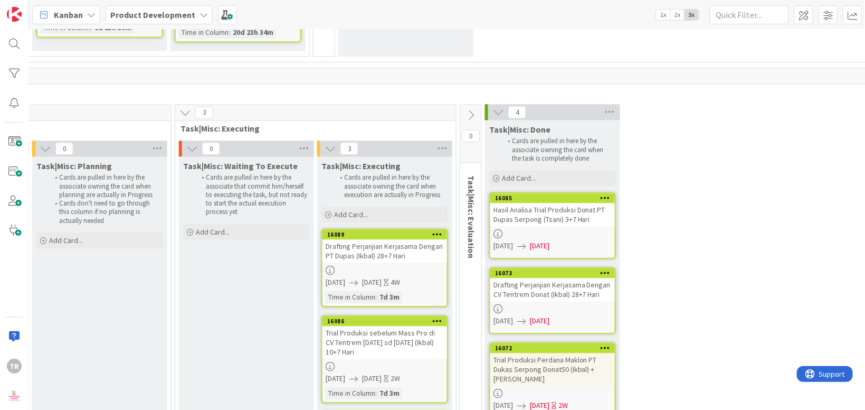
scroll to position [14061, 374]
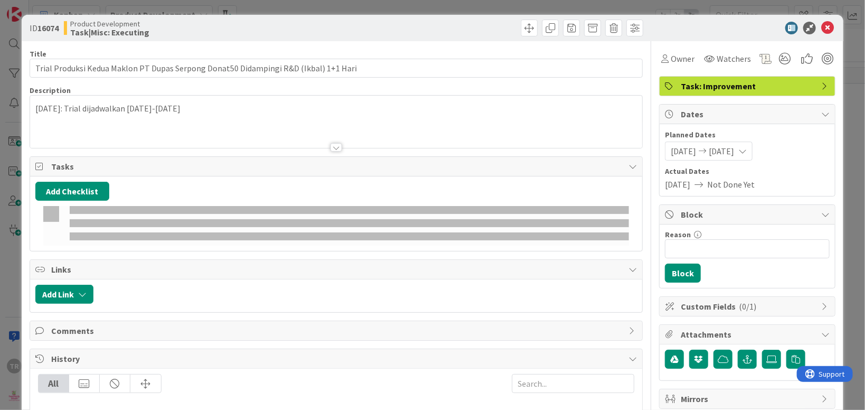
click at [293, 115] on div "[DATE]: Trial dijadwalkan [DATE]-[DATE]" at bounding box center [336, 124] width 612 height 48
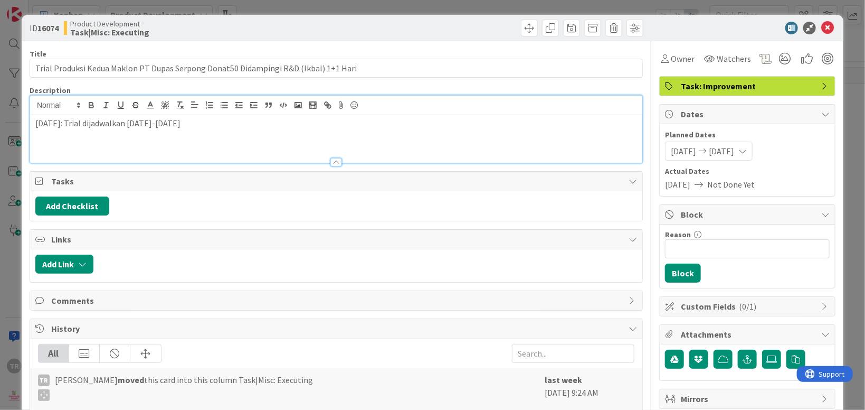
click at [259, 125] on p "[DATE]: Trial dijadwalkan [DATE]-[DATE]" at bounding box center [336, 123] width 602 height 12
paste div
click at [14, 208] on div "ID 16074 Product Development Task|Misc: Executing Title 84 / 128 Trial Produksi…" at bounding box center [432, 205] width 865 height 410
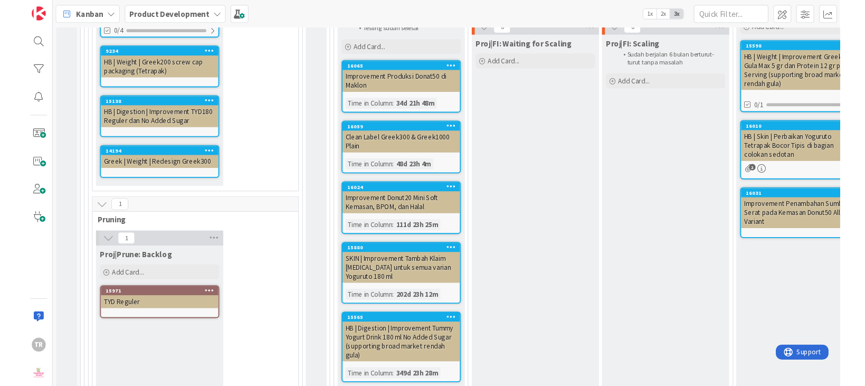
scroll to position [1418, 0]
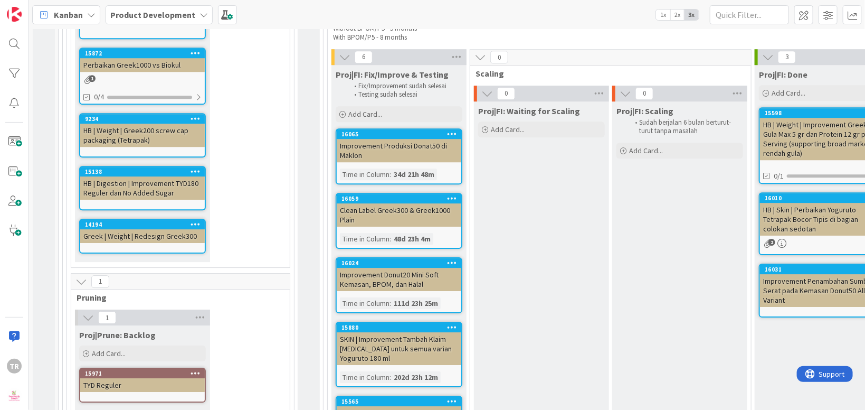
click at [586, 190] on div "Proj|FI: Waiting for Scaling Add Card..." at bounding box center [541, 319] width 135 height 437
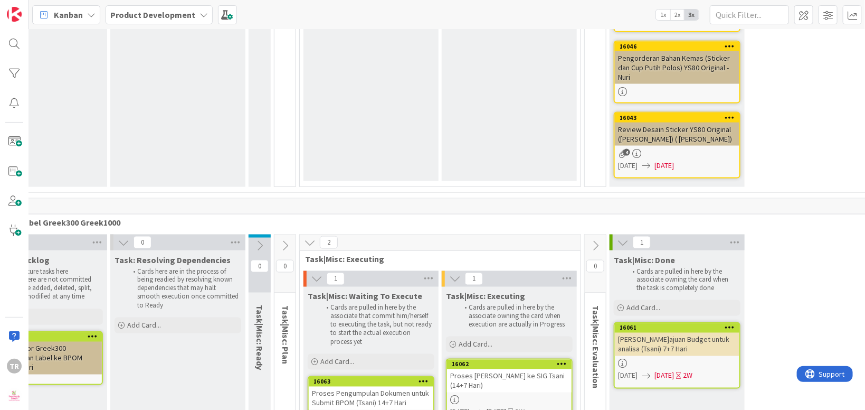
scroll to position [13666, 151]
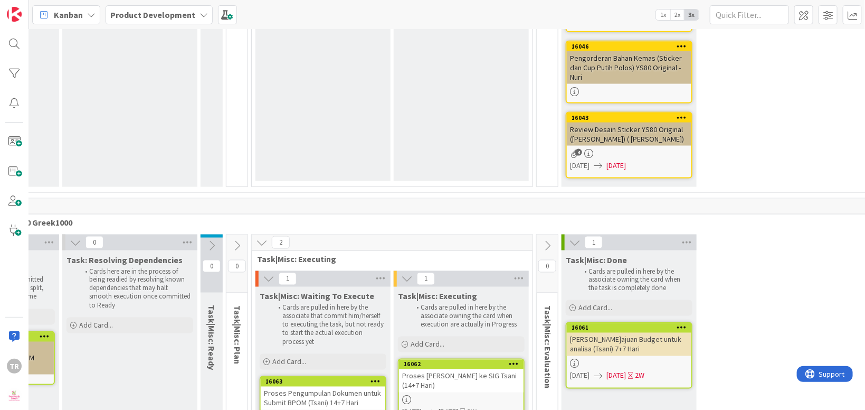
click at [450, 369] on div "Proses [PERSON_NAME] ke SIG Tsani (14+7 Hari)" at bounding box center [461, 380] width 125 height 23
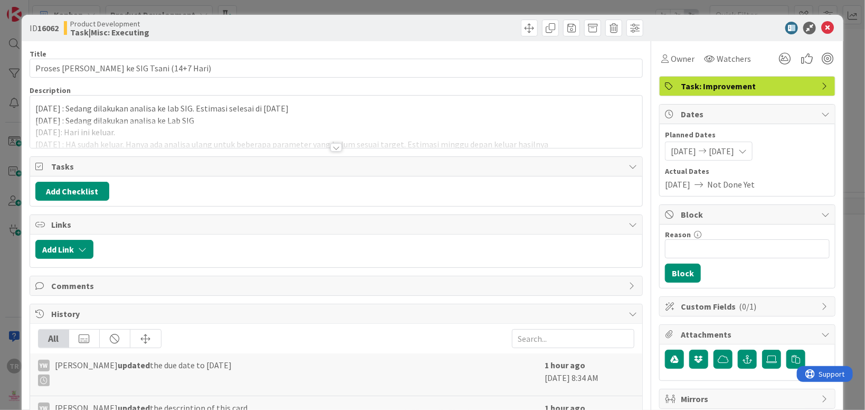
click at [465, 115] on div "[DATE] : Sedang dilakukan analisa ke lab SIG. Estimasi selesai di [DATE] [DATE]…" at bounding box center [336, 124] width 612 height 48
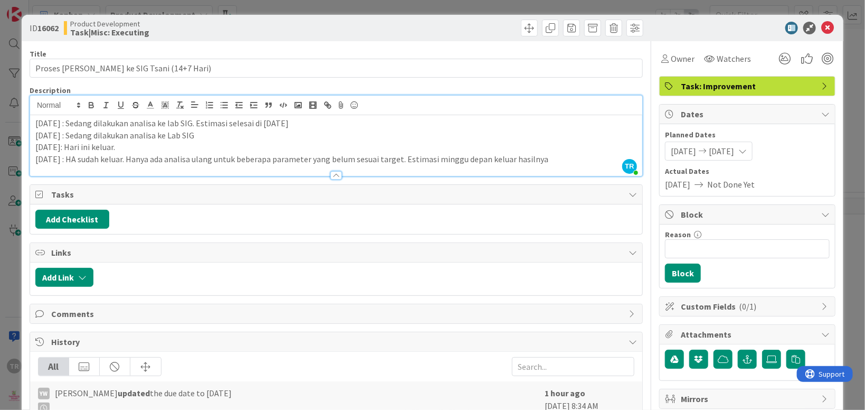
click at [11, 224] on div "ID 16062 Product Development Task|Misc: Executing Title 39 / 128 Proses Analisa…" at bounding box center [432, 205] width 865 height 410
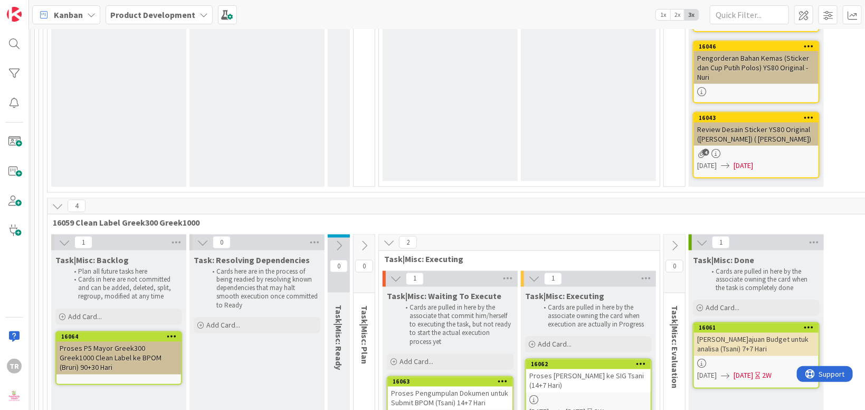
scroll to position [13666, 0]
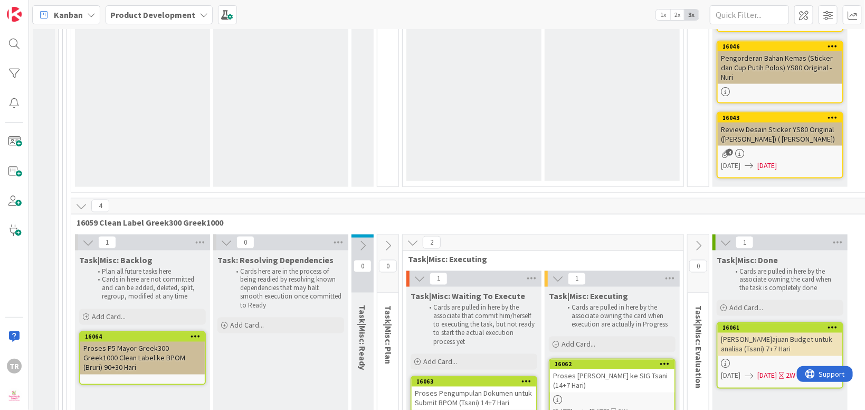
click at [458, 387] on div "Proses Pengumpulan Dokumen untuk Submit BPOM (Tsani) 14+7 Hari" at bounding box center [474, 398] width 125 height 23
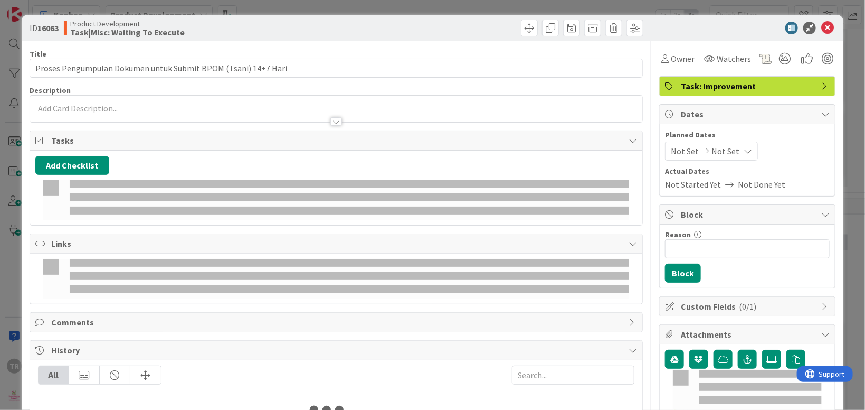
click at [4, 251] on div "ID 16063 Product Development Task|Misc: Waiting To Execute Title 62 / 128 Prose…" at bounding box center [432, 205] width 865 height 410
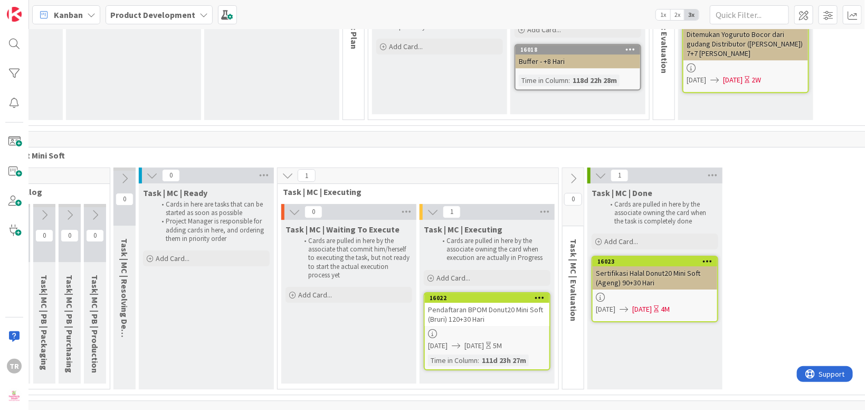
scroll to position [12552, 148]
click at [478, 303] on div "Pendaftaran BPOM Donut20 Mini Soft (Bruri) 120+30 Hari" at bounding box center [487, 314] width 125 height 23
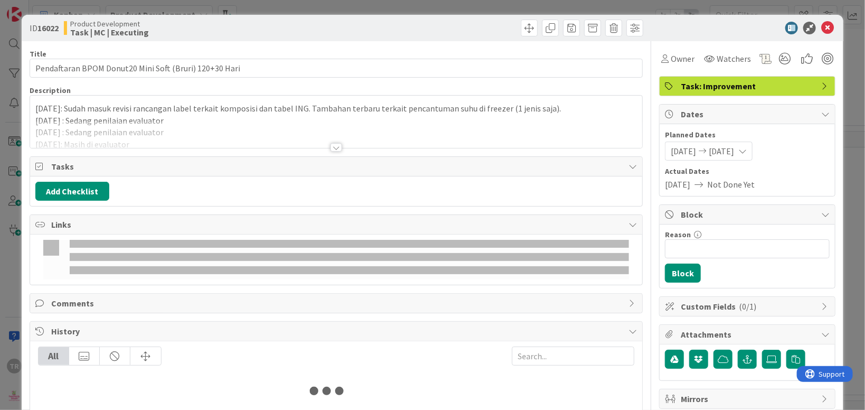
click at [347, 126] on div at bounding box center [336, 134] width 612 height 27
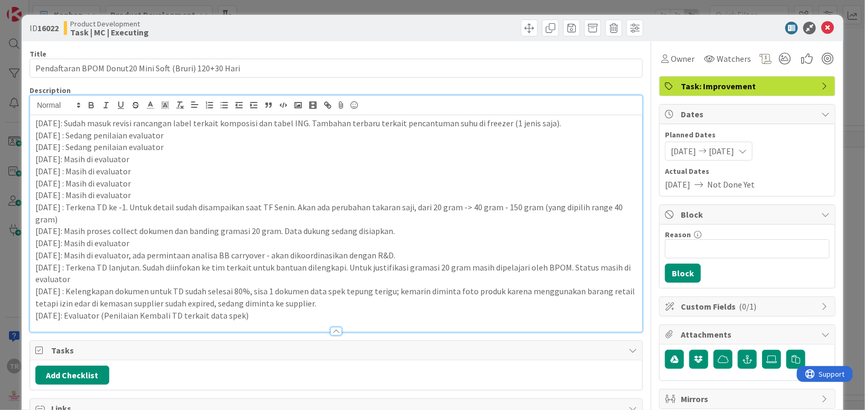
click at [279, 315] on p "[DATE]: Evaluator (Penilaian Kembali TD terkait data spek)" at bounding box center [336, 315] width 602 height 12
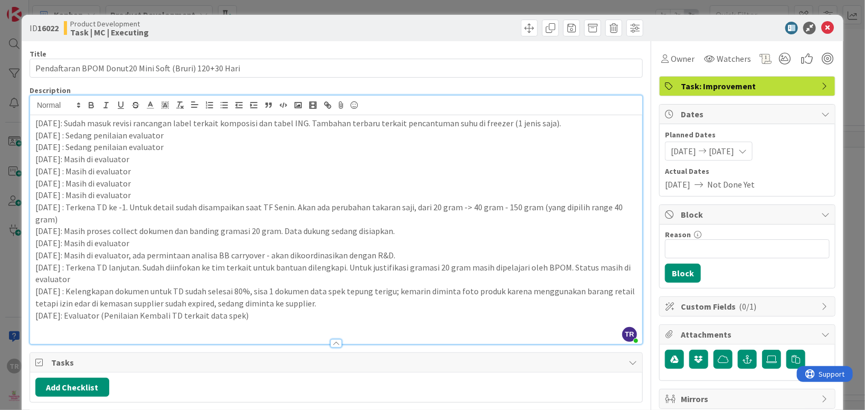
paste div
click at [1, 266] on div "ID 16022 Product Development Task | MC | Executing Title 54 / 128 Pendaftaran B…" at bounding box center [432, 205] width 865 height 410
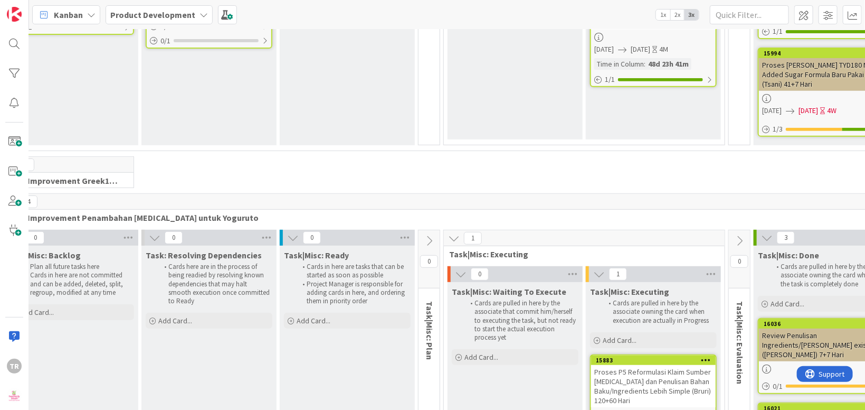
scroll to position [11314, 223]
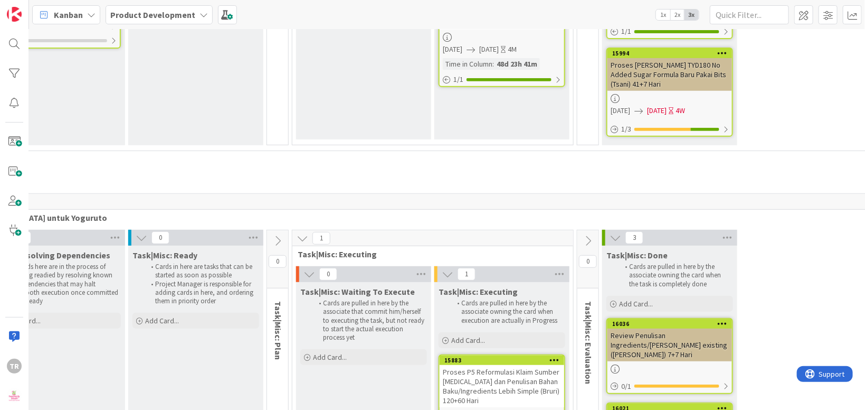
click at [482, 365] on div "Proses P5 Reformulasi Klaim Sumber [MEDICAL_DATA] dan Penulisan Bahan Baku/Ingr…" at bounding box center [502, 386] width 125 height 42
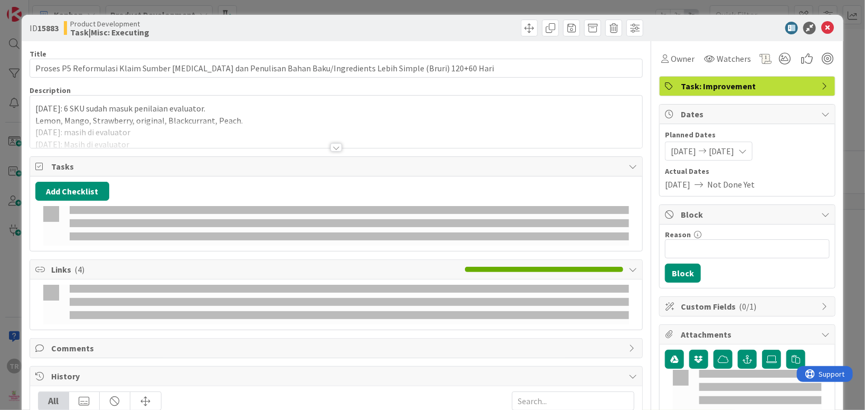
click at [289, 124] on div at bounding box center [336, 134] width 612 height 27
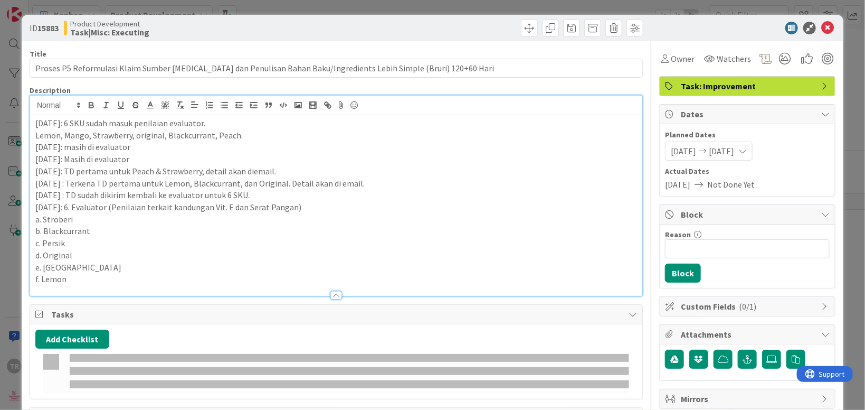
click at [160, 275] on p "f. Lemon" at bounding box center [336, 279] width 602 height 12
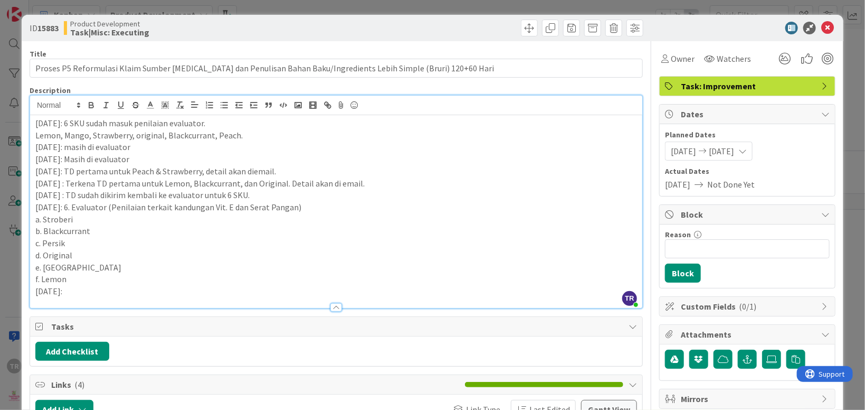
click at [11, 272] on div "ID 15883 Product Development Task|Misc: Executing Title 114 / 128 Proses P5 Ref…" at bounding box center [432, 205] width 865 height 410
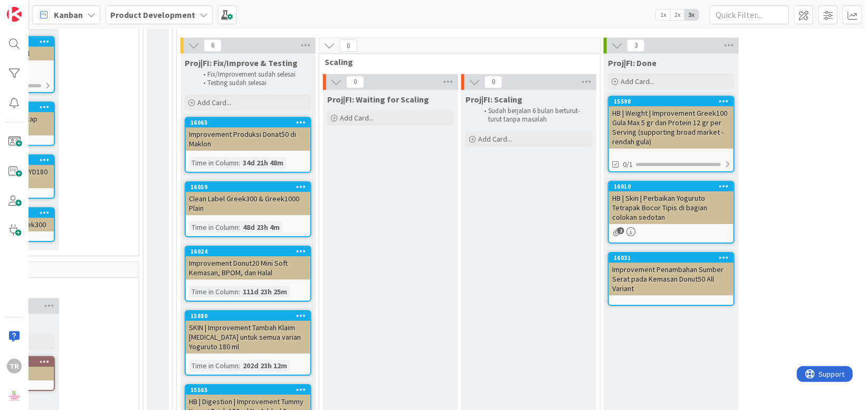
scroll to position [1440, 151]
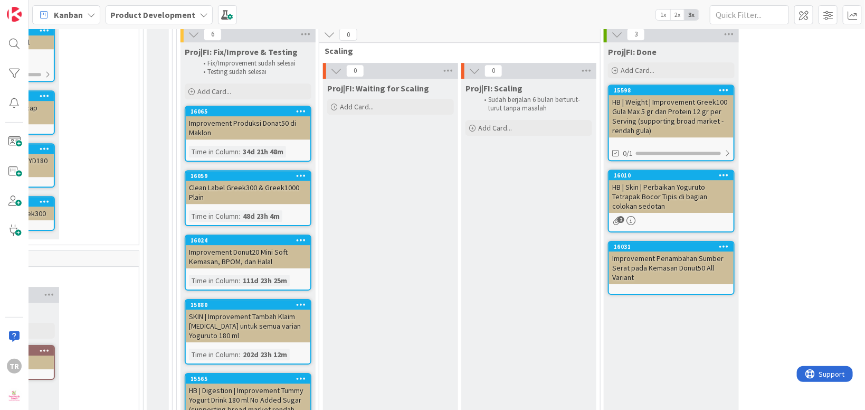
click at [418, 184] on div "Proj|FI: Waiting for Scaling Add Card..." at bounding box center [390, 297] width 135 height 437
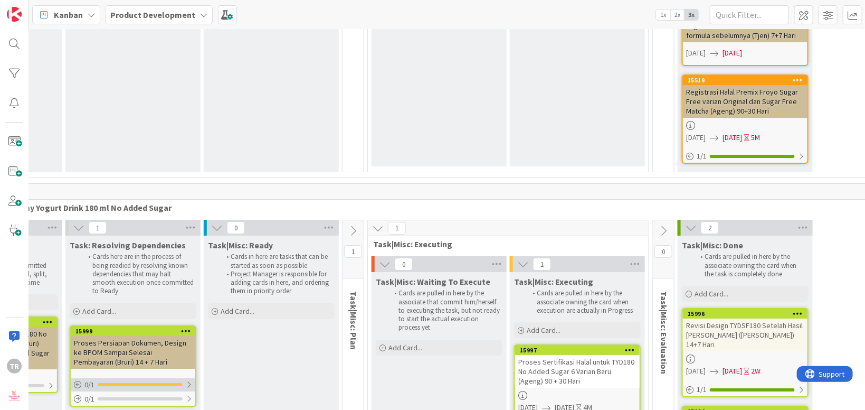
scroll to position [10956, 198]
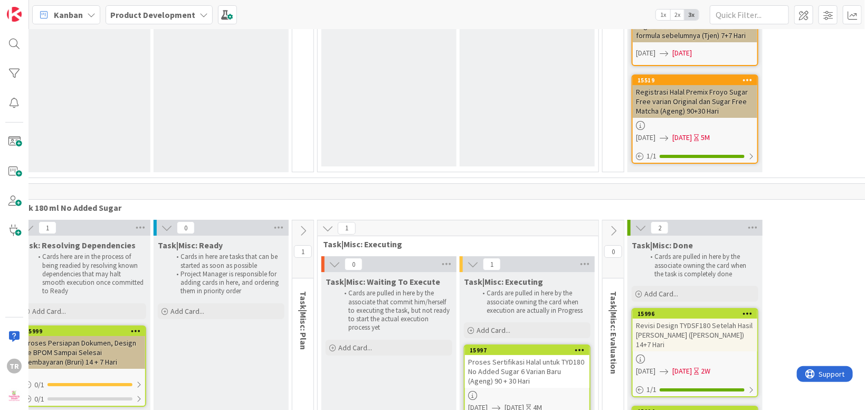
click at [516, 355] on div "Proses Sertifikasi Halal untuk TYD180 No Added Sugar 6 Varian Baru (Ageng) 90 +…" at bounding box center [527, 371] width 125 height 33
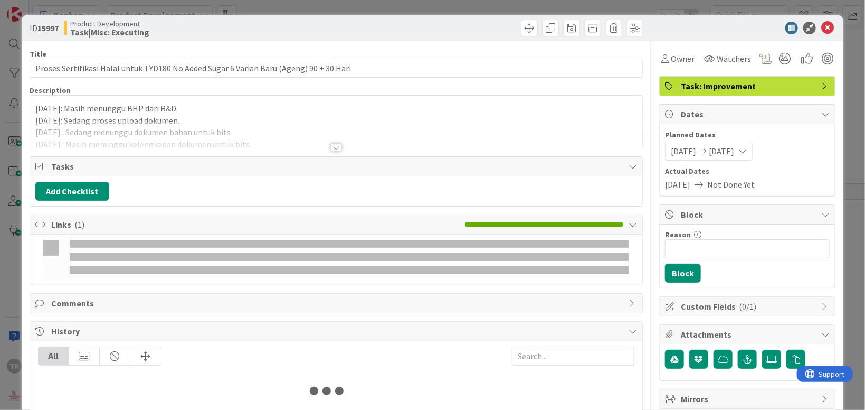
click at [304, 131] on div at bounding box center [336, 134] width 612 height 27
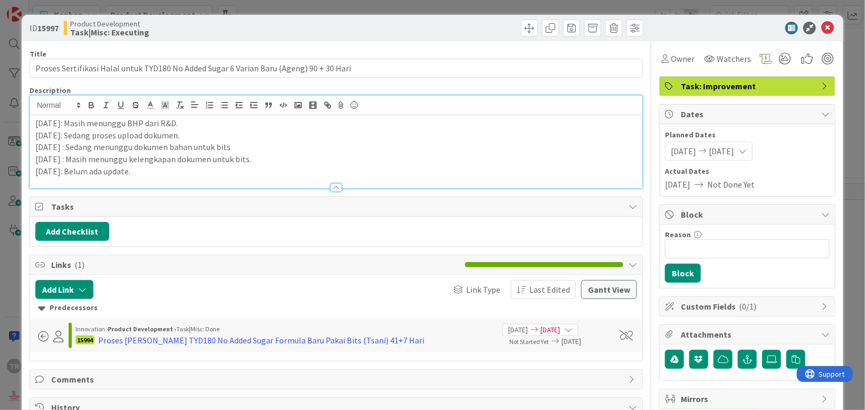
click at [254, 171] on p "[DATE]: Belum ada update." at bounding box center [336, 171] width 602 height 12
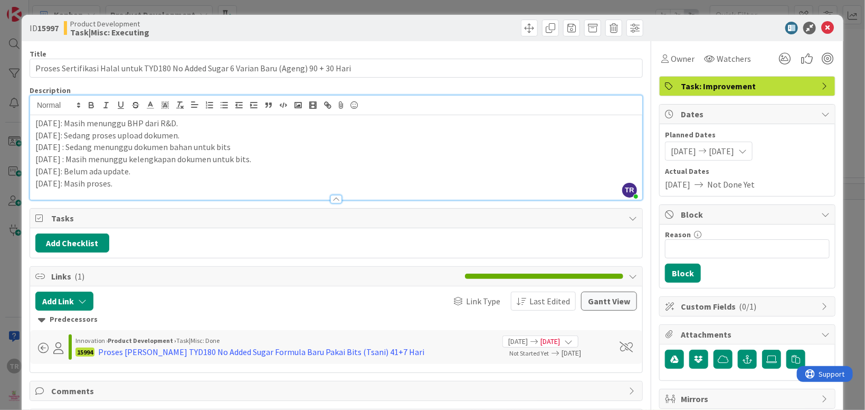
click at [6, 247] on div "ID 15997 Product Development Task|Misc: Executing Title 87 / 128 Proses Sertifi…" at bounding box center [432, 205] width 865 height 410
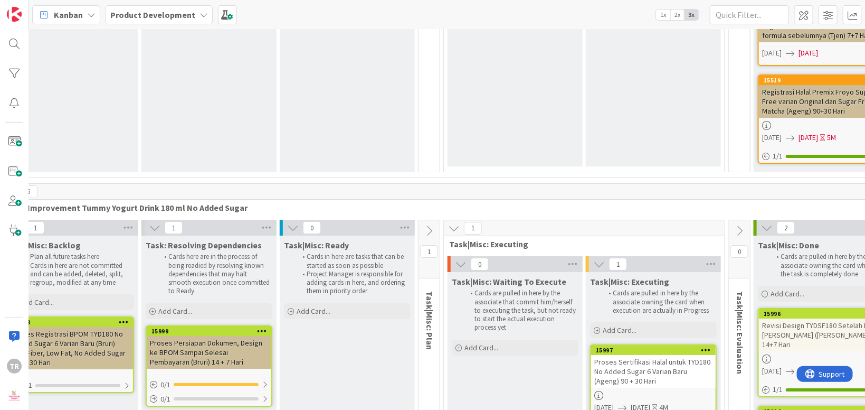
scroll to position [10956, 0]
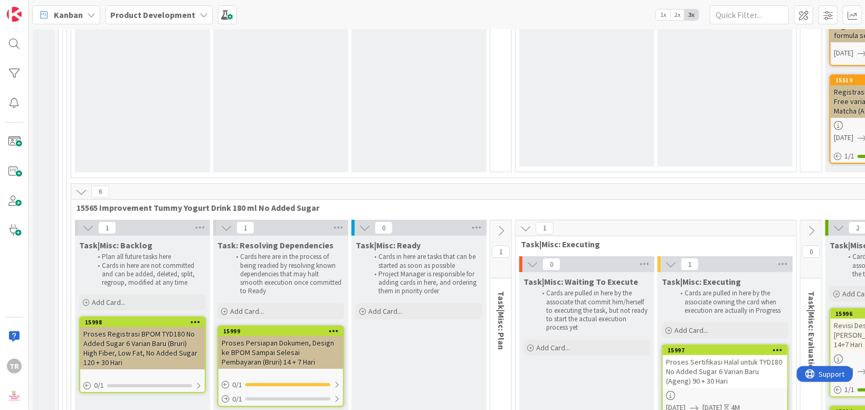
click at [406, 239] on div "Task|Misc: Ready Cards in here are tasks that can be started as soon as possibl…" at bounding box center [419, 369] width 135 height 268
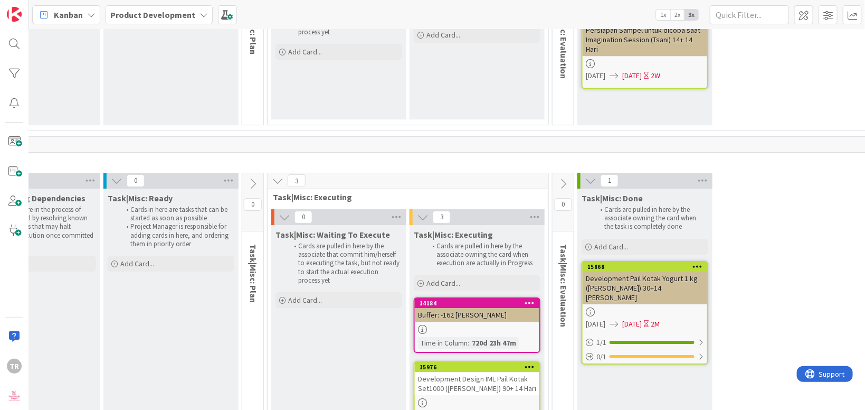
scroll to position [7159, 248]
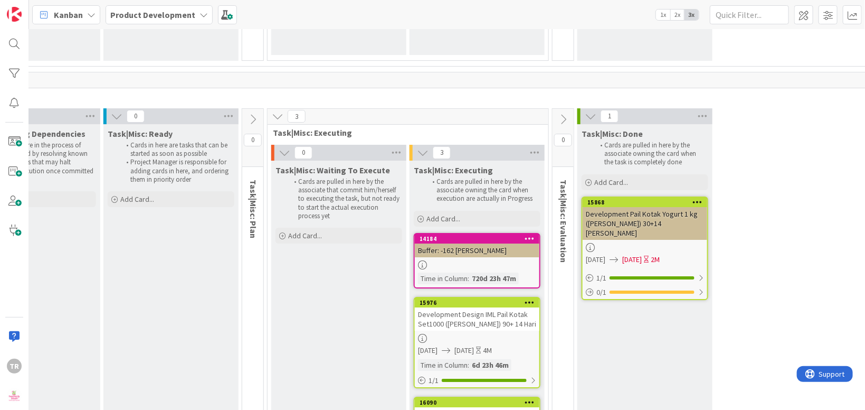
click at [448, 307] on div "Development Design IML Pail Kotak Set1000 ([PERSON_NAME]) 90+ 14 Hari" at bounding box center [477, 318] width 125 height 23
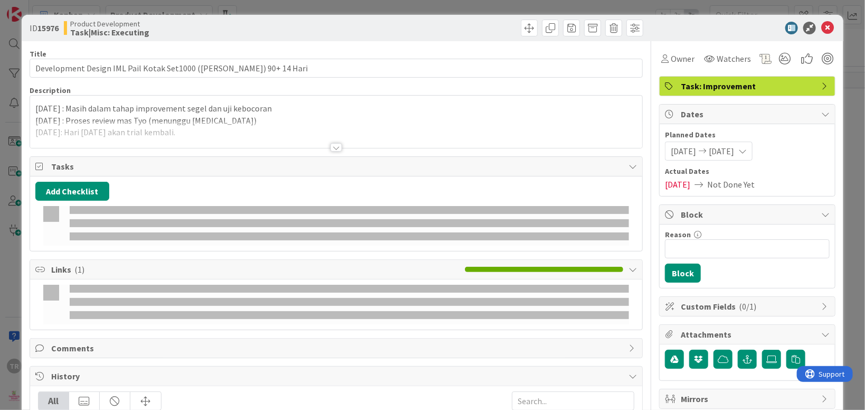
click at [229, 108] on p "[DATE] : Masih dalam tahap improvement segel dan uji kebocoran" at bounding box center [336, 108] width 602 height 12
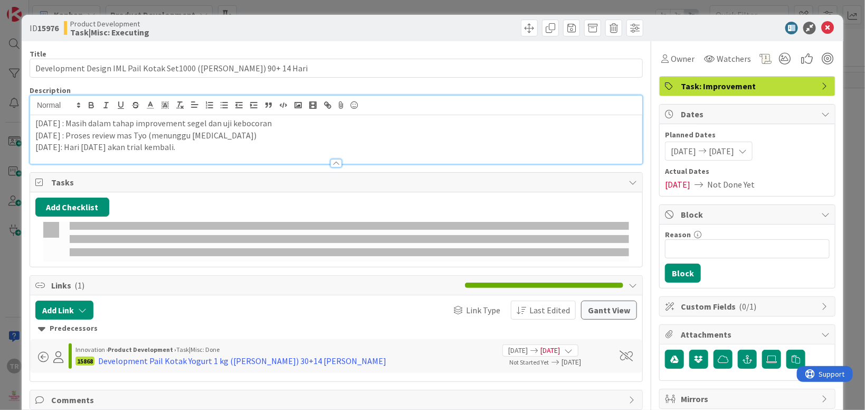
click at [228, 150] on p "[DATE]: Hari [DATE] akan trial kembali." at bounding box center [336, 147] width 602 height 12
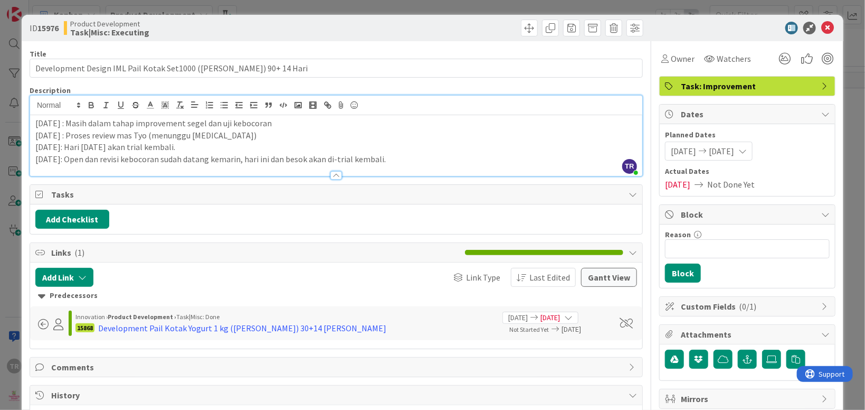
click at [3, 192] on div "ID 15976 Product Development Task|Misc: Executing Title 61 / 128 Development De…" at bounding box center [432, 205] width 865 height 410
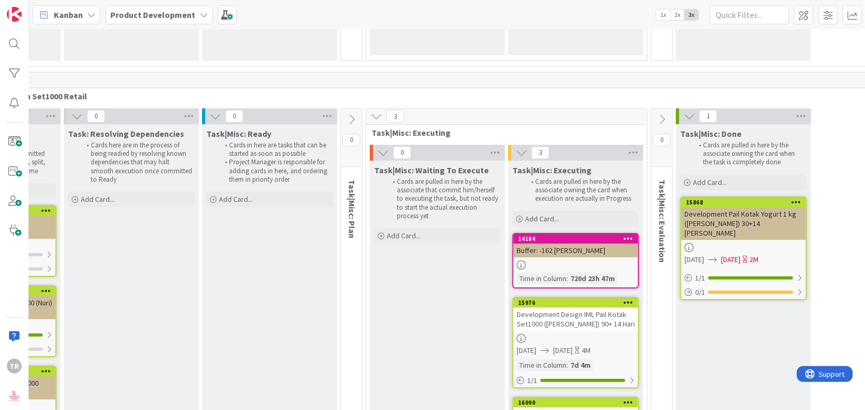
scroll to position [7159, 148]
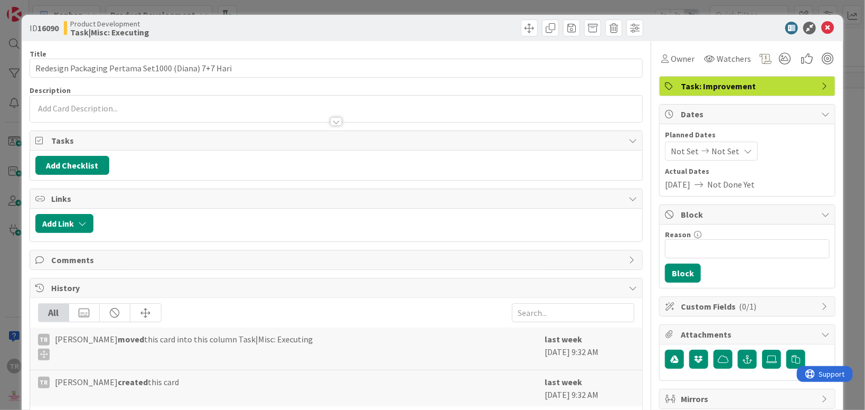
click at [150, 112] on div at bounding box center [336, 116] width 612 height 11
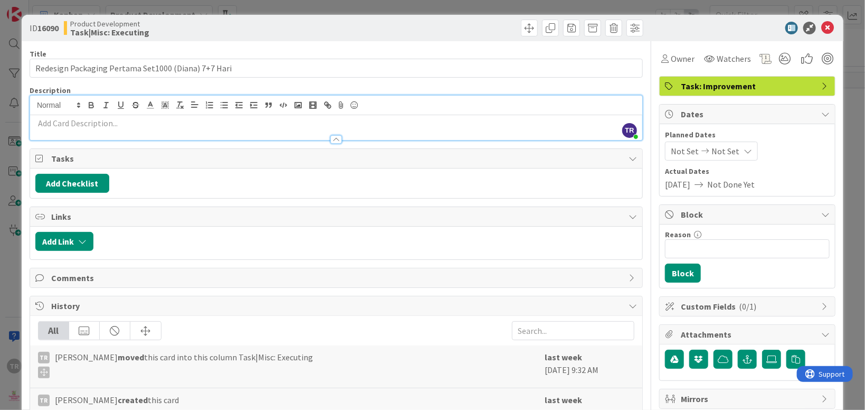
click at [145, 126] on p at bounding box center [336, 123] width 602 height 12
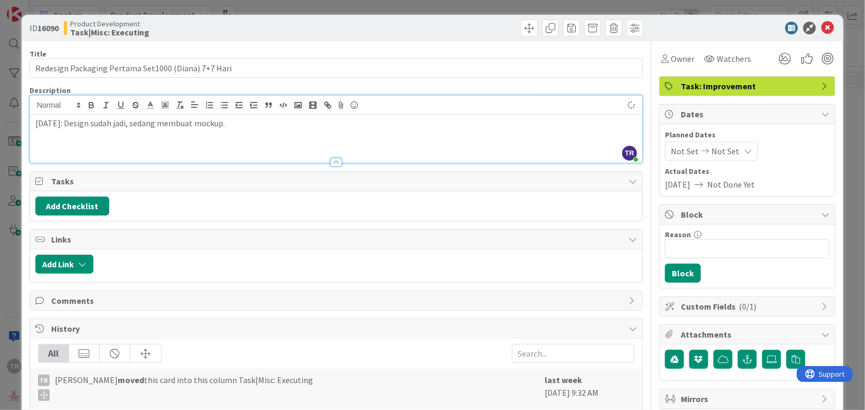
click at [6, 135] on div "ID 16090 Product Development Task|Misc: Executing Title 51 / 128 Redesign Packa…" at bounding box center [432, 205] width 865 height 410
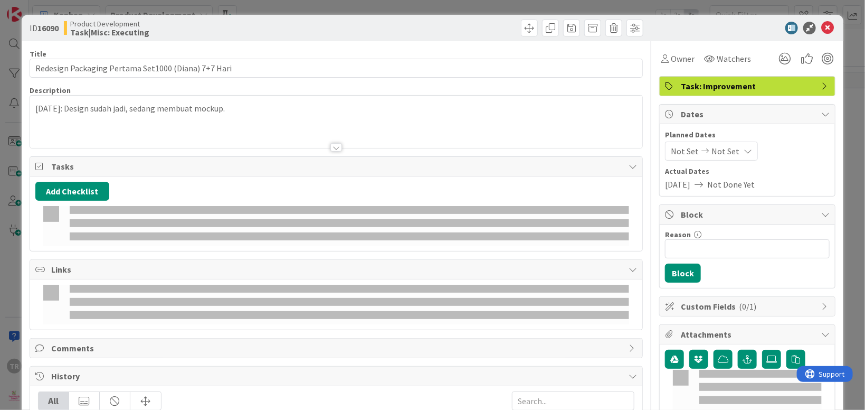
click at [682, 154] on span "Not Set" at bounding box center [685, 151] width 28 height 13
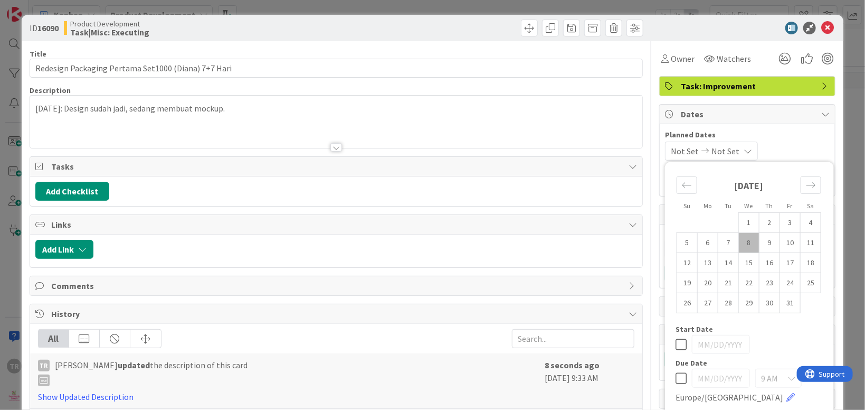
click at [753, 246] on td "8" at bounding box center [749, 242] width 21 height 20
type input "[DATE]"
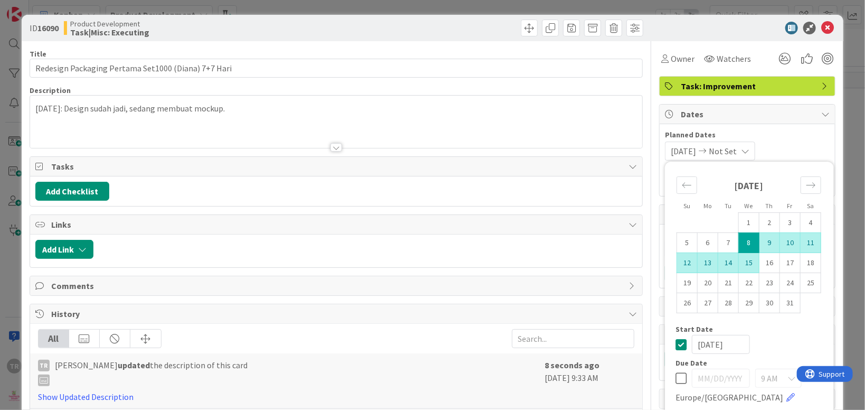
click at [756, 261] on td "15" at bounding box center [749, 262] width 21 height 20
type input "[DATE]"
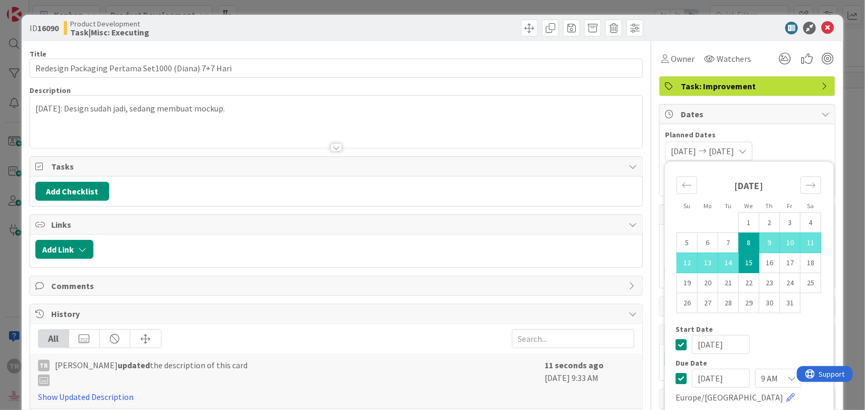
click at [13, 264] on div "ID 16090 Product Development Task|Misc: Executing Title 51 / 128 Redesign Packa…" at bounding box center [432, 205] width 865 height 410
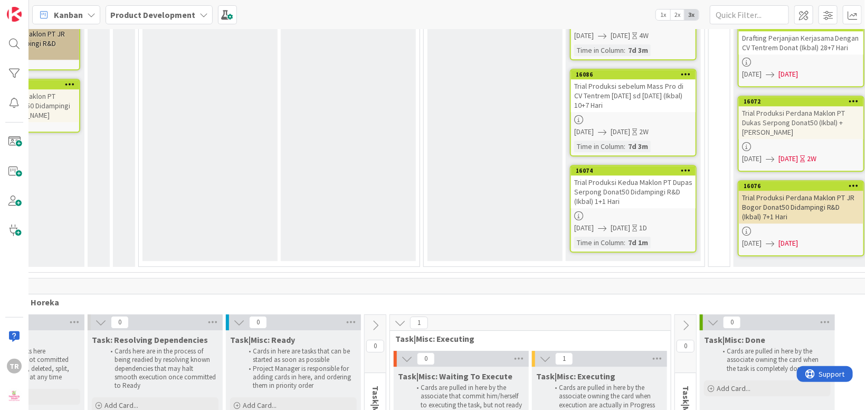
scroll to position [14307, 252]
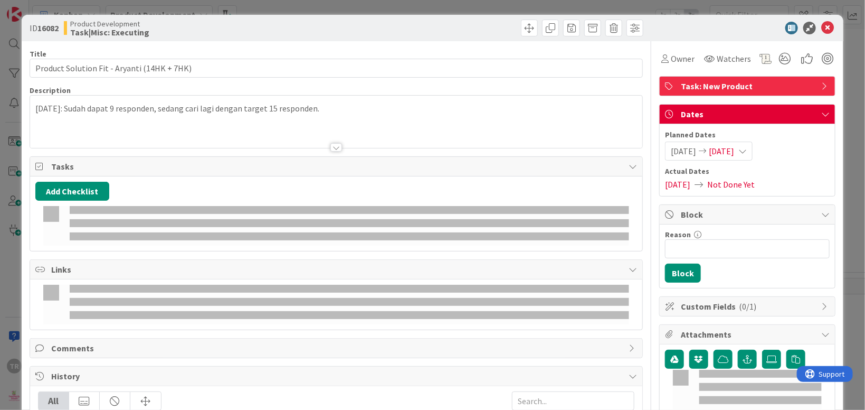
click at [293, 112] on p "[DATE]: Sudah dapat 9 responden, sedang cari lagi dengan target 15 responden." at bounding box center [336, 108] width 602 height 12
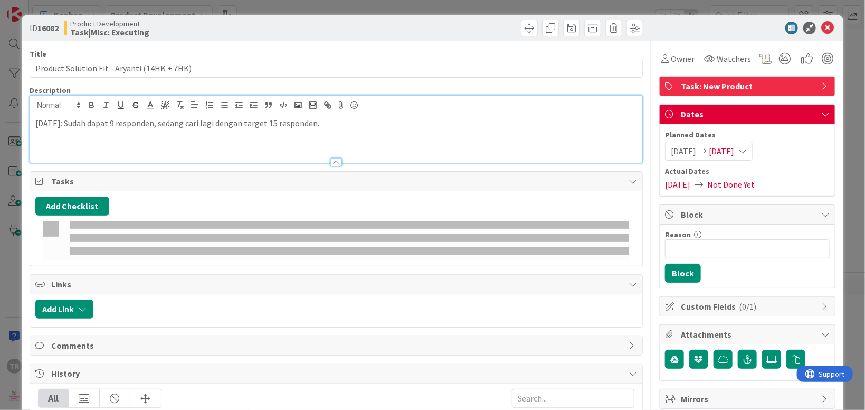
click at [329, 130] on div "[DATE]: Sudah dapat 9 responden, sedang cari lagi dengan target 15 responden." at bounding box center [336, 139] width 612 height 48
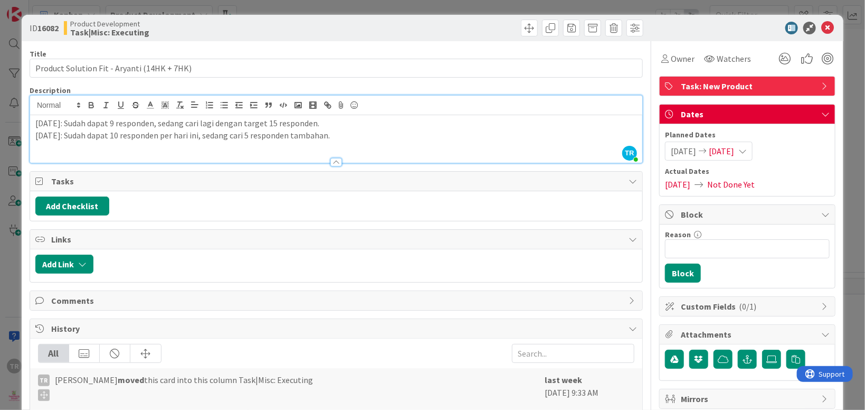
click at [20, 272] on div "ID 16082 Product Development Task|Misc: Executing Title 43 / 128 Product Soluti…" at bounding box center [432, 205] width 865 height 410
click at [7, 284] on div "TR" at bounding box center [14, 205] width 29 height 410
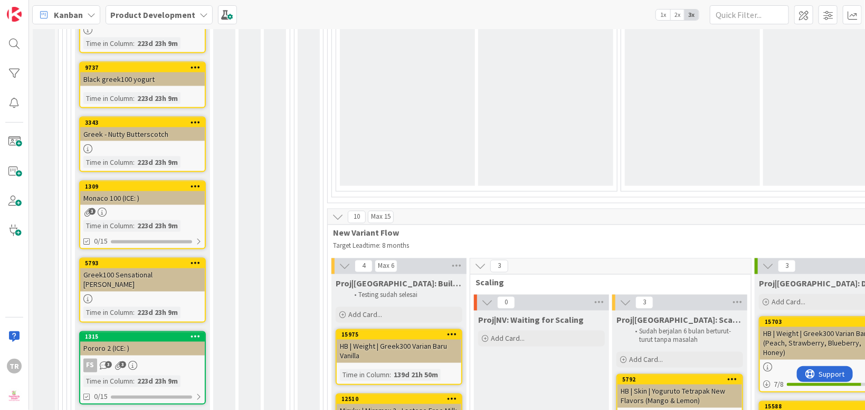
scroll to position [492, 0]
